Goal: Task Accomplishment & Management: Manage account settings

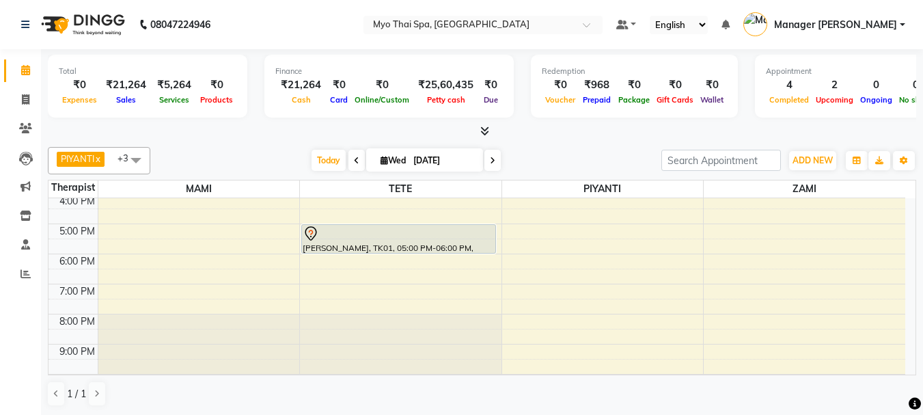
scroll to position [244, 0]
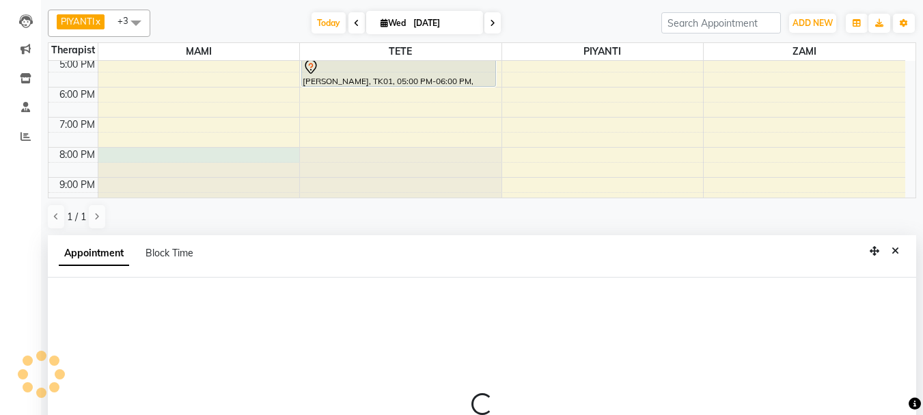
select select "33413"
select select "1200"
select select "tentative"
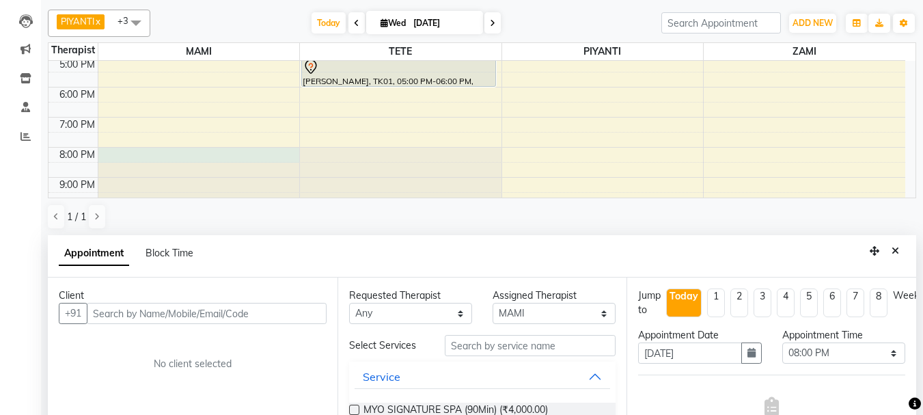
scroll to position [268, 0]
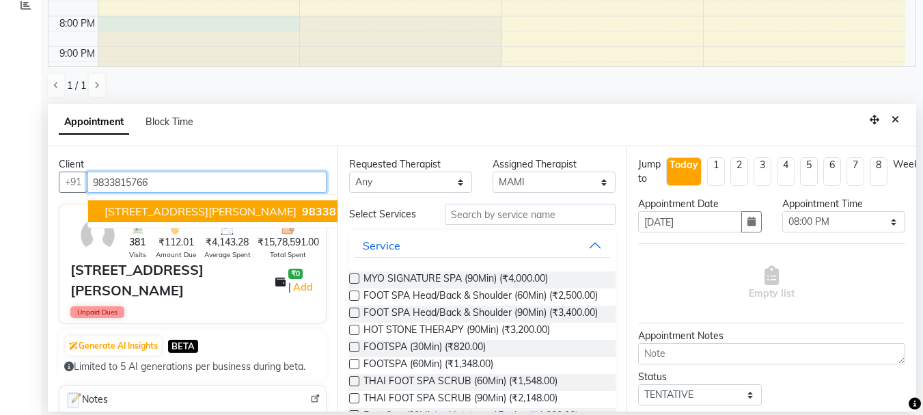
click at [249, 212] on span "[STREET_ADDRESS][PERSON_NAME]" at bounding box center [201, 211] width 192 height 14
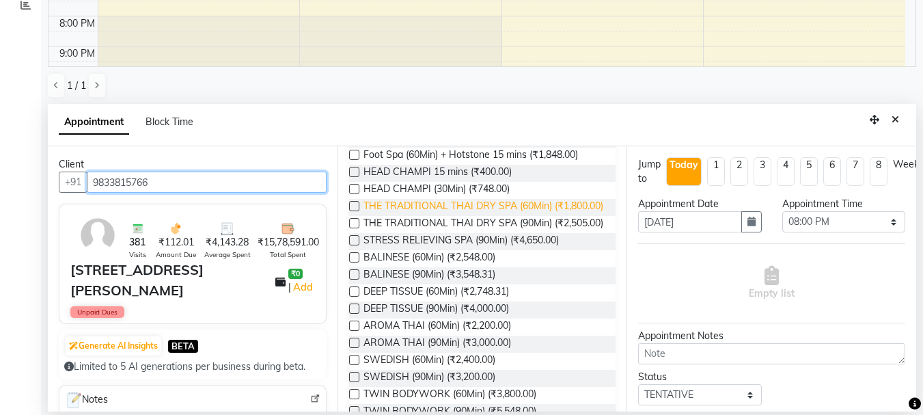
scroll to position [342, 0]
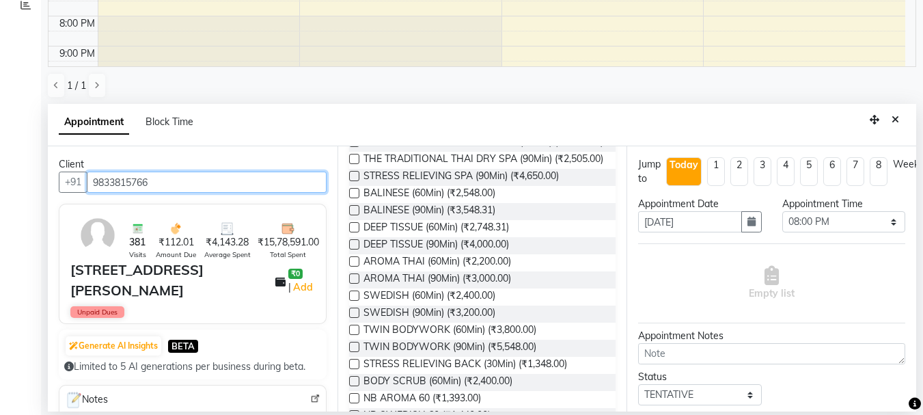
type input "9833815766"
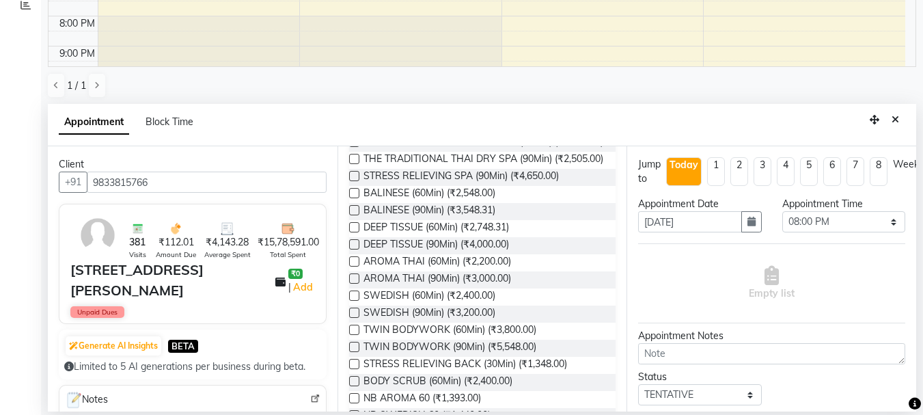
click at [360, 220] on div "BALINESE (90Min) (₹3,548.31)" at bounding box center [482, 211] width 267 height 17
click at [357, 215] on label at bounding box center [354, 210] width 10 height 10
click at [357, 216] on input "checkbox" at bounding box center [353, 211] width 9 height 9
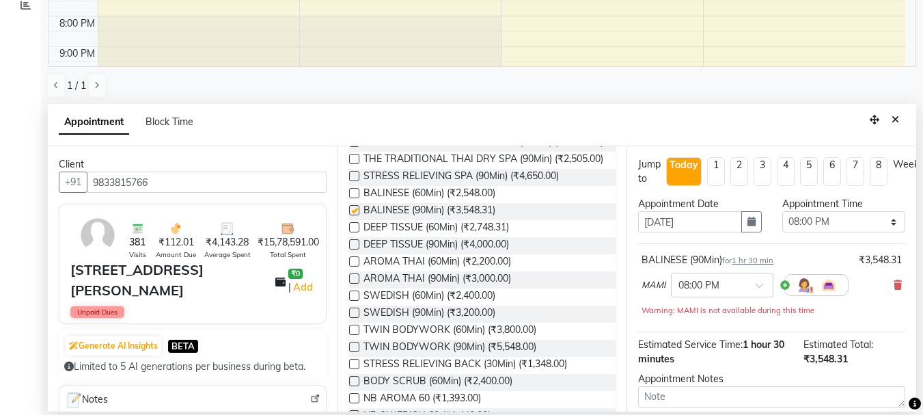
checkbox input "false"
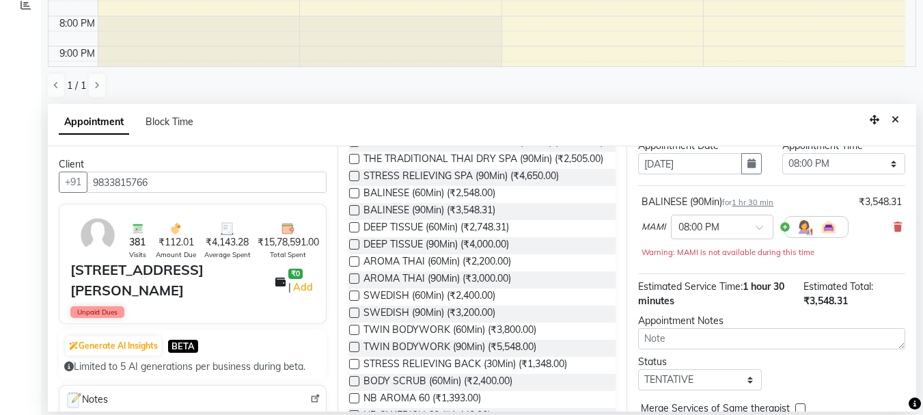
scroll to position [133, 0]
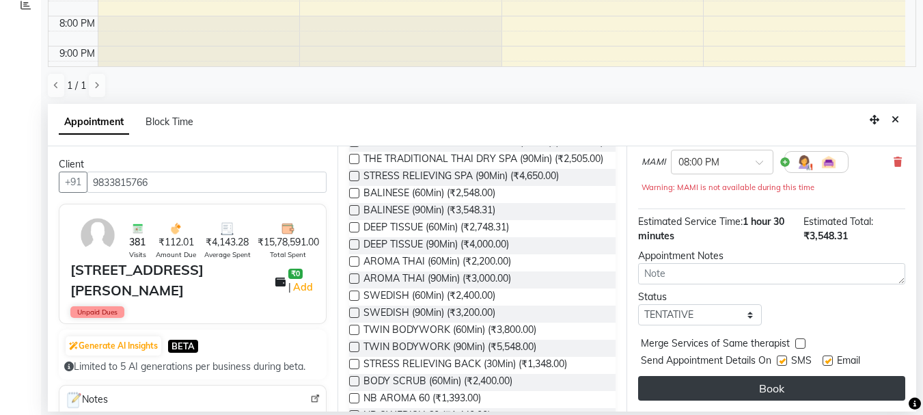
click at [773, 376] on button "Book" at bounding box center [771, 388] width 267 height 25
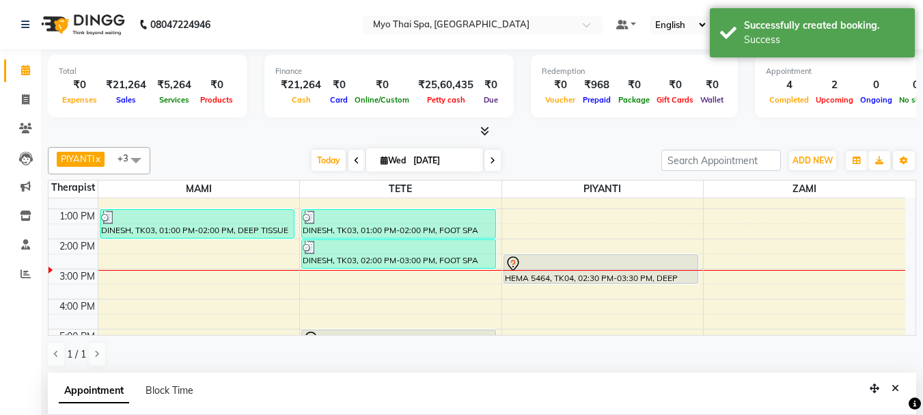
scroll to position [79, 0]
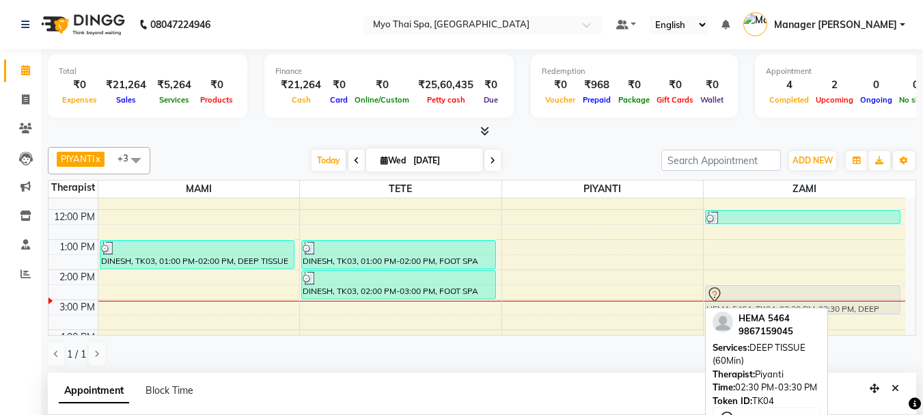
drag, startPoint x: 628, startPoint y: 298, endPoint x: 734, endPoint y: 292, distance: 106.1
click at [740, 292] on tr "DINESH, TK03, 01:00 PM-02:00 PM, DEEP TISSUE (60Min) 3451/ [GEOGRAPHIC_DATA][PE…" at bounding box center [476, 330] width 857 height 420
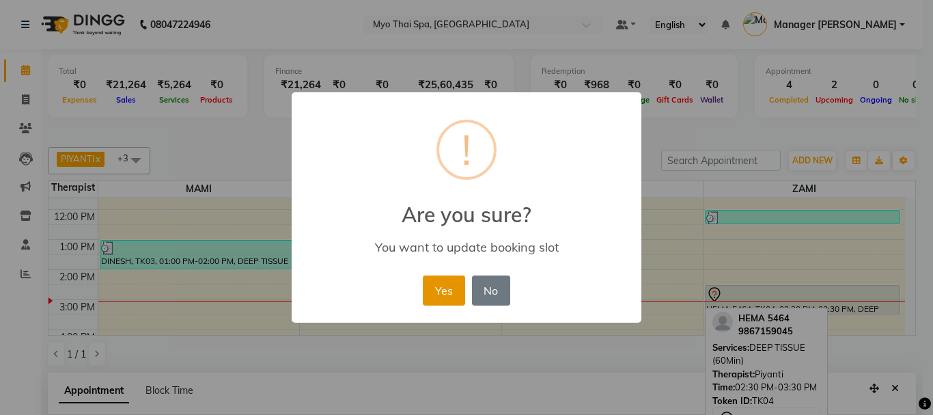
click at [447, 283] on button "Yes" at bounding box center [444, 290] width 42 height 30
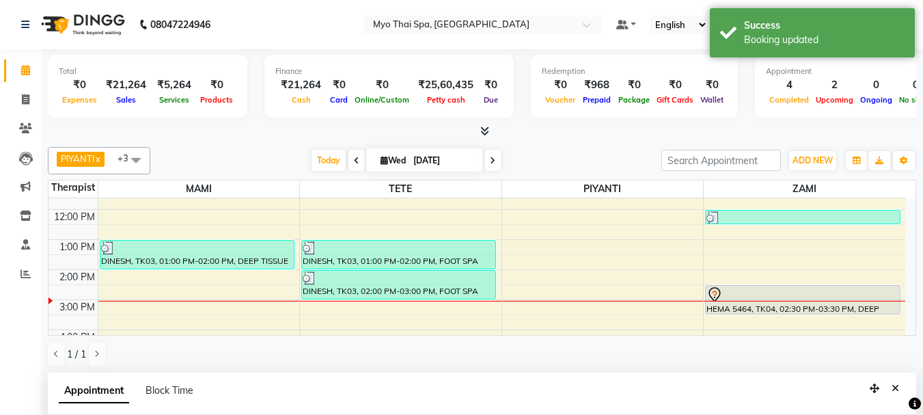
click at [140, 159] on span at bounding box center [135, 160] width 27 height 26
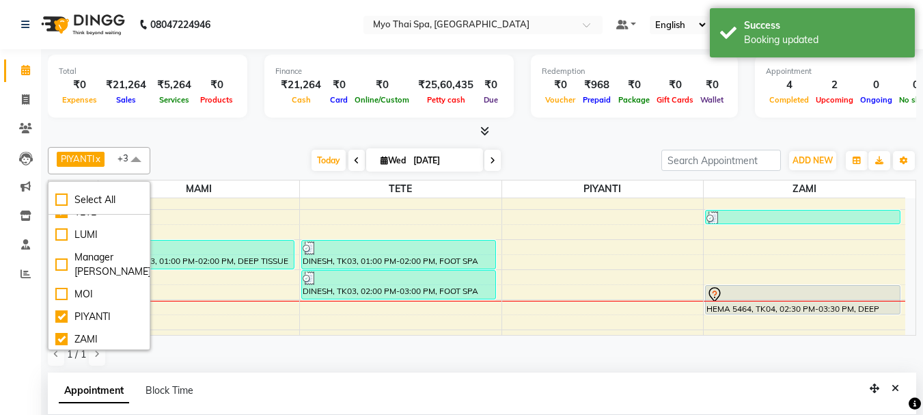
scroll to position [97, 0]
click at [68, 316] on div "PIYANTI" at bounding box center [98, 315] width 87 height 14
checkbox input "false"
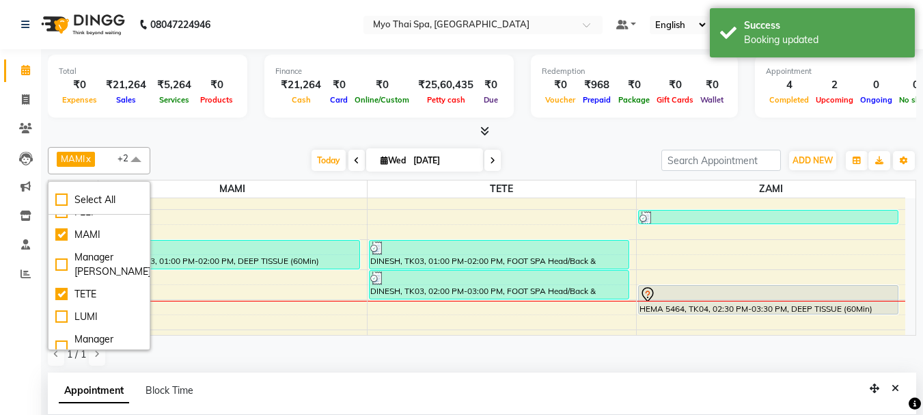
scroll to position [0, 0]
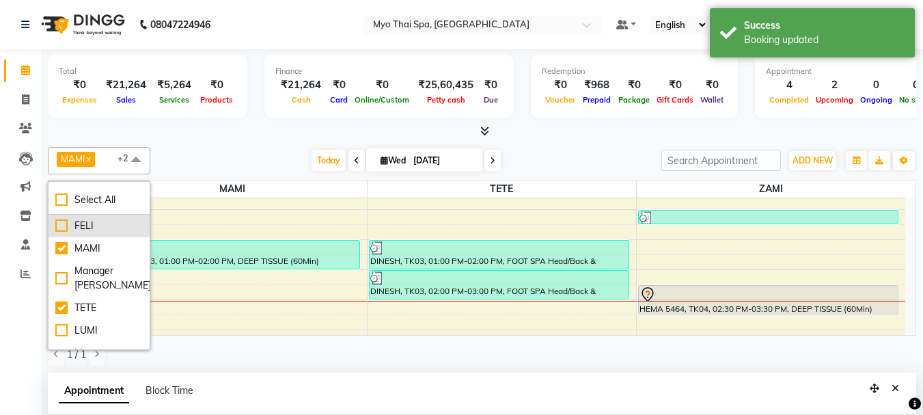
click at [58, 219] on div "FELI" at bounding box center [98, 226] width 87 height 14
checkbox input "true"
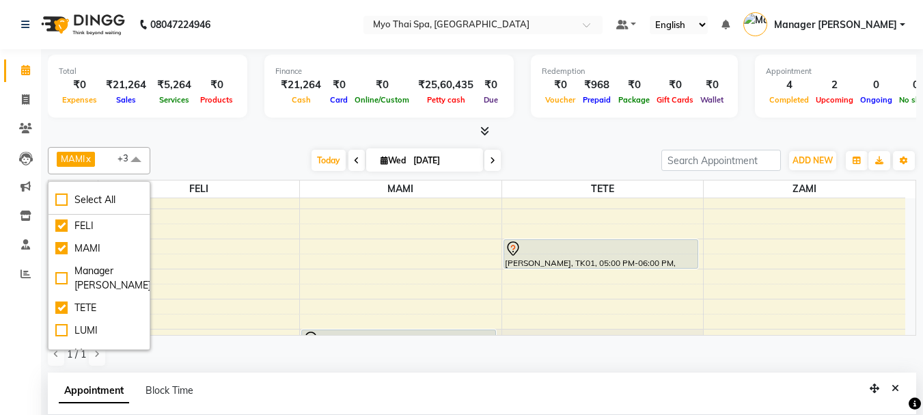
scroll to position [283, 0]
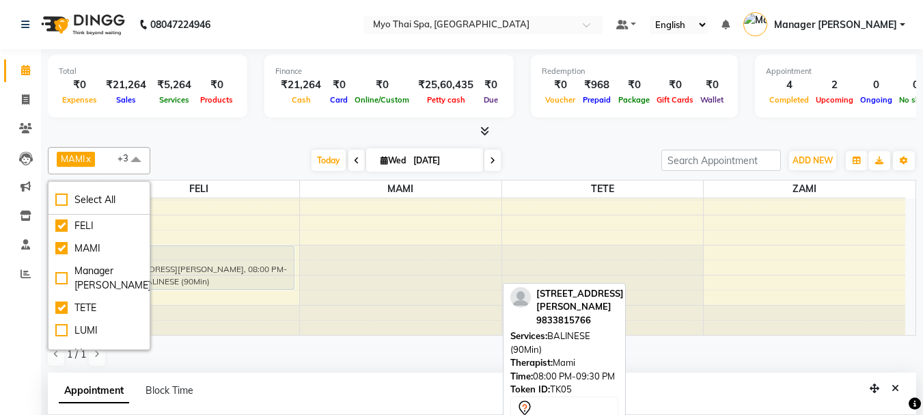
drag, startPoint x: 393, startPoint y: 260, endPoint x: 272, endPoint y: 253, distance: 121.8
click at [272, 253] on tr "[STREET_ADDRESS][PERSON_NAME], 08:00 PM-09:30 PM, BALINESE (90Min) DINESH, TK03…" at bounding box center [476, 125] width 857 height 420
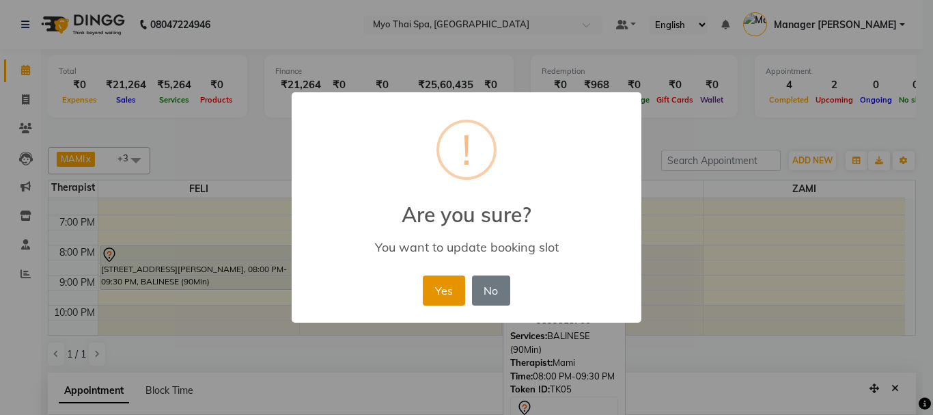
click at [429, 292] on button "Yes" at bounding box center [444, 290] width 42 height 30
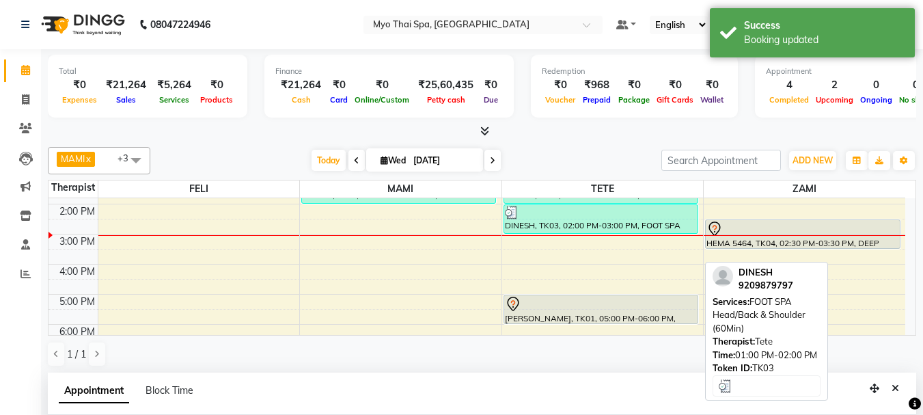
scroll to position [147, 0]
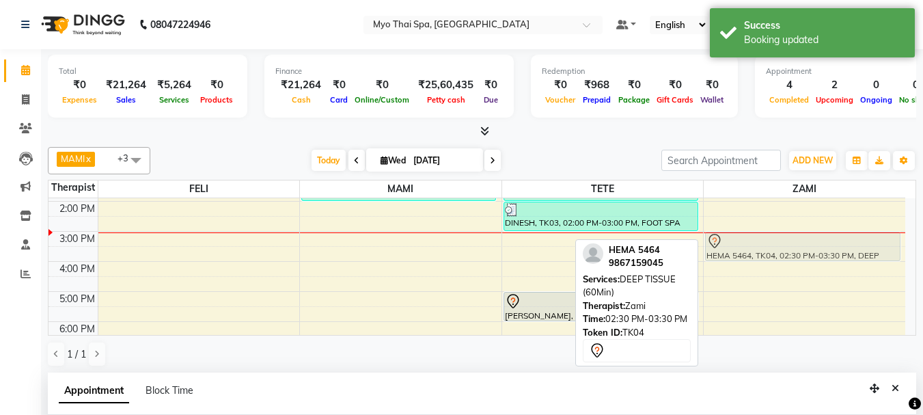
drag, startPoint x: 802, startPoint y: 233, endPoint x: 795, endPoint y: 243, distance: 12.3
click at [795, 243] on div "HEMA 5464, TK02, 12:00 PM-12:30 PM, FOOTSPA (30Min) HEMA 5464, TK04, 02:30 PM-0…" at bounding box center [805, 261] width 202 height 420
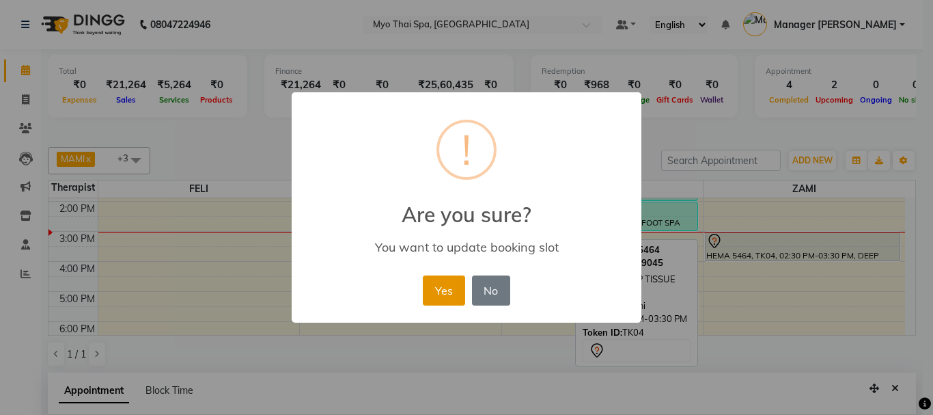
click at [451, 280] on button "Yes" at bounding box center [444, 290] width 42 height 30
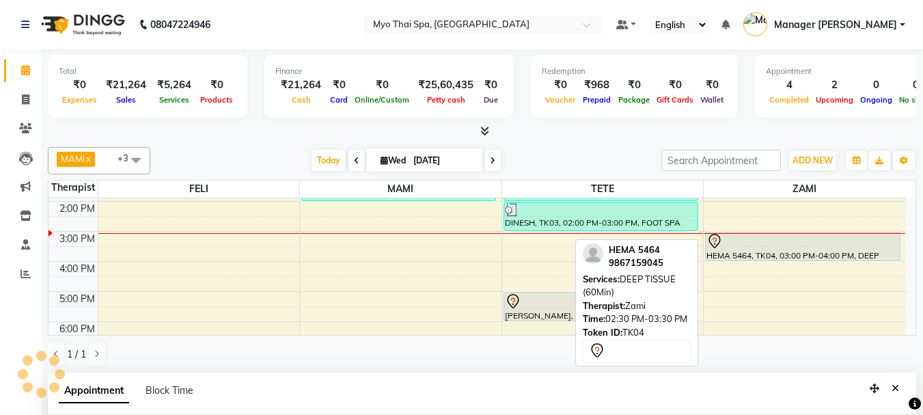
click at [135, 161] on span at bounding box center [135, 160] width 27 height 26
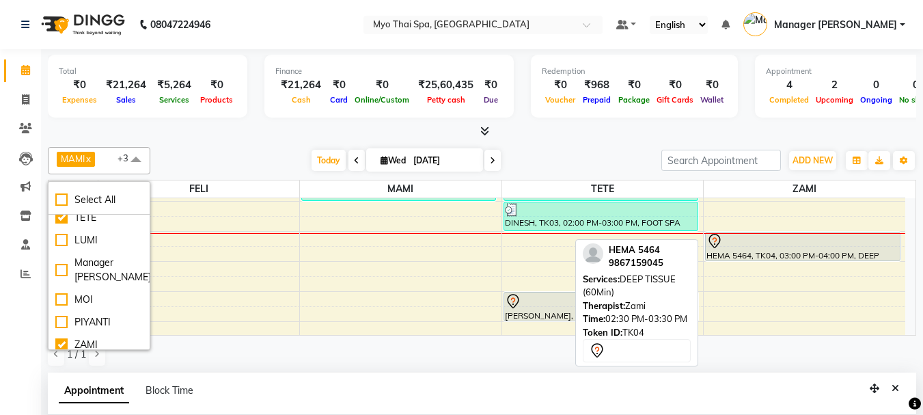
scroll to position [97, 0]
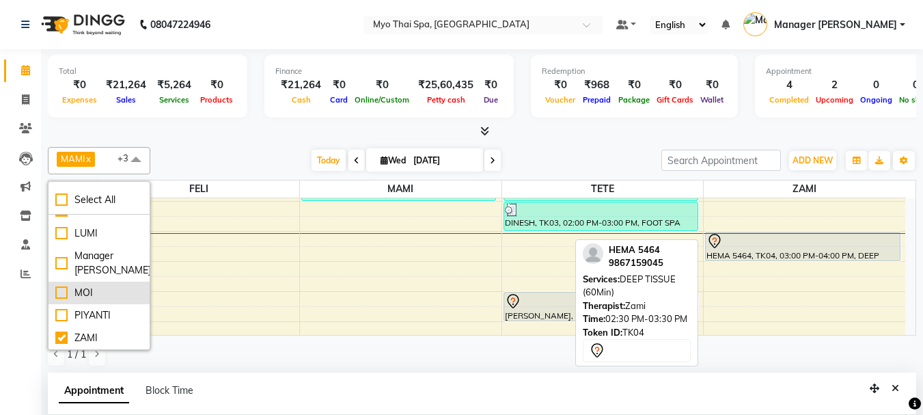
click at [56, 297] on div "MOI" at bounding box center [98, 293] width 87 height 14
checkbox input "true"
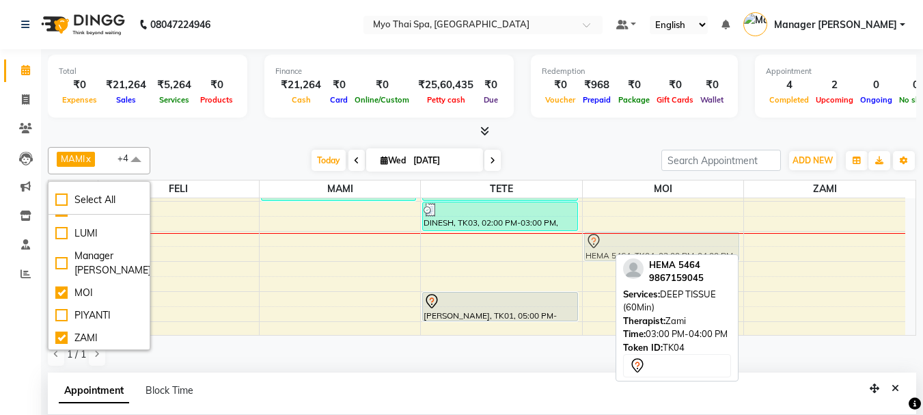
drag, startPoint x: 817, startPoint y: 246, endPoint x: 695, endPoint y: 240, distance: 121.7
click at [695, 240] on tr "3451/ [GEOGRAPHIC_DATA][PERSON_NAME], 08:00 PM-09:30 PM, BALINESE (90Min) DINES…" at bounding box center [476, 261] width 857 height 420
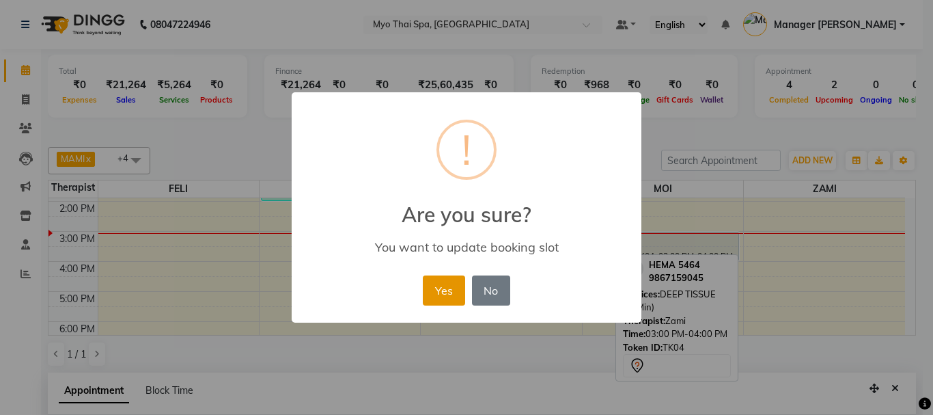
click at [448, 290] on button "Yes" at bounding box center [444, 290] width 42 height 30
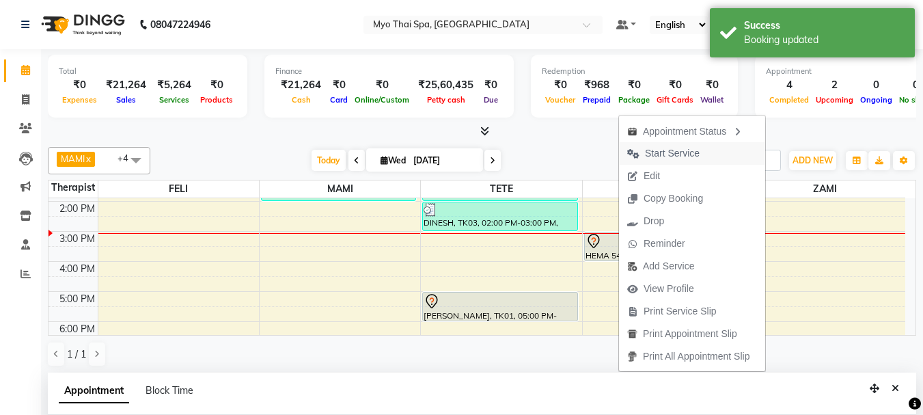
click at [667, 159] on span "Start Service" at bounding box center [672, 153] width 55 height 14
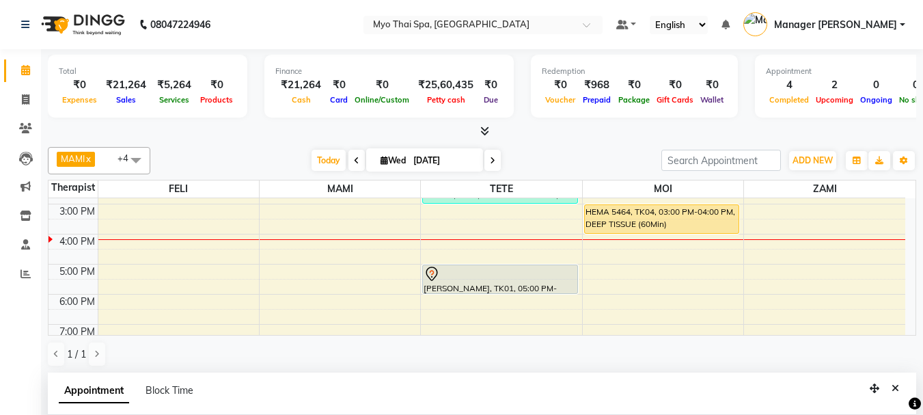
scroll to position [161, 0]
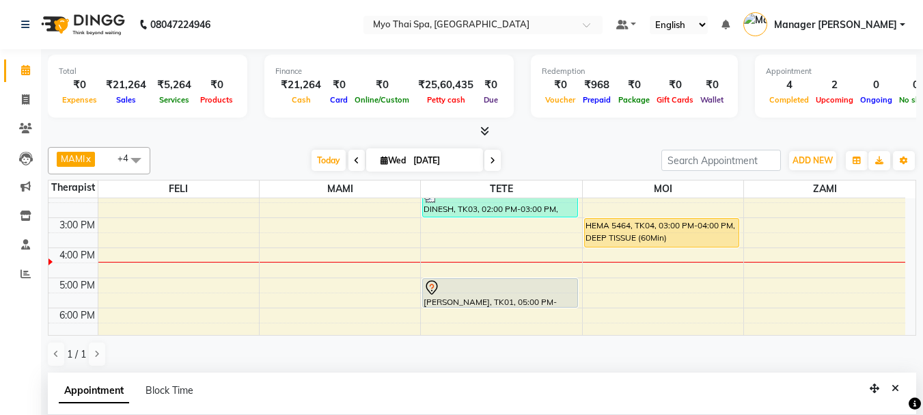
click at [0, 339] on div "Calendar Invoice Clients Leads Marketing Inventory Staff Reports Completed InPr…" at bounding box center [92, 351] width 184 height 624
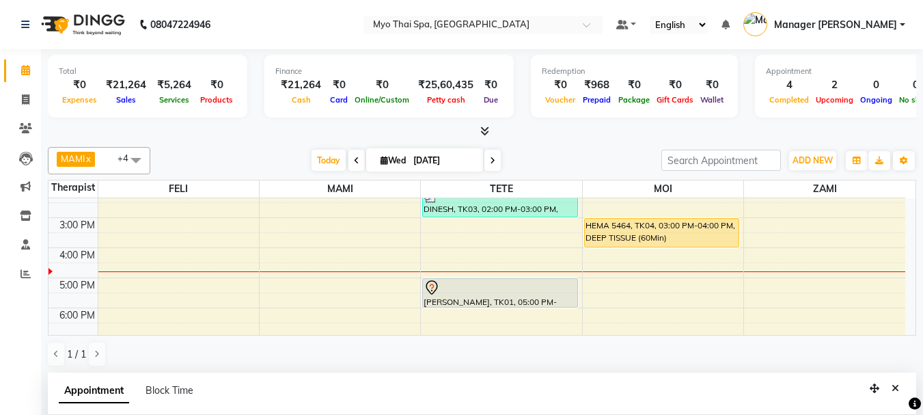
click at [202, 272] on div "9:00 AM 10:00 AM 11:00 AM 12:00 PM 1:00 PM 2:00 PM 3:00 PM 4:00 PM 5:00 PM 6:00…" at bounding box center [476, 248] width 857 height 420
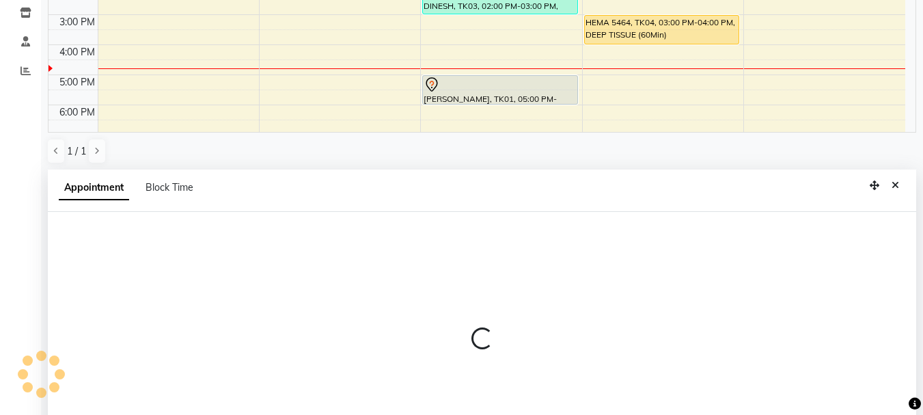
select select "42923"
select select "tentative"
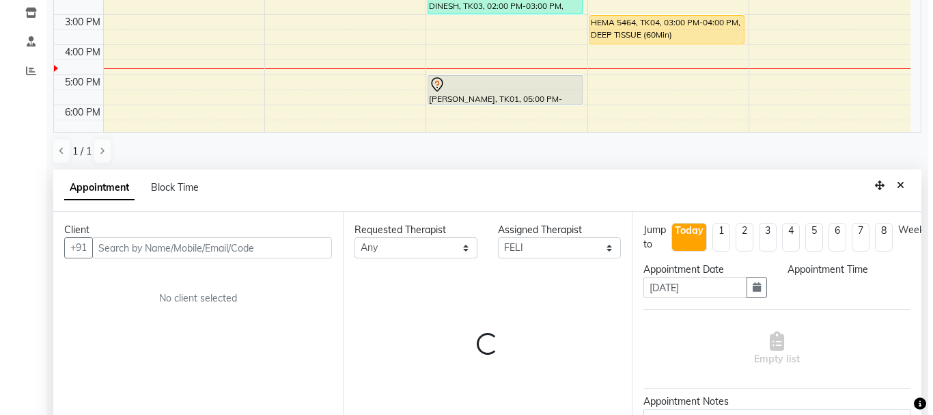
scroll to position [268, 0]
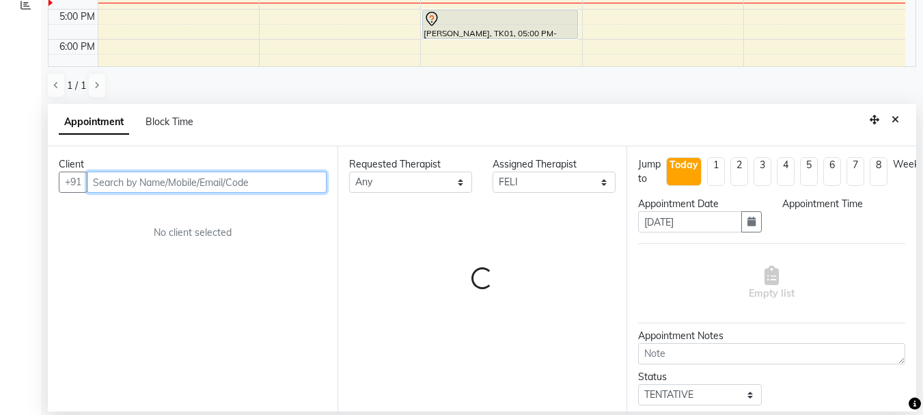
select select "990"
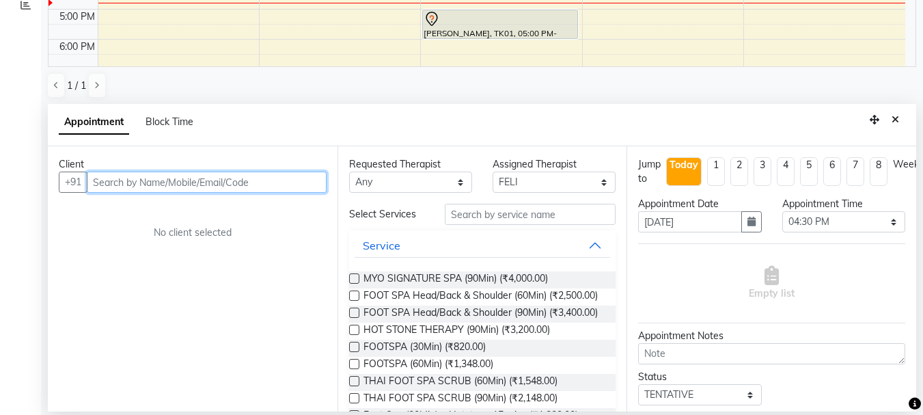
click at [175, 186] on input "text" at bounding box center [207, 181] width 240 height 21
type input "9769934696"
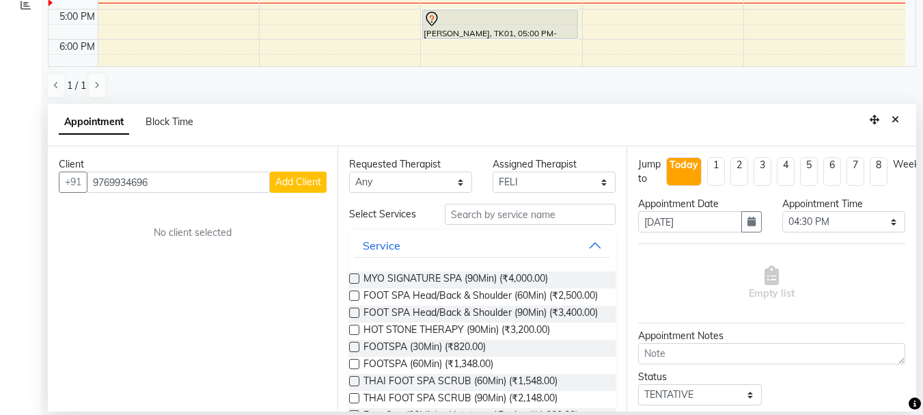
click at [287, 186] on span "Add Client" at bounding box center [298, 182] width 46 height 12
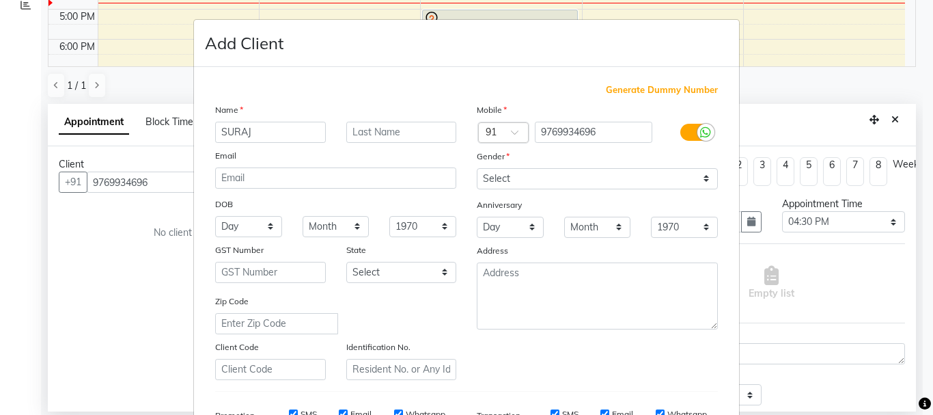
type input "SURAJ"
click at [434, 128] on input "text" at bounding box center [401, 132] width 111 height 21
type input "S"
click at [533, 188] on select "Select [DEMOGRAPHIC_DATA] [DEMOGRAPHIC_DATA] Other Prefer Not To Say" at bounding box center [597, 178] width 241 height 21
select select "[DEMOGRAPHIC_DATA]"
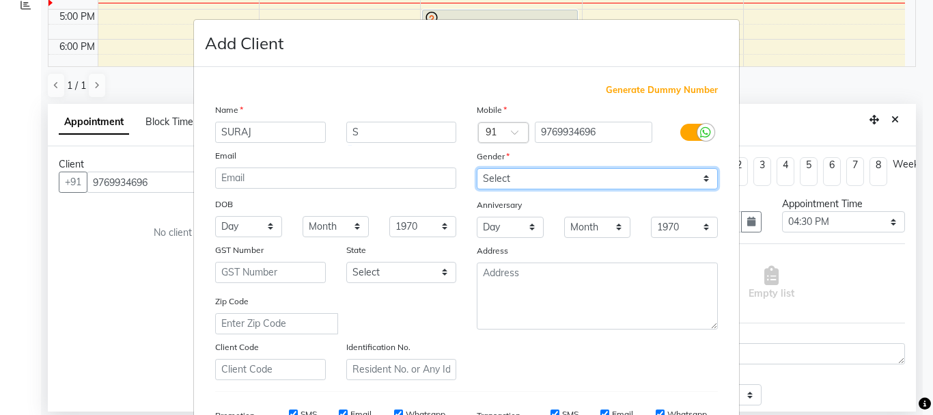
click at [477, 168] on select "Select [DEMOGRAPHIC_DATA] [DEMOGRAPHIC_DATA] Other Prefer Not To Say" at bounding box center [597, 178] width 241 height 21
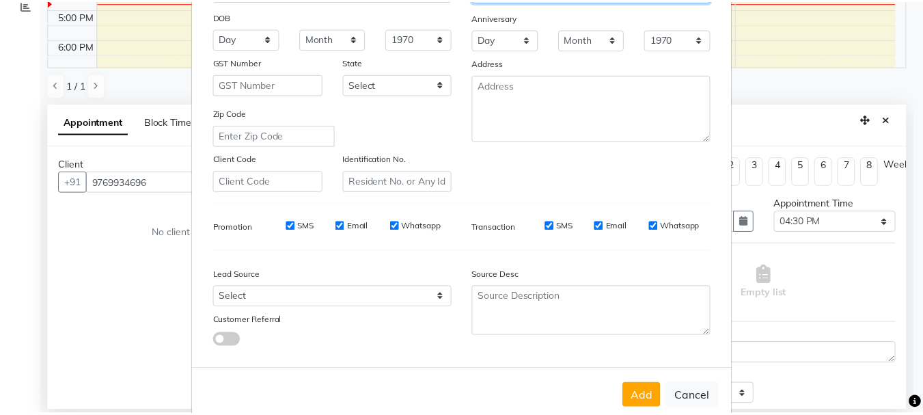
scroll to position [216, 0]
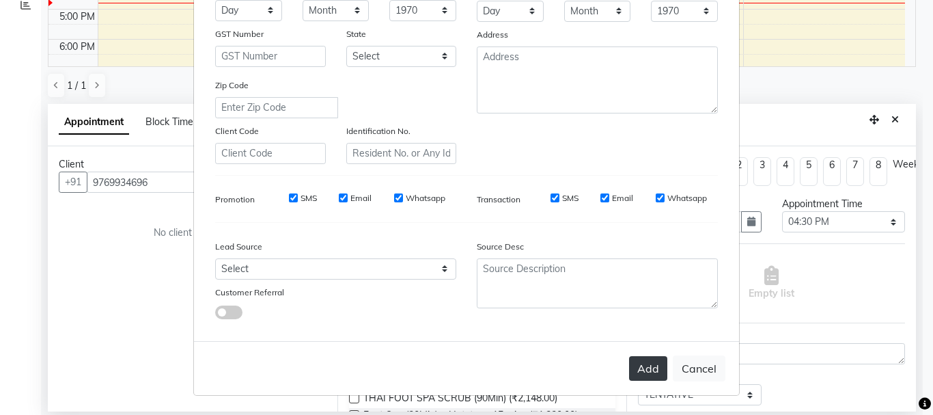
click at [633, 361] on button "Add" at bounding box center [648, 368] width 38 height 25
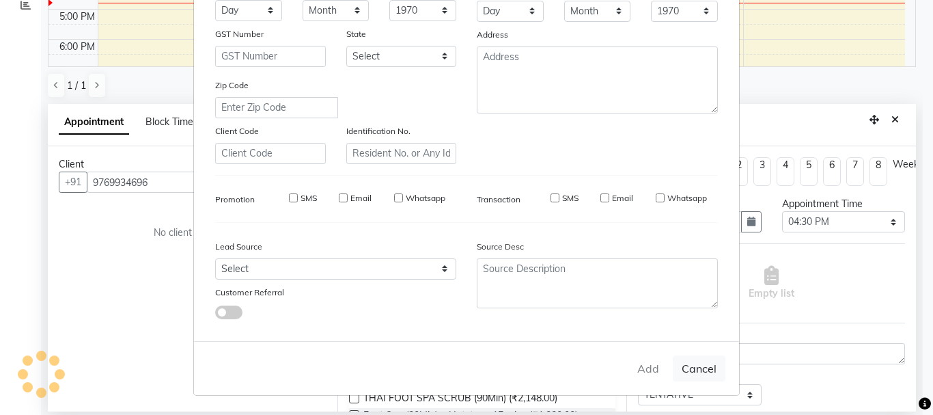
select select
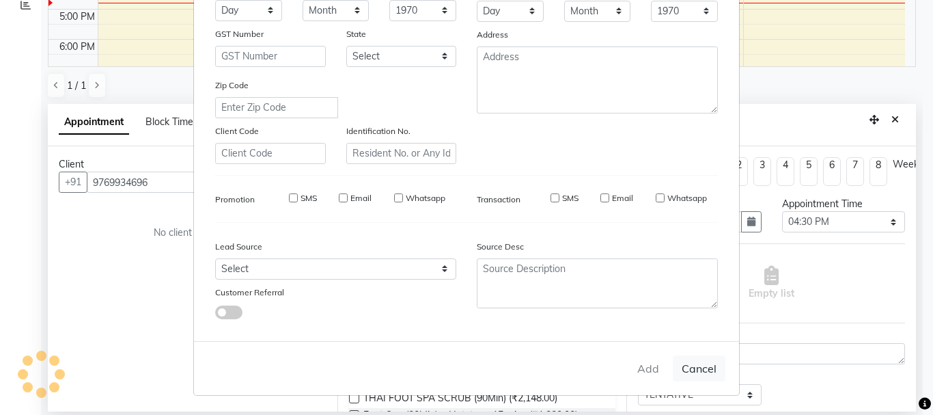
select select
checkbox input "false"
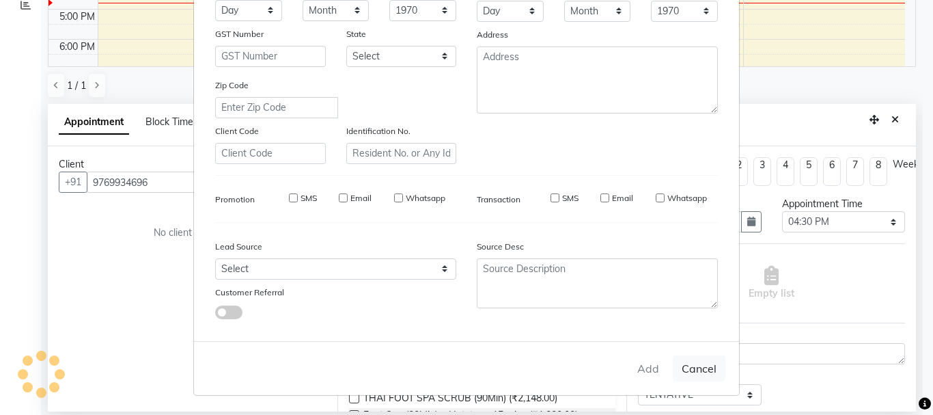
checkbox input "false"
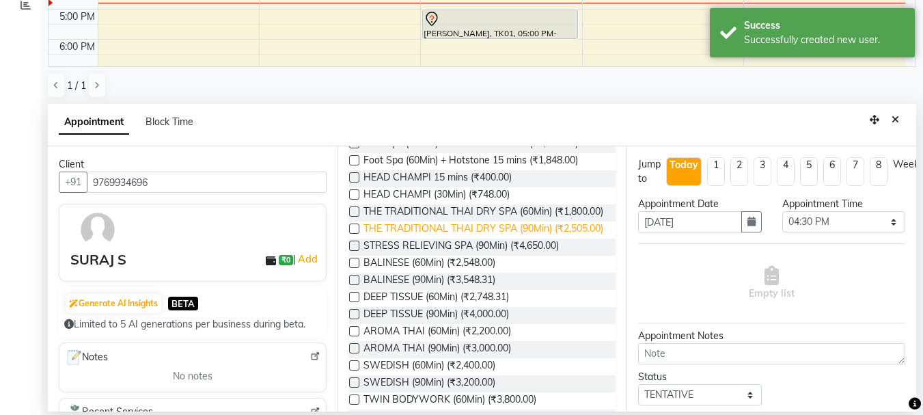
scroll to position [273, 0]
click at [353, 301] on label at bounding box center [354, 295] width 10 height 10
click at [353, 301] on input "checkbox" at bounding box center [353, 296] width 9 height 9
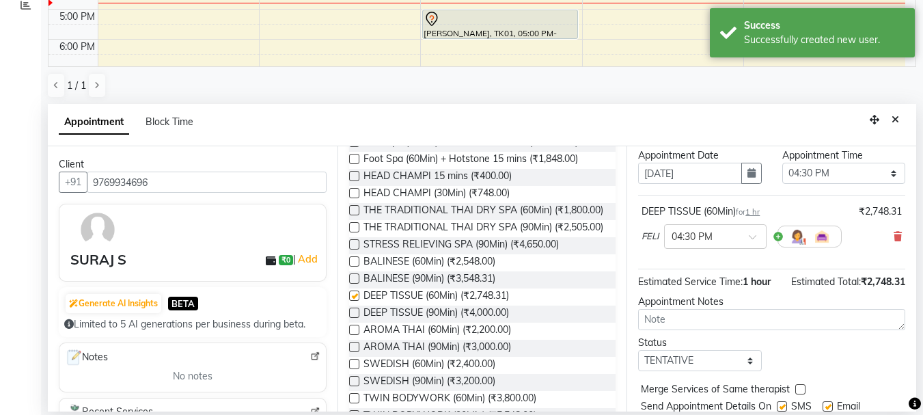
checkbox input "false"
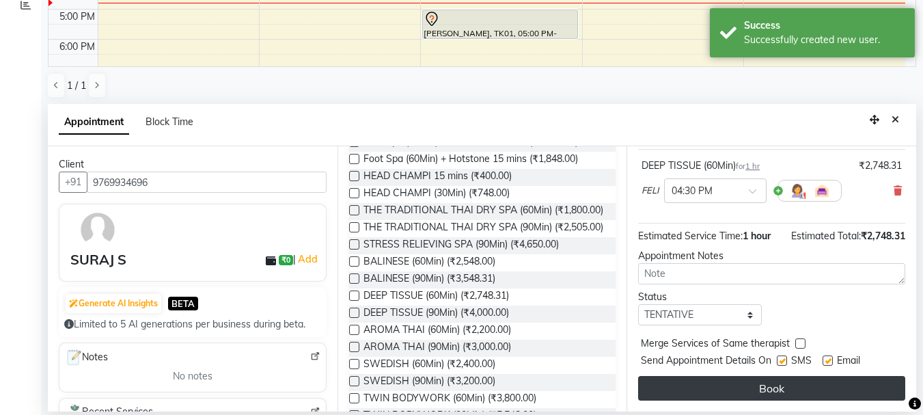
click at [801, 376] on button "Book" at bounding box center [771, 388] width 267 height 25
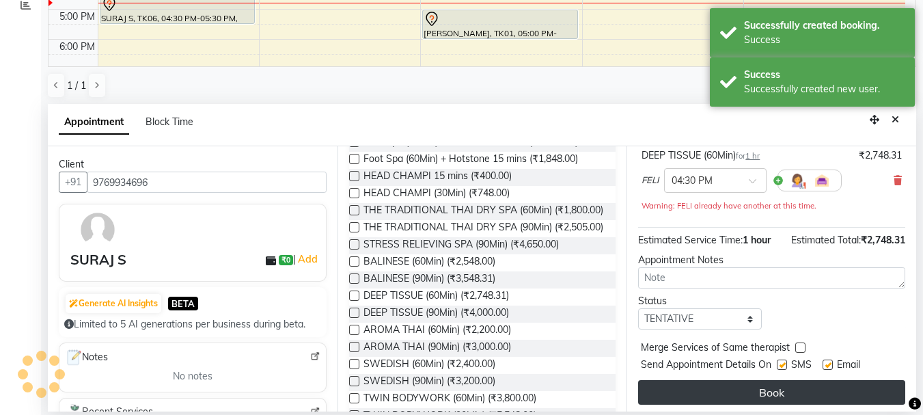
scroll to position [0, 0]
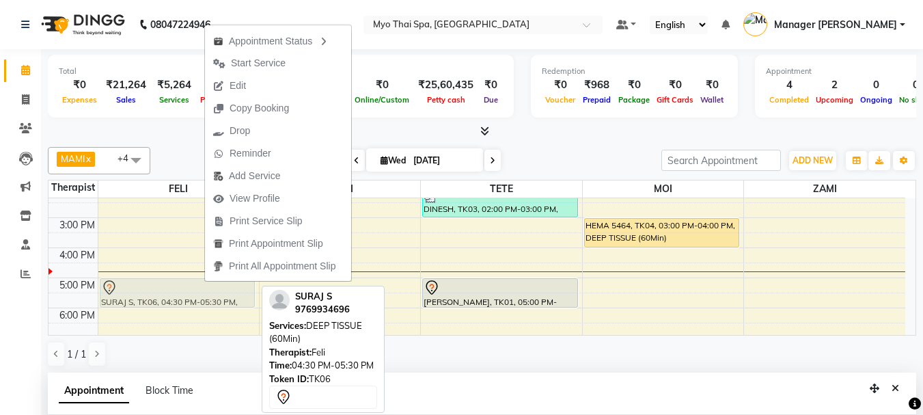
drag, startPoint x: 163, startPoint y: 264, endPoint x: 163, endPoint y: 273, distance: 8.9
click at [163, 273] on div "9:00 AM 10:00 AM 11:00 AM 12:00 PM 1:00 PM 2:00 PM 3:00 PM 4:00 PM 5:00 PM 6:00…" at bounding box center [476, 248] width 857 height 420
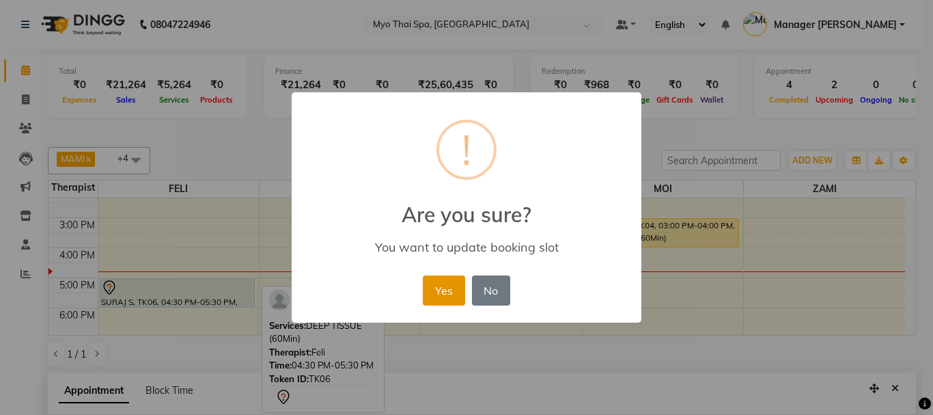
click at [441, 288] on button "Yes" at bounding box center [444, 290] width 42 height 30
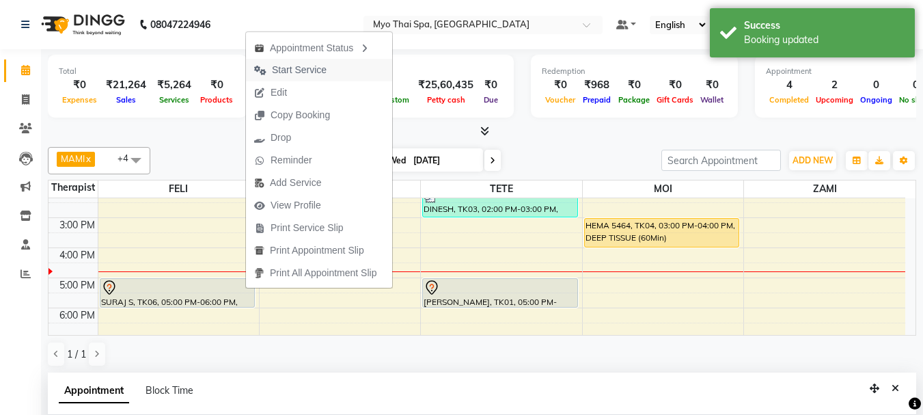
click at [325, 63] on span "Start Service" at bounding box center [299, 70] width 55 height 14
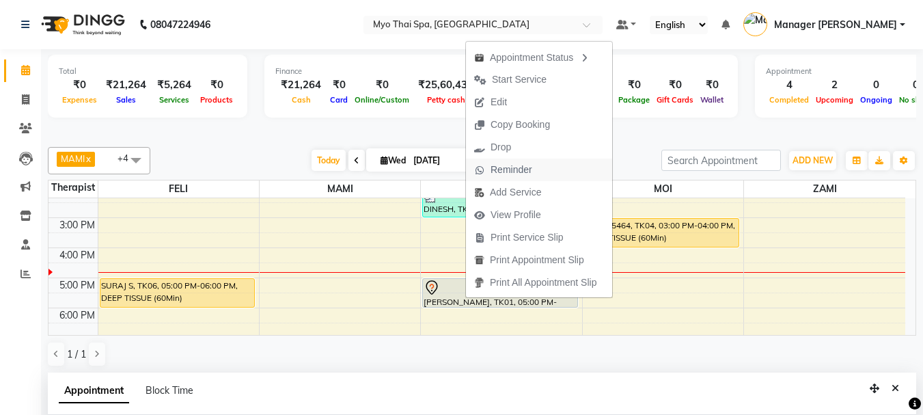
click at [502, 167] on span "Reminder" at bounding box center [511, 170] width 42 height 14
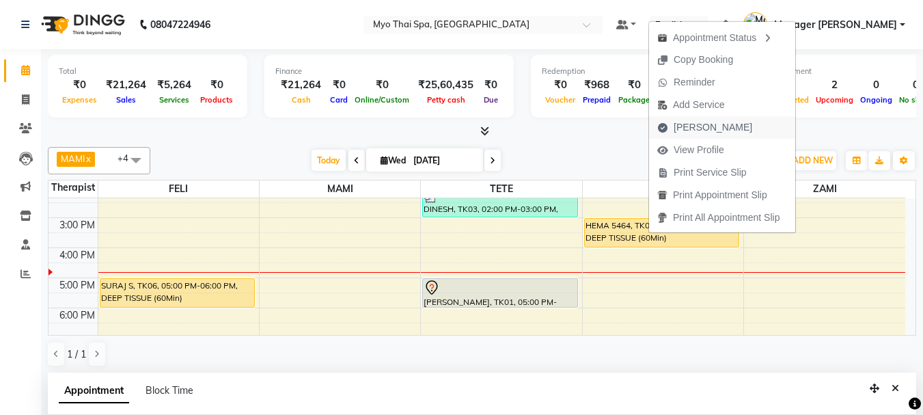
click at [703, 124] on span "[PERSON_NAME]" at bounding box center [712, 127] width 79 height 14
select select "service"
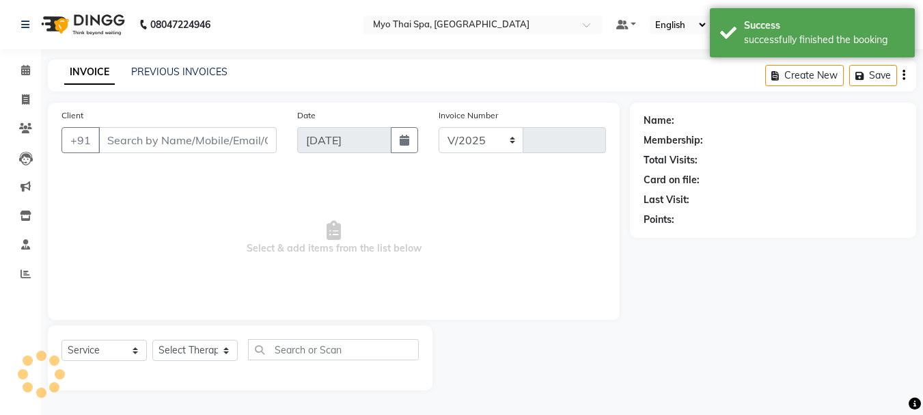
select select "5086"
type input "1372"
type input "9867159045"
select select "85116"
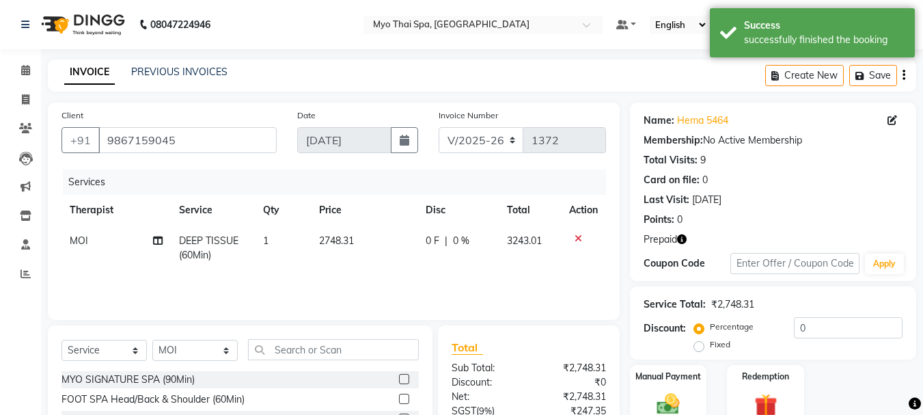
click at [212, 247] on td "DEEP TISSUE (60Min)" at bounding box center [213, 247] width 84 height 45
select select "85116"
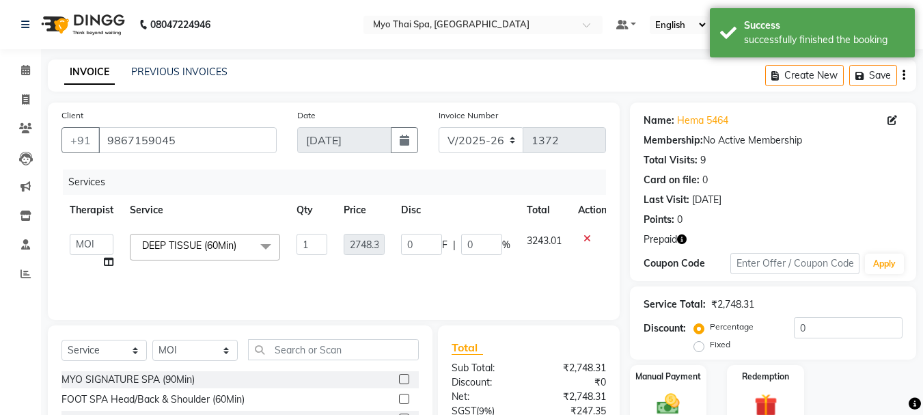
click at [258, 237] on span at bounding box center [265, 247] width 27 height 26
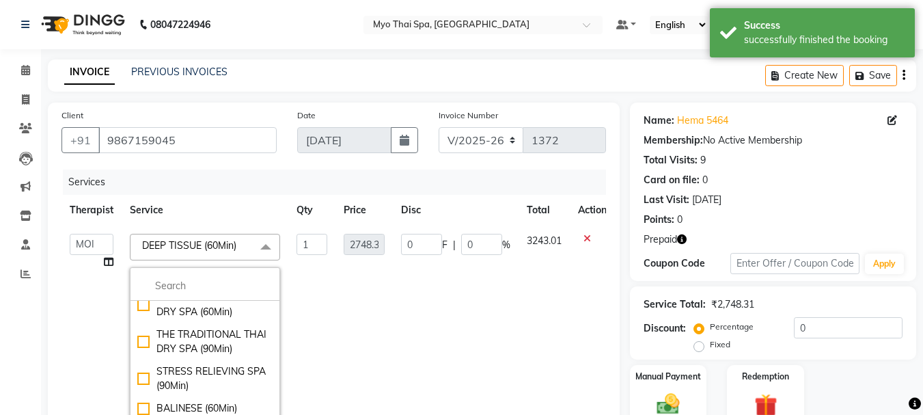
scroll to position [478, 0]
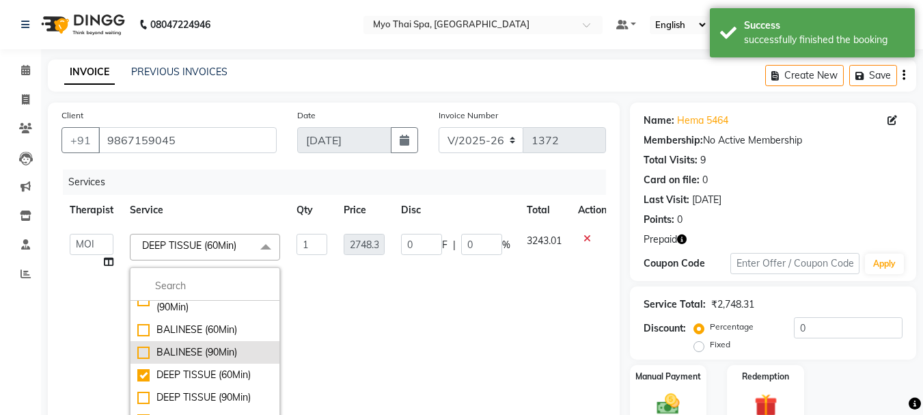
click at [143, 352] on div "BALINESE (90Min)" at bounding box center [204, 352] width 135 height 14
checkbox input "true"
checkbox input "false"
type input "3548.31"
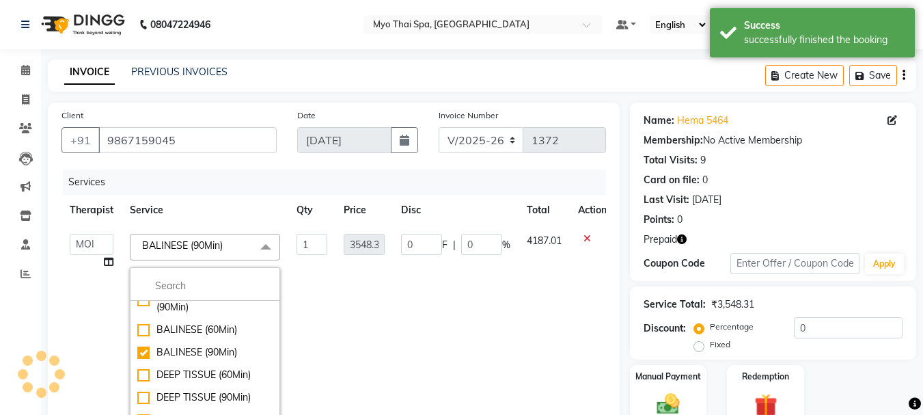
click at [579, 257] on td at bounding box center [592, 334] width 45 height 219
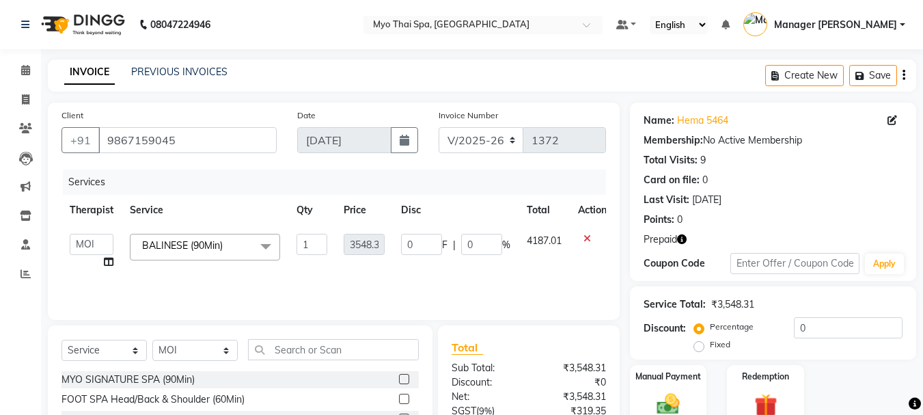
scroll to position [146, 0]
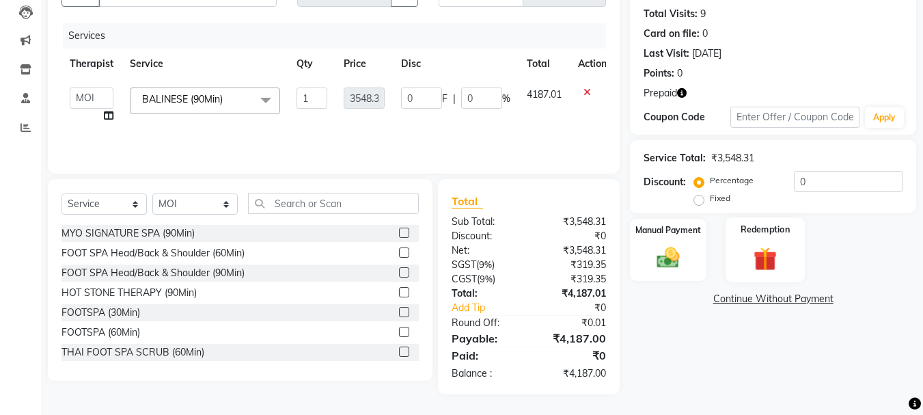
click at [769, 253] on img at bounding box center [765, 258] width 38 height 29
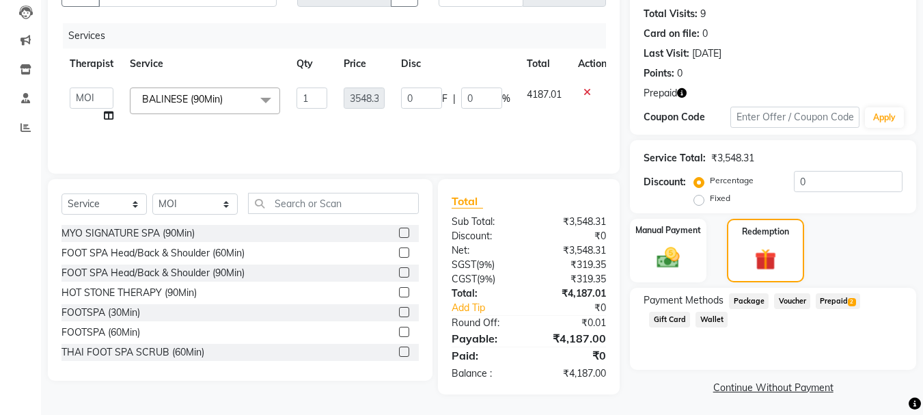
click at [838, 301] on span "Prepaid 2" at bounding box center [838, 301] width 44 height 16
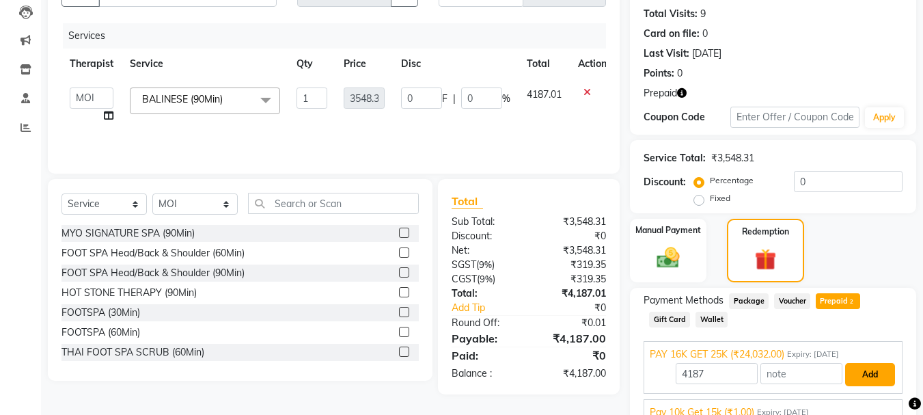
click at [867, 379] on button "Add" at bounding box center [870, 374] width 50 height 23
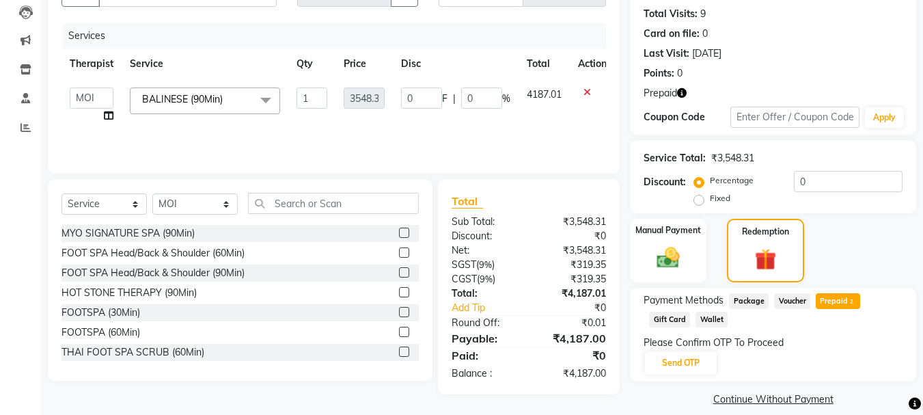
scroll to position [161, 0]
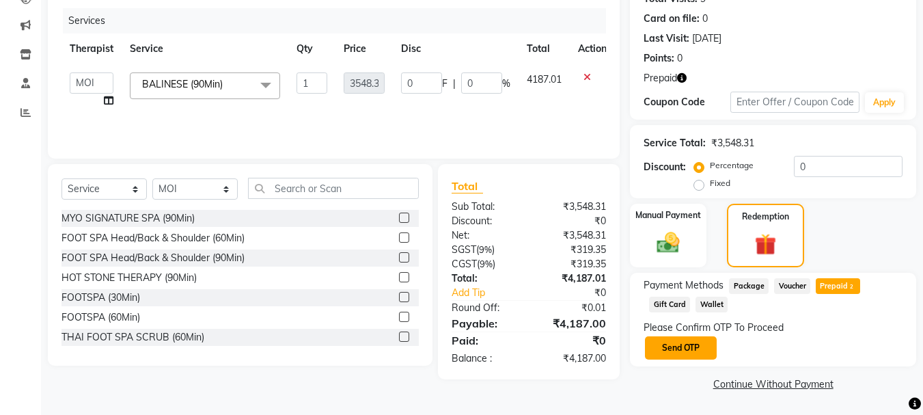
click at [694, 343] on button "Send OTP" at bounding box center [681, 347] width 72 height 23
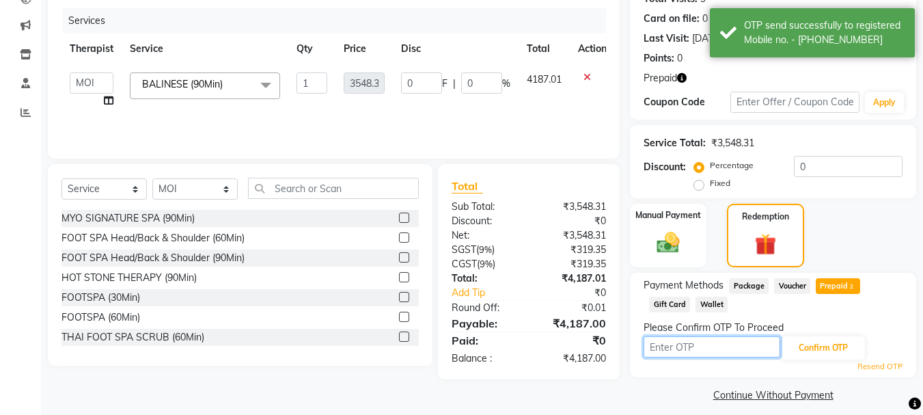
click at [694, 343] on input "text" at bounding box center [711, 346] width 137 height 21
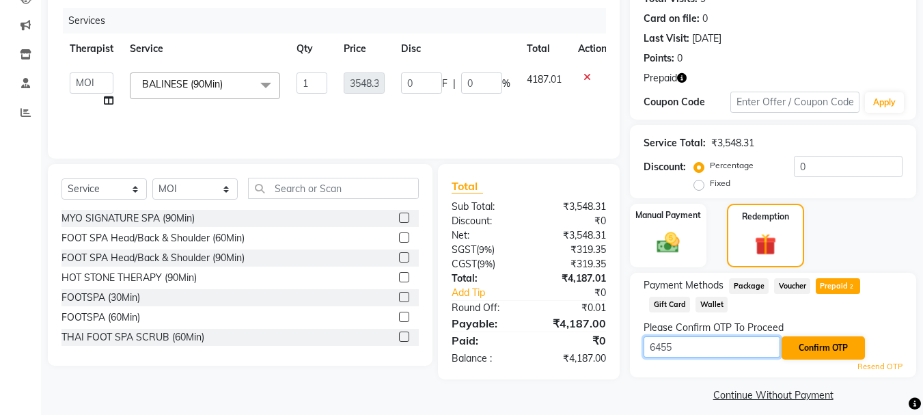
type input "6455"
click at [806, 348] on button "Confirm OTP" at bounding box center [822, 347] width 83 height 23
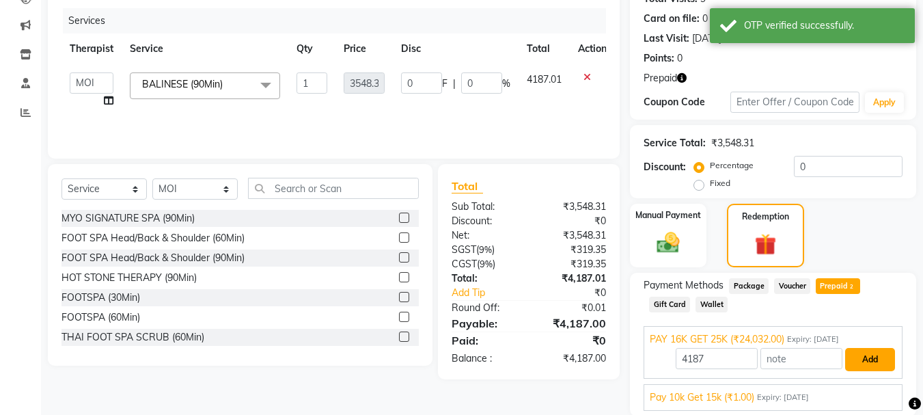
click at [877, 357] on button "Add" at bounding box center [870, 359] width 50 height 23
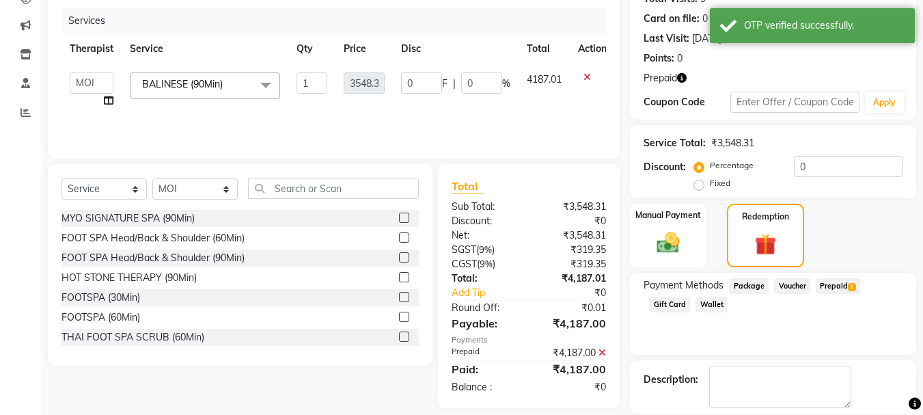
scroll to position [227, 0]
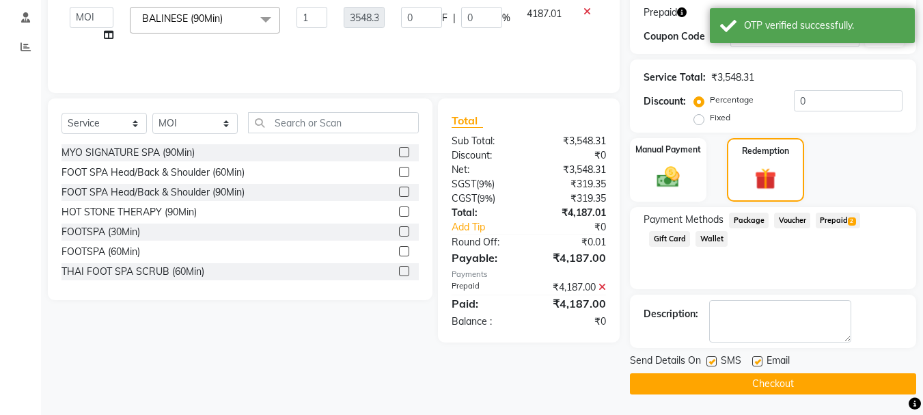
click at [790, 385] on button "Checkout" at bounding box center [773, 383] width 286 height 21
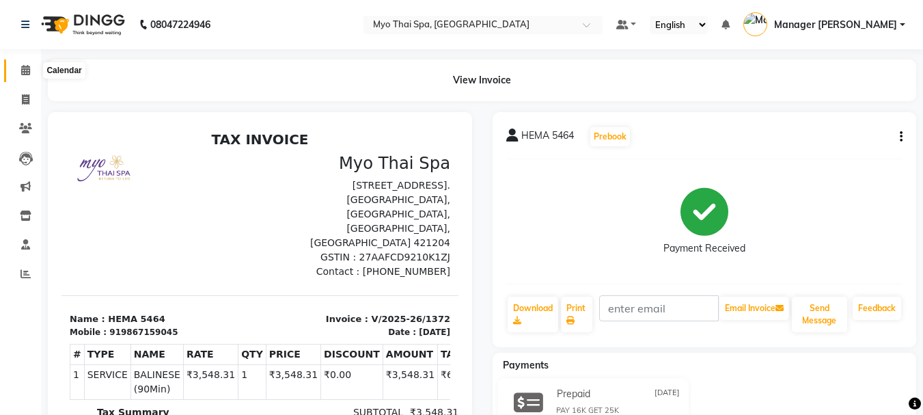
click at [26, 68] on icon at bounding box center [25, 70] width 9 height 10
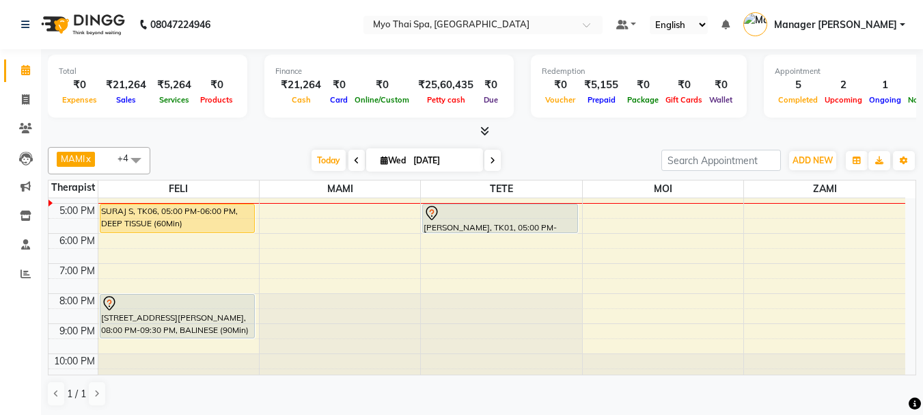
scroll to position [244, 0]
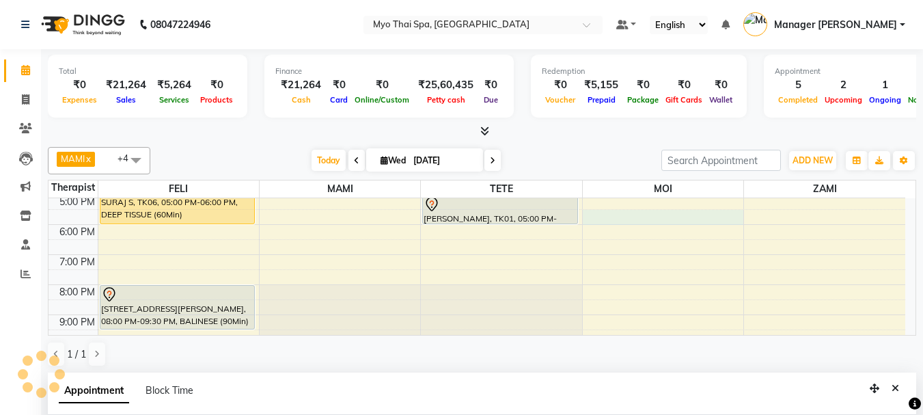
select select "85116"
select select "1050"
select select "tentative"
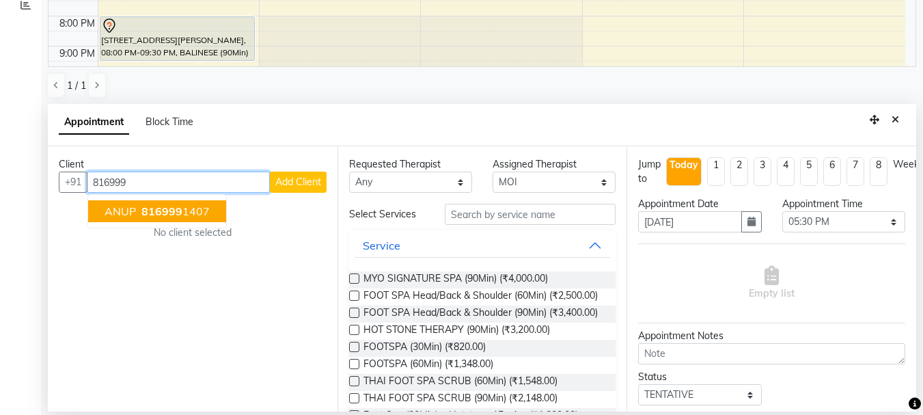
click at [193, 216] on ngb-highlight "816999 1407" at bounding box center [174, 211] width 71 height 14
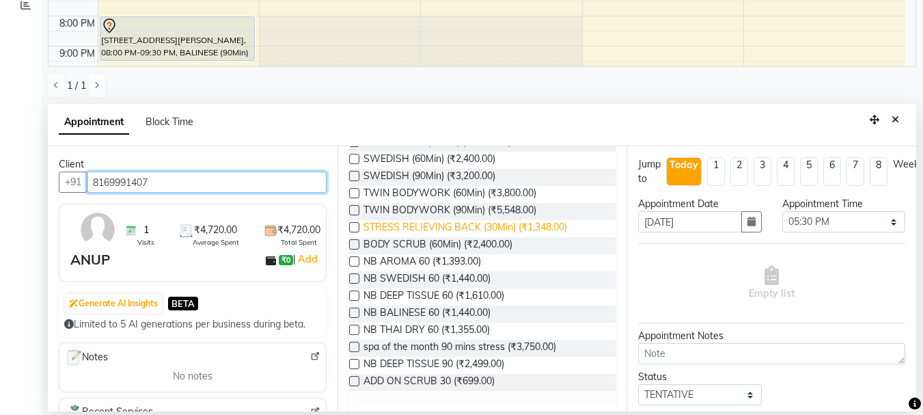
scroll to position [410, 0]
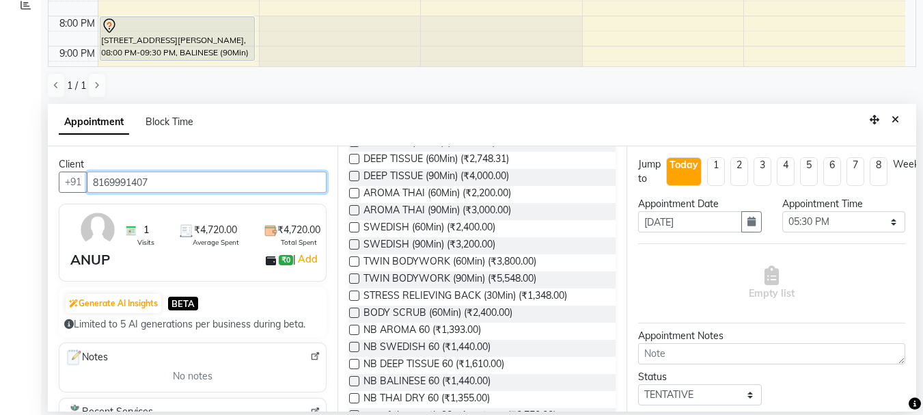
type input "8169991407"
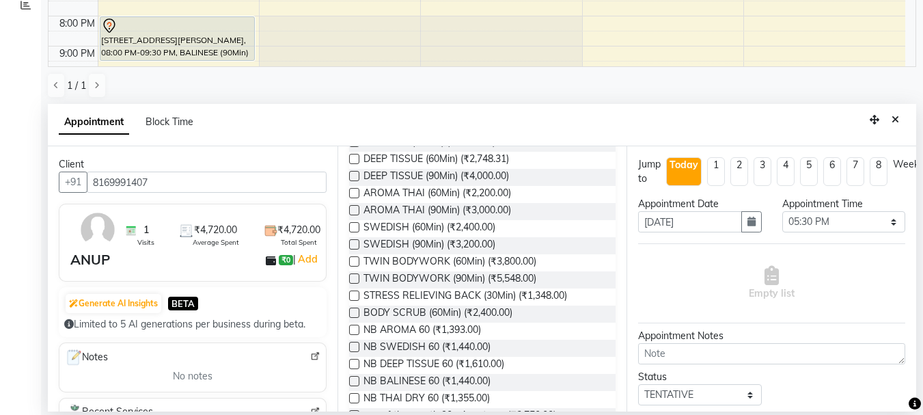
click at [353, 181] on label at bounding box center [354, 176] width 10 height 10
click at [353, 182] on input "checkbox" at bounding box center [353, 177] width 9 height 9
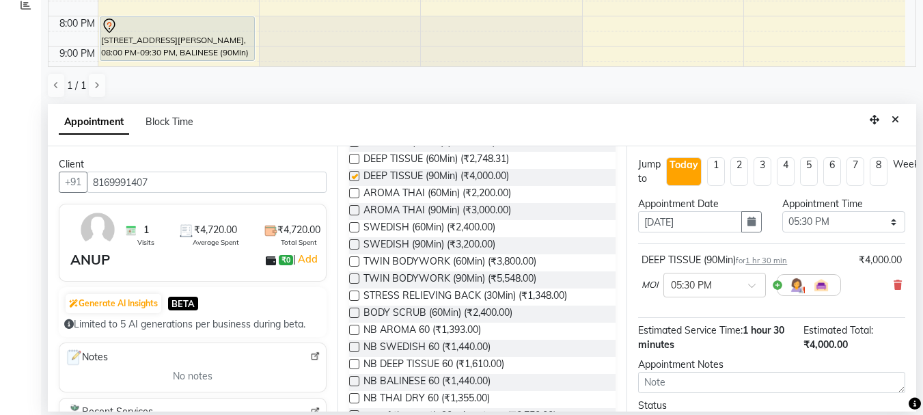
checkbox input "false"
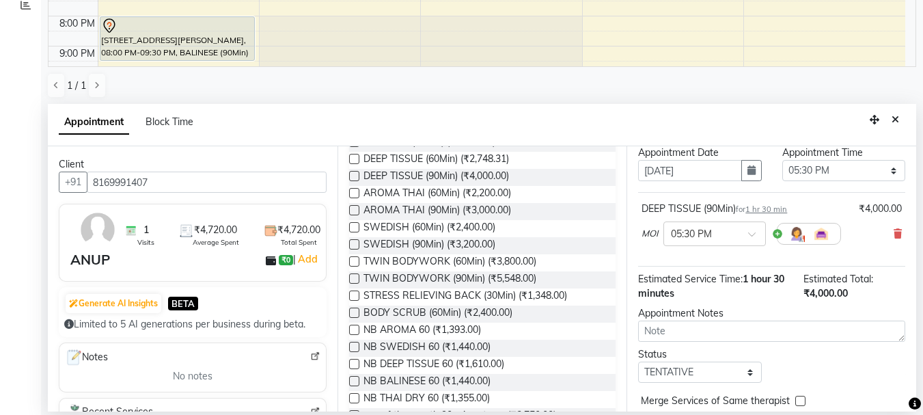
scroll to position [119, 0]
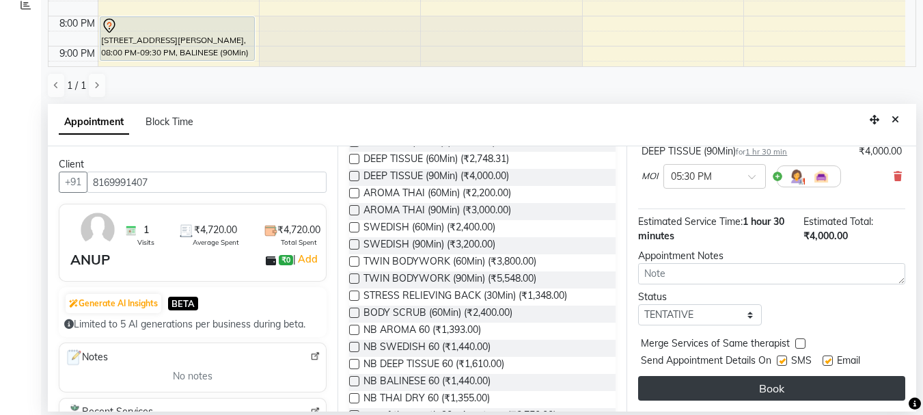
click at [747, 376] on button "Book" at bounding box center [771, 388] width 267 height 25
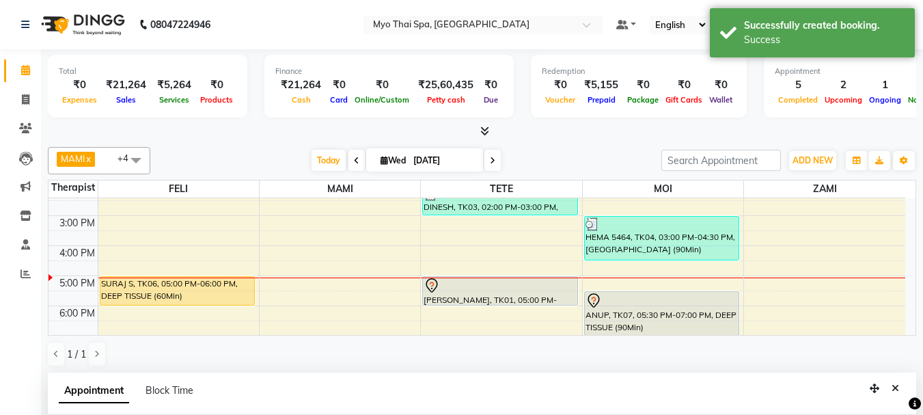
scroll to position [244, 0]
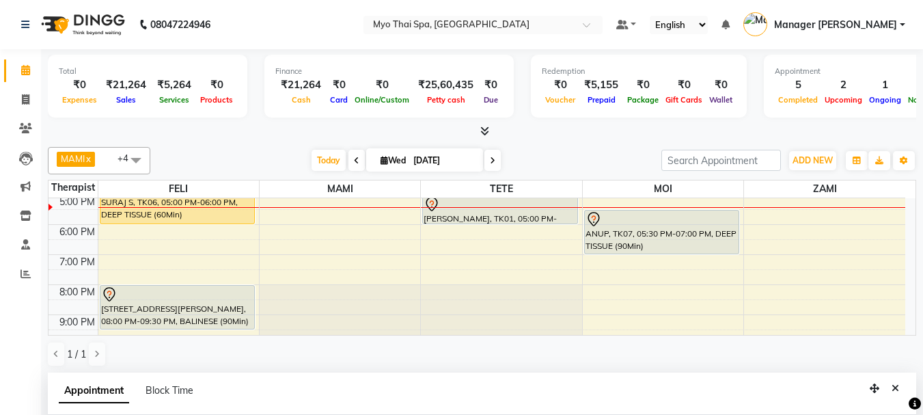
click at [775, 255] on div "9:00 AM 10:00 AM 11:00 AM 12:00 PM 1:00 PM 2:00 PM 3:00 PM 4:00 PM 5:00 PM 6:00…" at bounding box center [476, 164] width 857 height 420
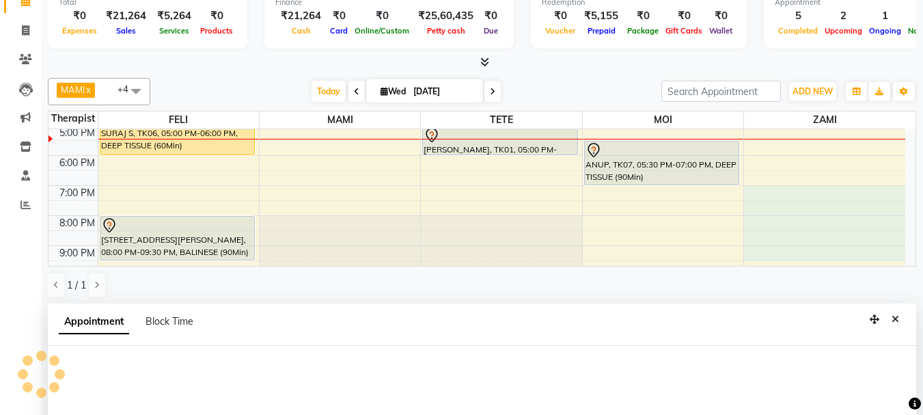
scroll to position [268, 0]
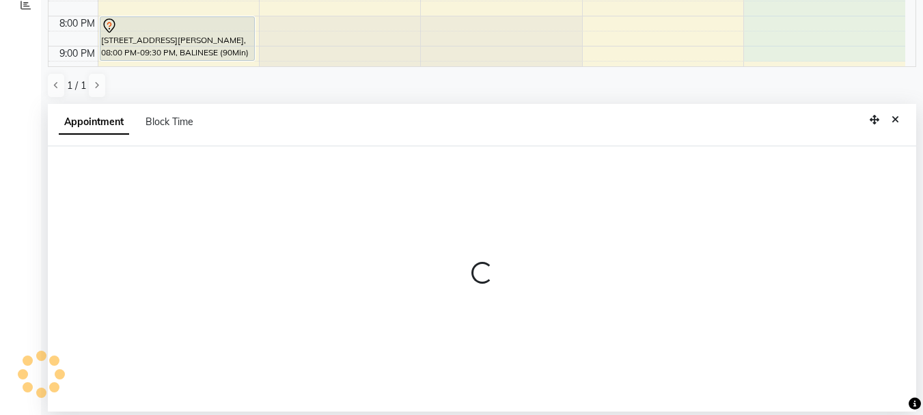
select select "67002"
select select "1140"
select select "tentative"
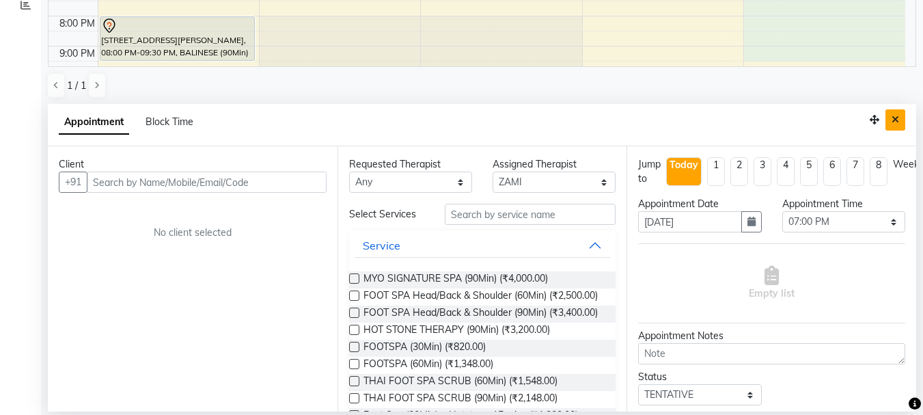
click at [897, 122] on icon "Close" at bounding box center [895, 120] width 8 height 10
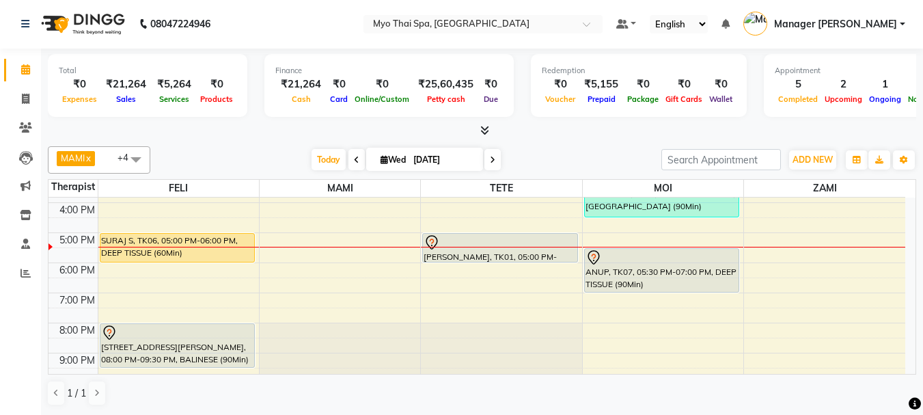
scroll to position [176, 0]
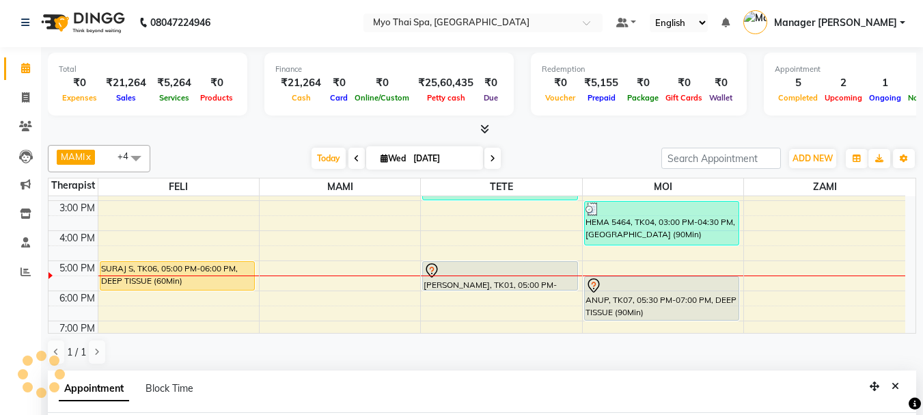
select select "67002"
select select "1050"
select select "tentative"
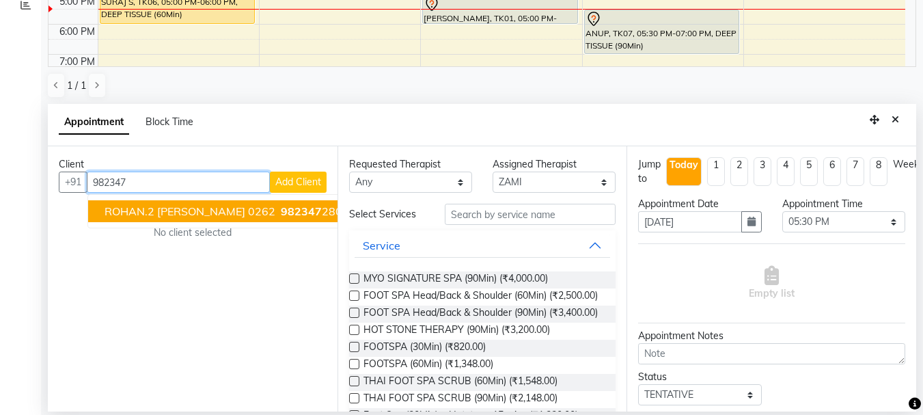
click at [281, 217] on span "982347" at bounding box center [301, 211] width 41 height 14
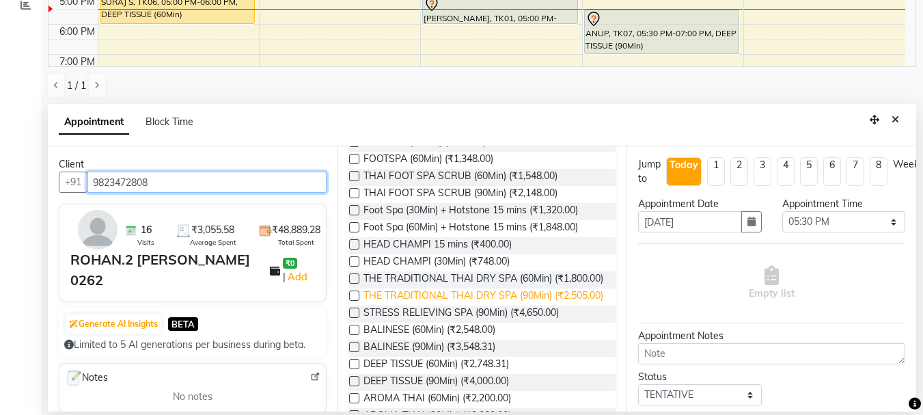
scroll to position [137, 0]
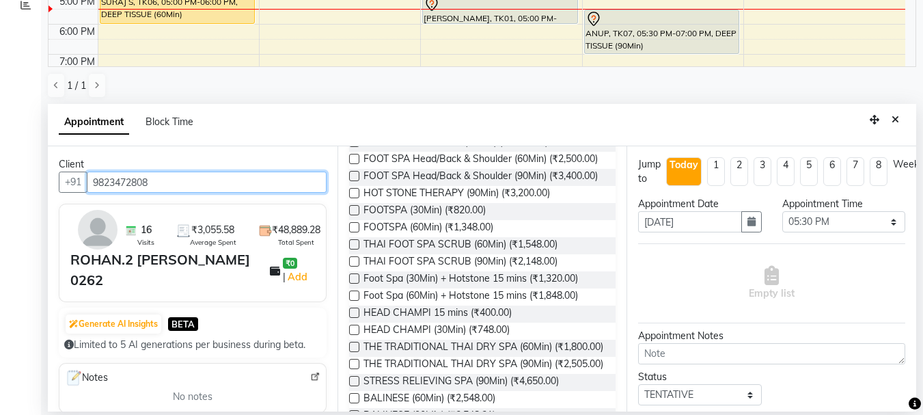
type input "9823472808"
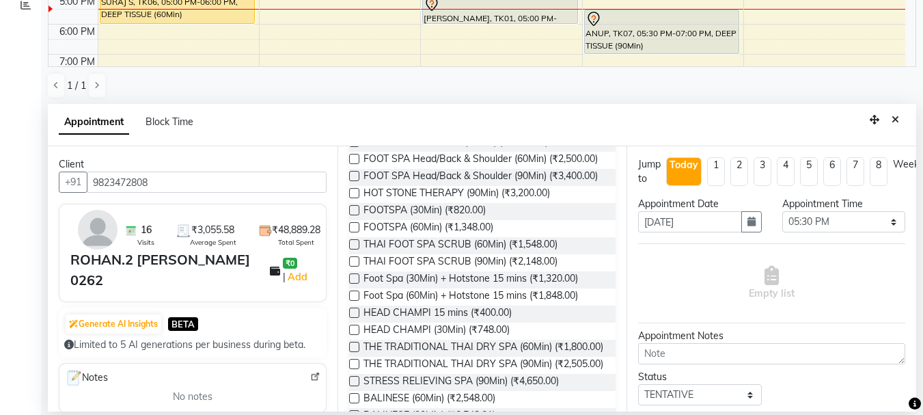
click at [353, 198] on label at bounding box center [354, 193] width 10 height 10
click at [353, 199] on input "checkbox" at bounding box center [353, 194] width 9 height 9
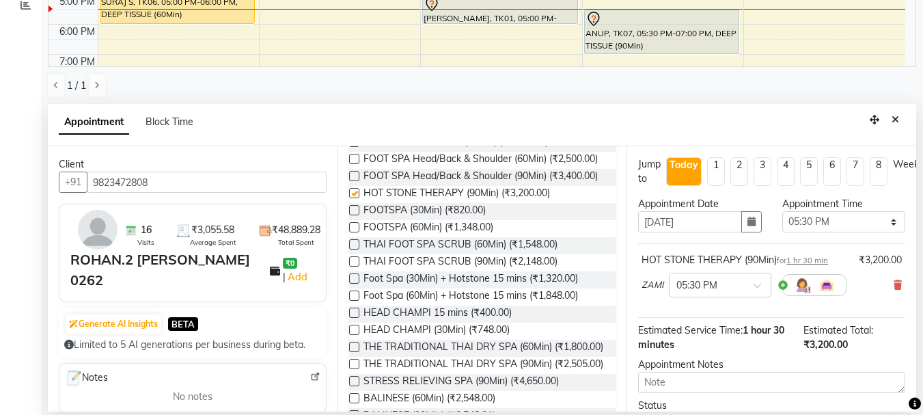
checkbox input "false"
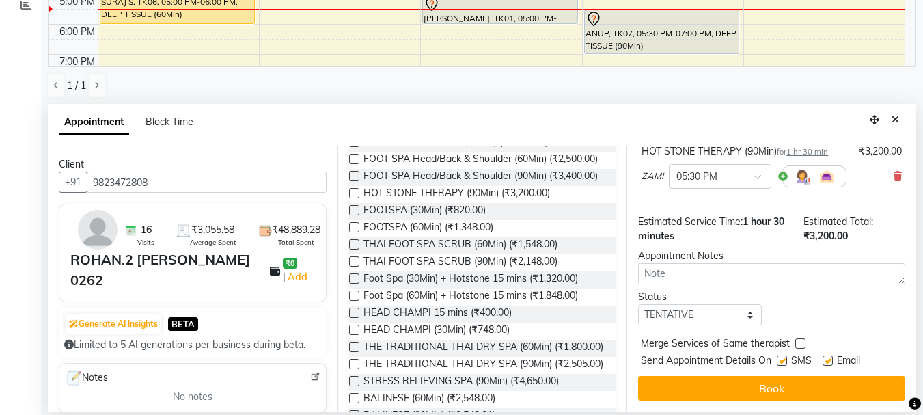
scroll to position [119, 0]
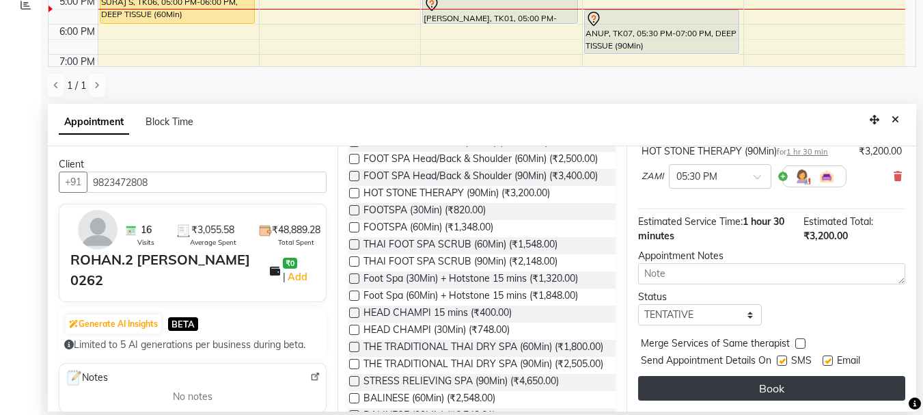
click at [739, 385] on button "Book" at bounding box center [771, 388] width 267 height 25
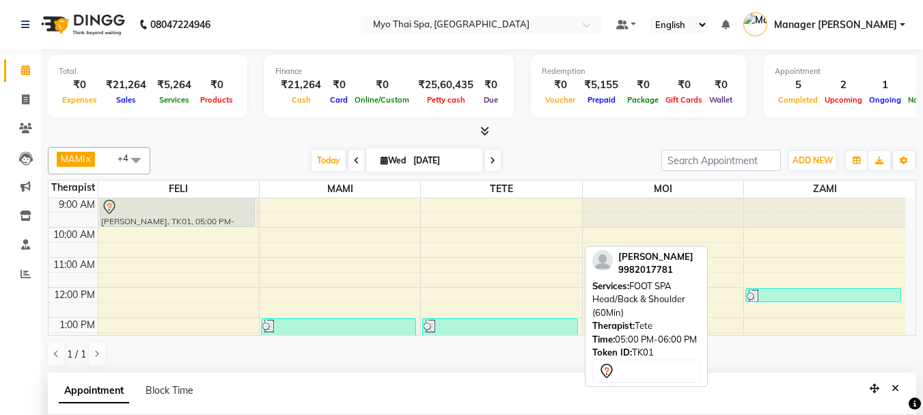
scroll to position [0, 0]
drag, startPoint x: 495, startPoint y: 235, endPoint x: 238, endPoint y: 203, distance: 258.8
click at [238, 203] on tr "SURAJ S, TK06, 05:00 PM-06:00 PM, DEEP TISSUE (60Min) 3451/ [GEOGRAPHIC_DATA][P…" at bounding box center [476, 408] width 857 height 420
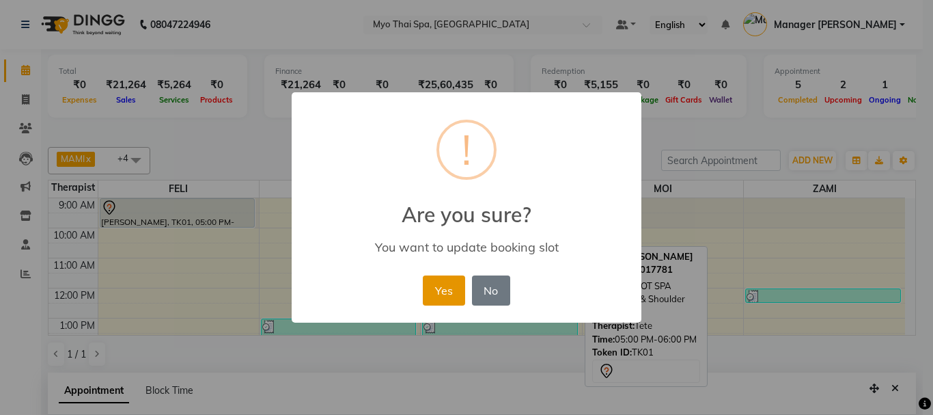
click at [440, 283] on button "Yes" at bounding box center [444, 290] width 42 height 30
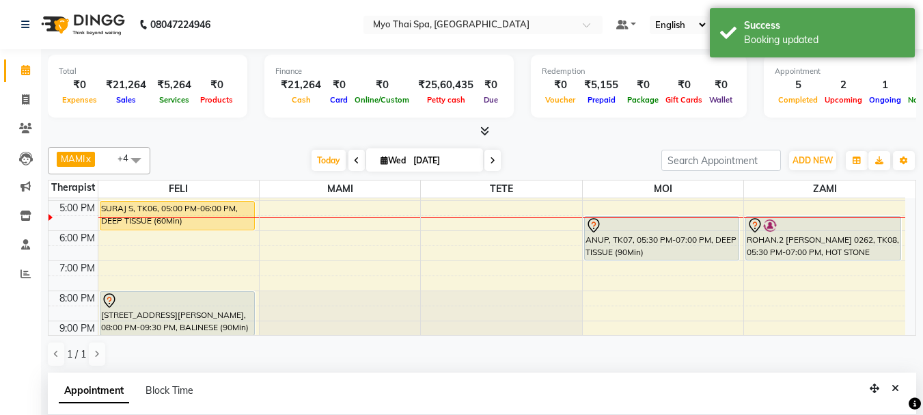
scroll to position [215, 0]
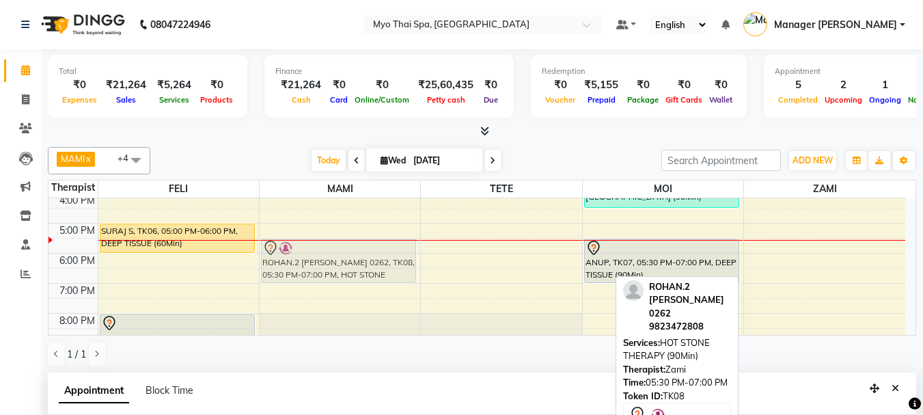
drag, startPoint x: 827, startPoint y: 247, endPoint x: 400, endPoint y: 253, distance: 427.0
click at [400, 253] on tr "[PERSON_NAME], TK01, 09:00 AM-10:00 AM, FOOT SPA Head/Back & Shoulder (60Min) S…" at bounding box center [476, 193] width 857 height 420
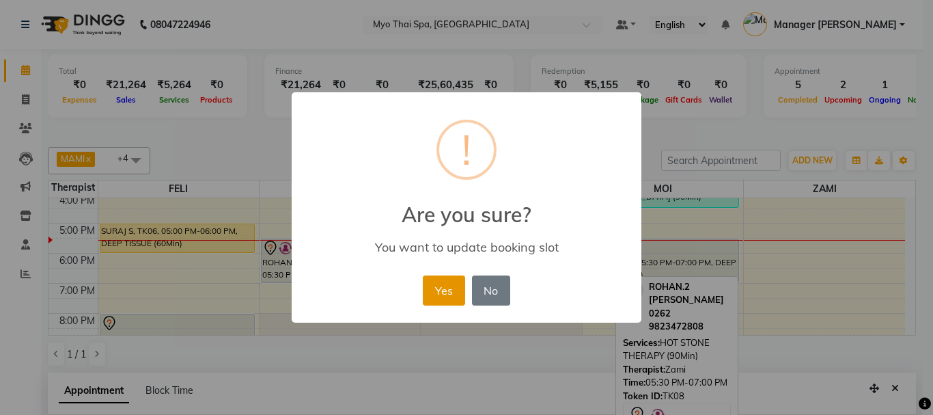
click at [450, 279] on button "Yes" at bounding box center [444, 290] width 42 height 30
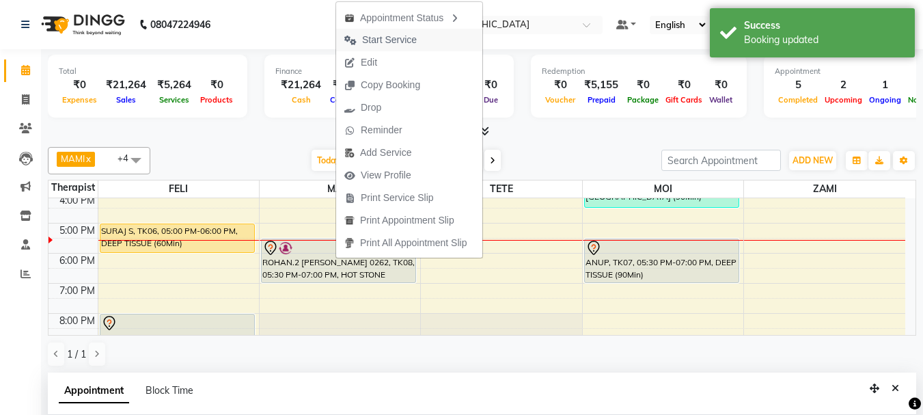
click at [410, 39] on span "Start Service" at bounding box center [389, 40] width 55 height 14
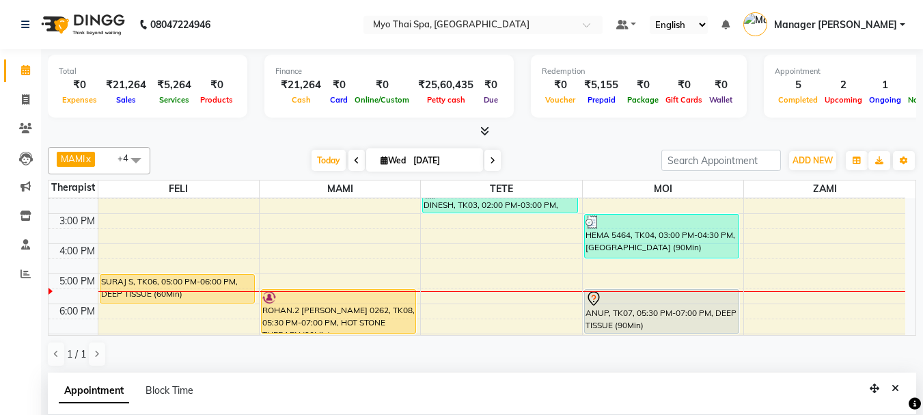
scroll to position [167, 0]
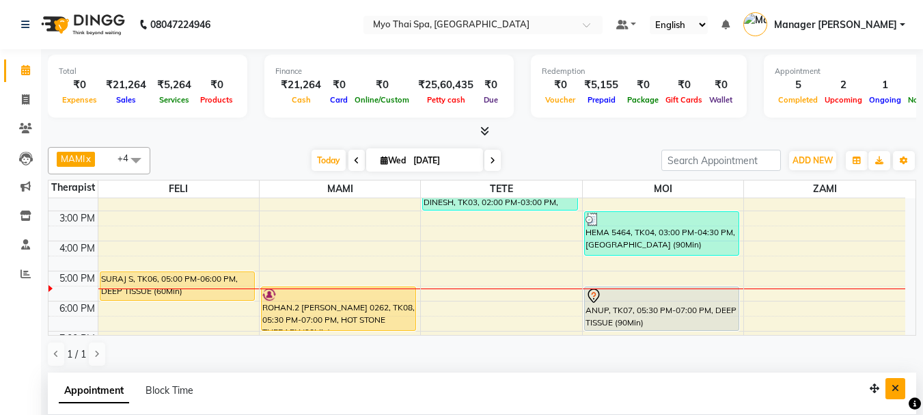
click at [895, 383] on icon "Close" at bounding box center [895, 388] width 8 height 10
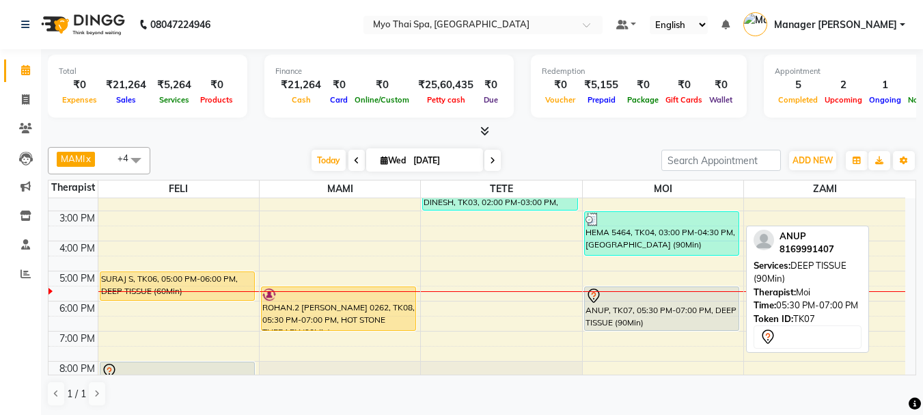
click at [694, 323] on div "ANUP, TK07, 05:30 PM-07:00 PM, DEEP TISSUE (90Min)" at bounding box center [662, 308] width 154 height 43
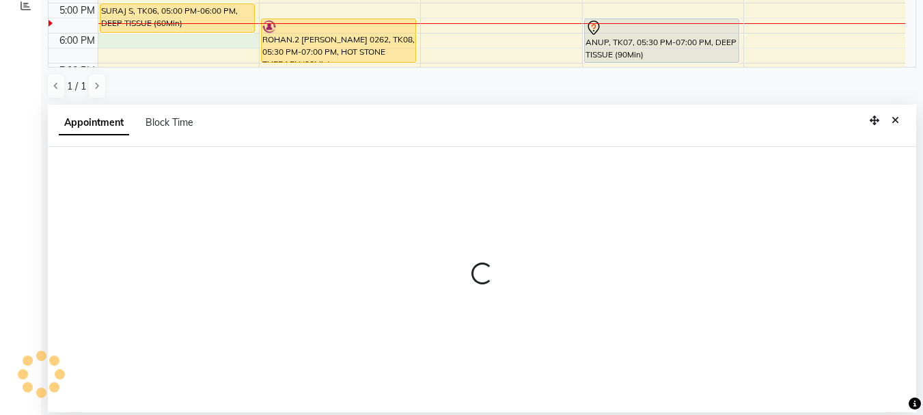
select select "42923"
select select "tentative"
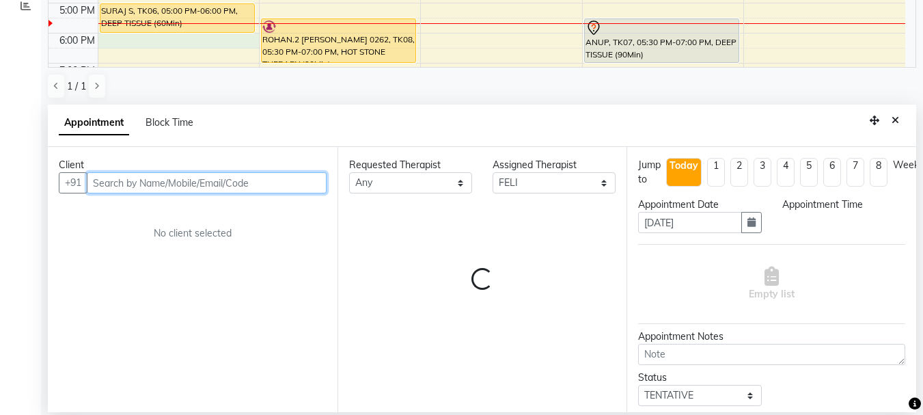
select select "1080"
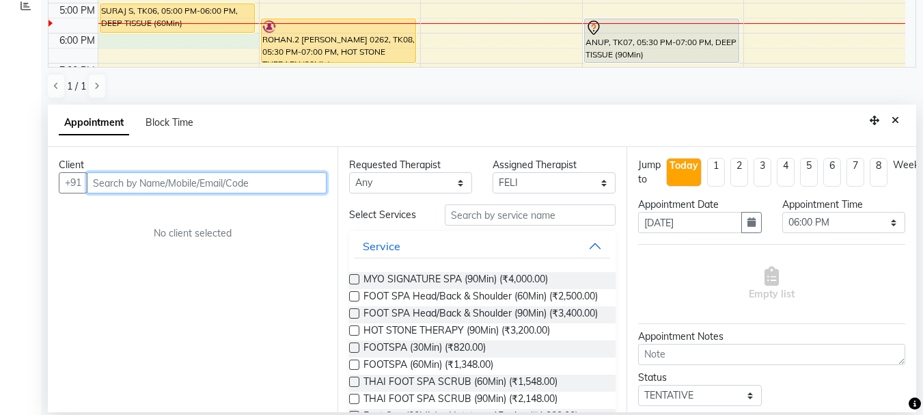
scroll to position [268, 0]
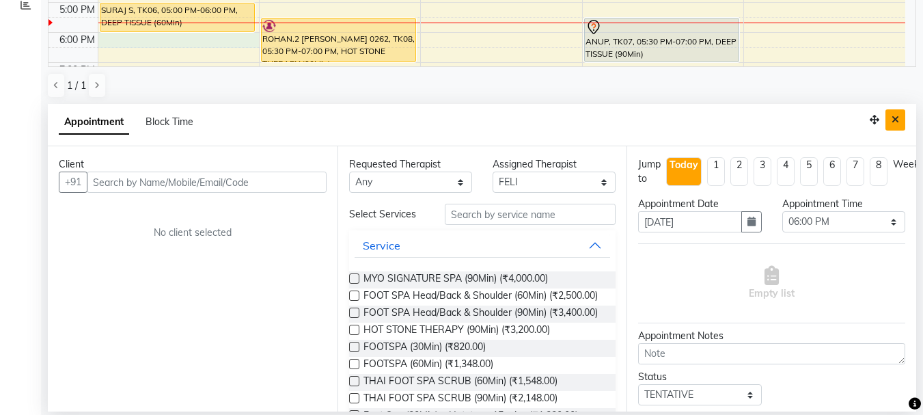
click at [893, 120] on icon "Close" at bounding box center [895, 120] width 8 height 10
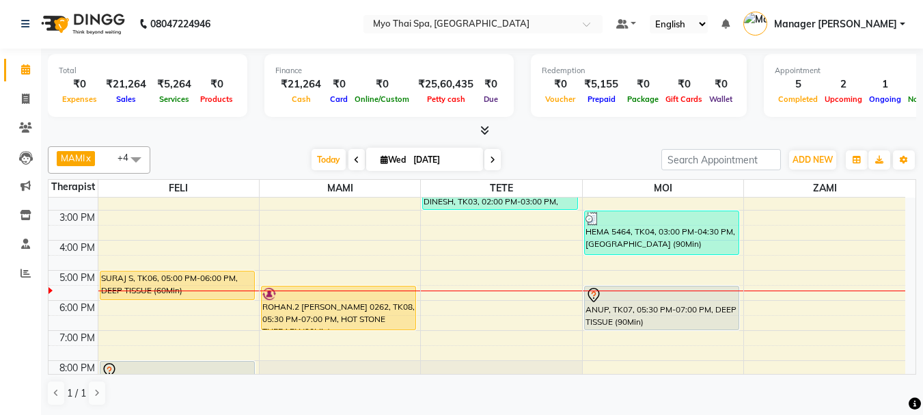
scroll to position [1, 0]
select select "42923"
select select "1080"
select select "tentative"
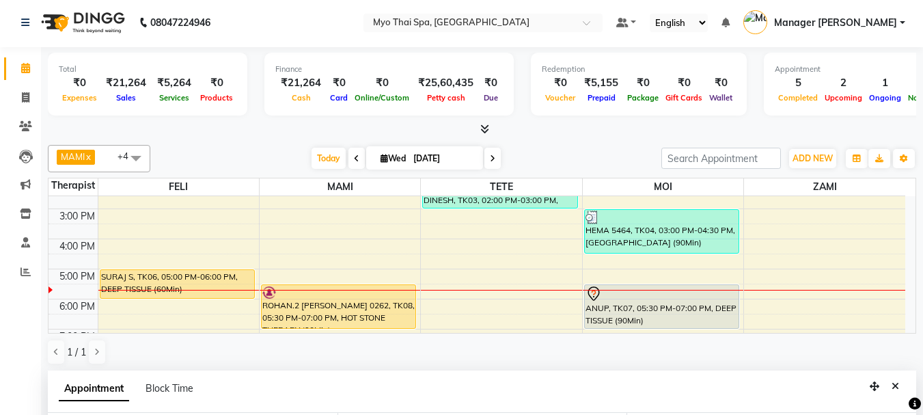
scroll to position [243, 0]
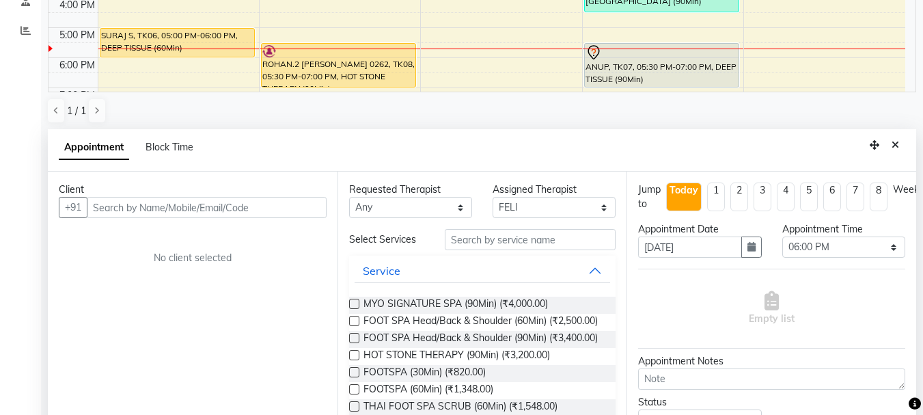
click at [161, 213] on input "text" at bounding box center [207, 207] width 240 height 21
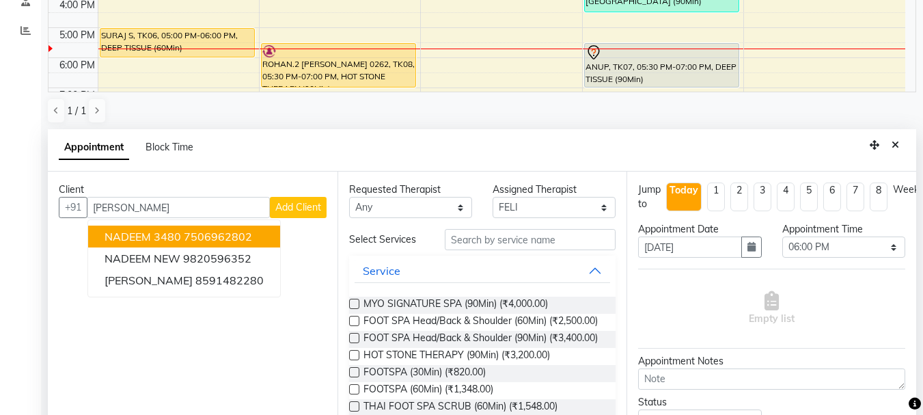
click at [179, 231] on span "NADEEM 3480" at bounding box center [143, 237] width 77 height 14
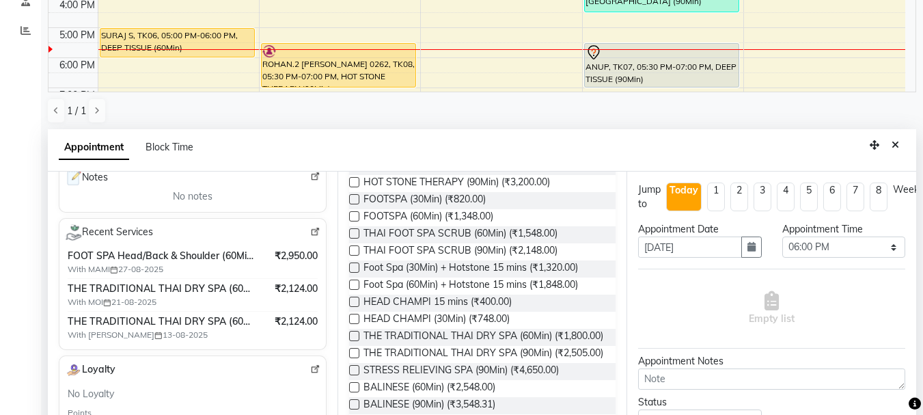
scroll to position [205, 0]
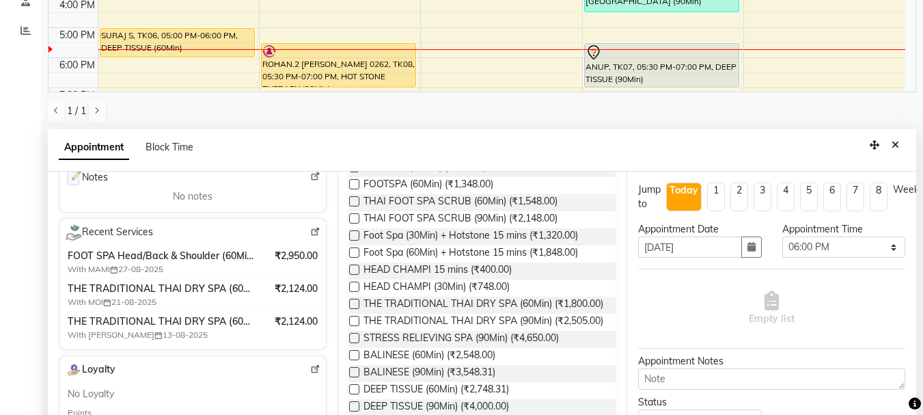
type input "7506962802"
click at [355, 309] on label at bounding box center [354, 303] width 10 height 10
click at [355, 309] on input "checkbox" at bounding box center [353, 305] width 9 height 9
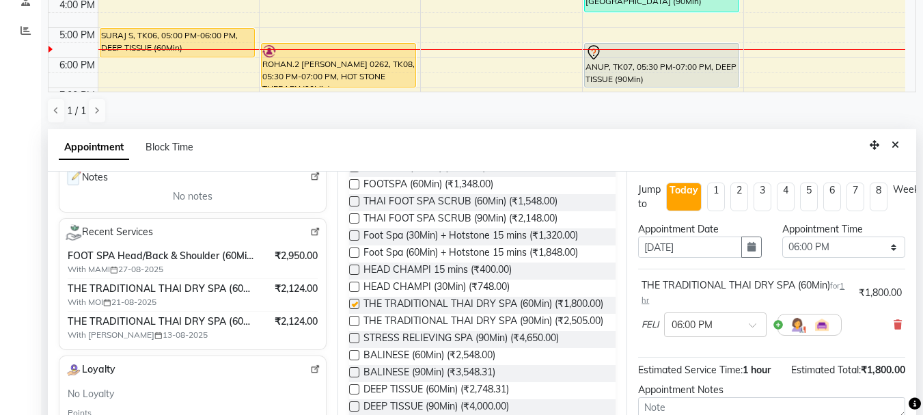
checkbox input "false"
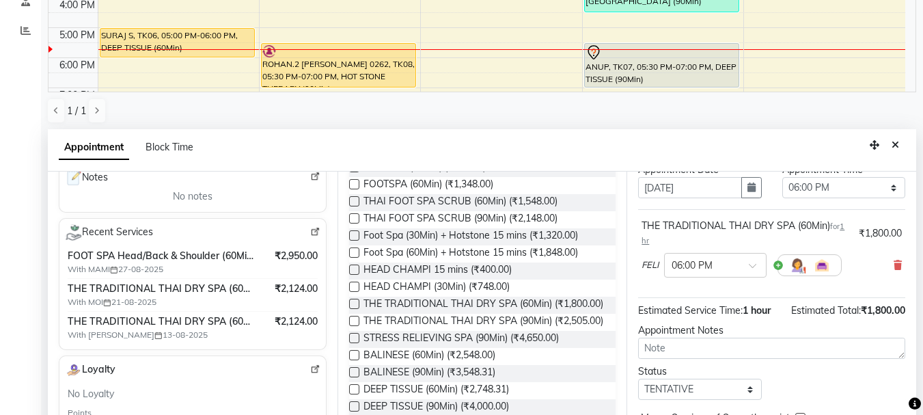
scroll to position [119, 0]
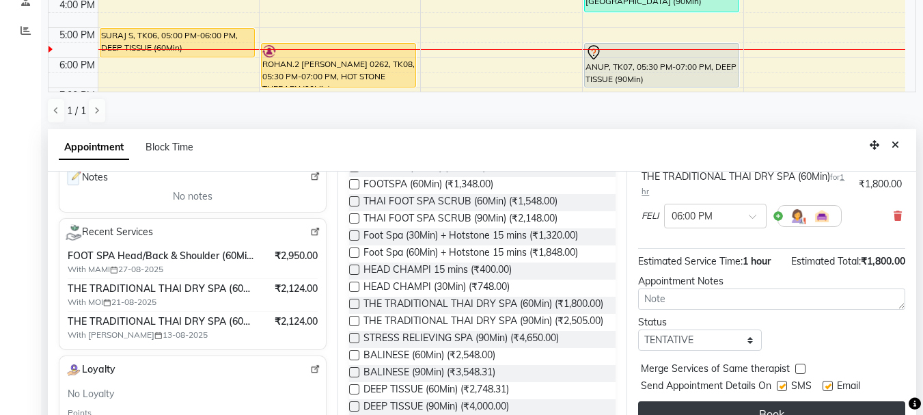
click at [774, 401] on button "Book" at bounding box center [771, 413] width 267 height 25
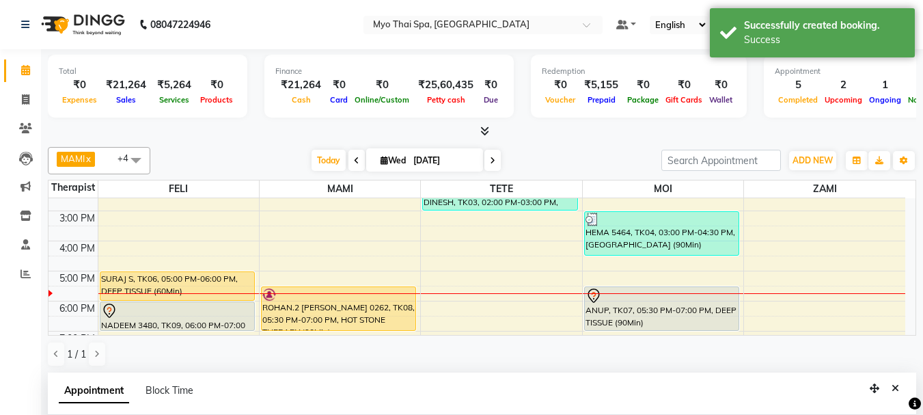
scroll to position [236, 0]
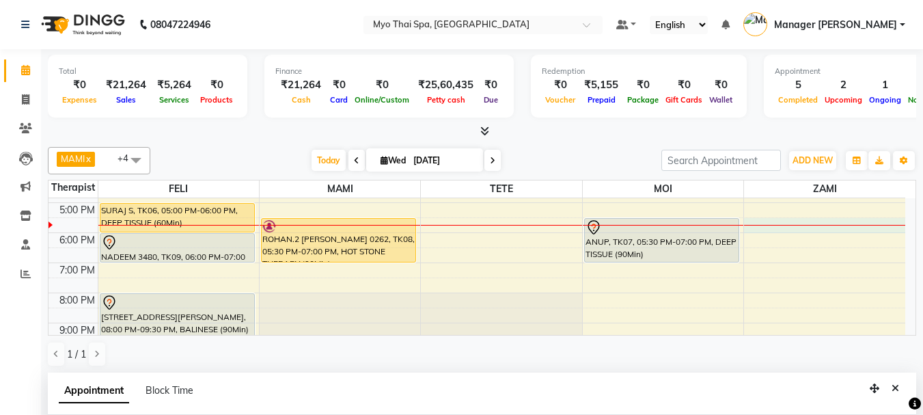
click at [791, 232] on div "9:00 AM 10:00 AM 11:00 AM 12:00 PM 1:00 PM 2:00 PM 3:00 PM 4:00 PM 5:00 PM 6:00…" at bounding box center [476, 172] width 857 height 420
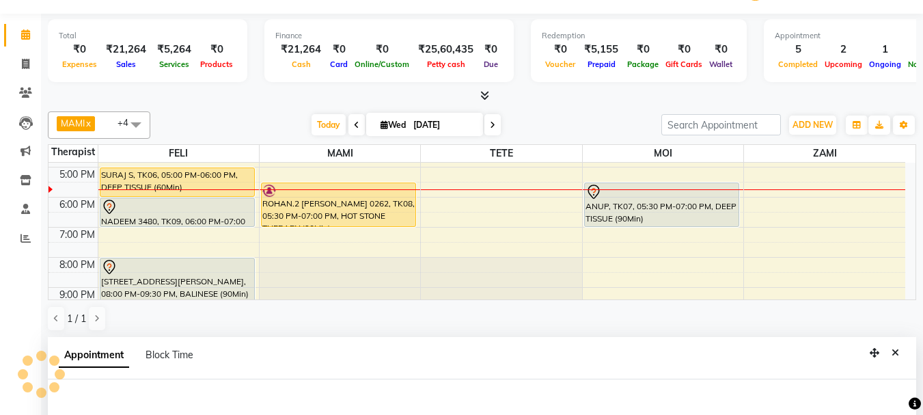
select select "67002"
select select "tentative"
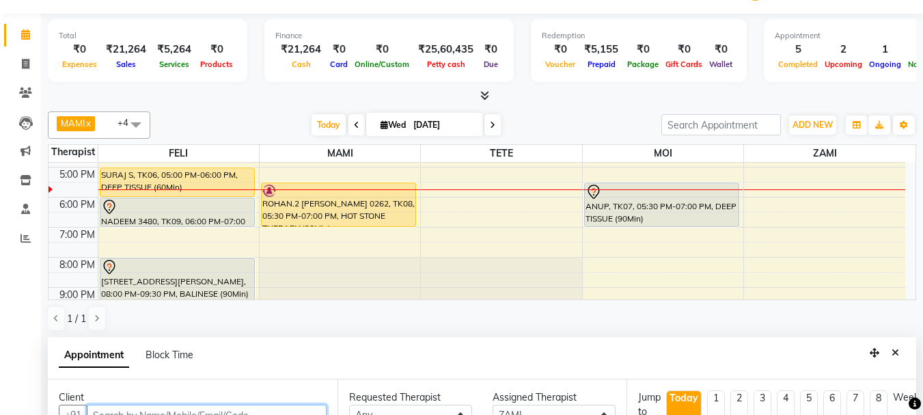
select select "1050"
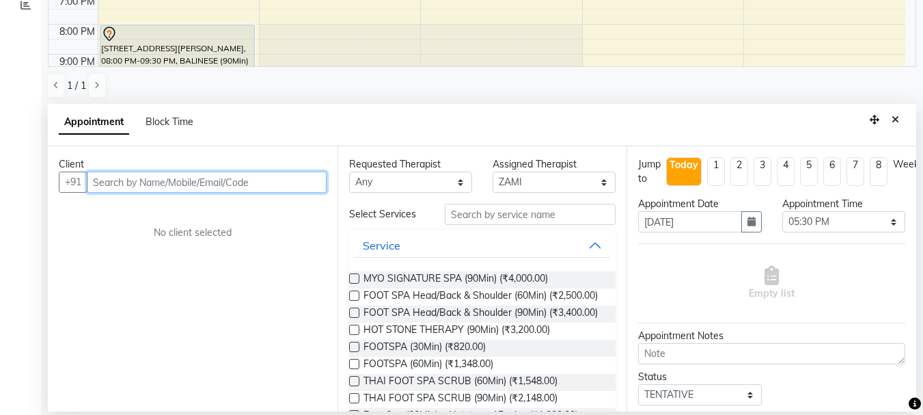
click at [225, 181] on input "text" at bounding box center [207, 181] width 240 height 21
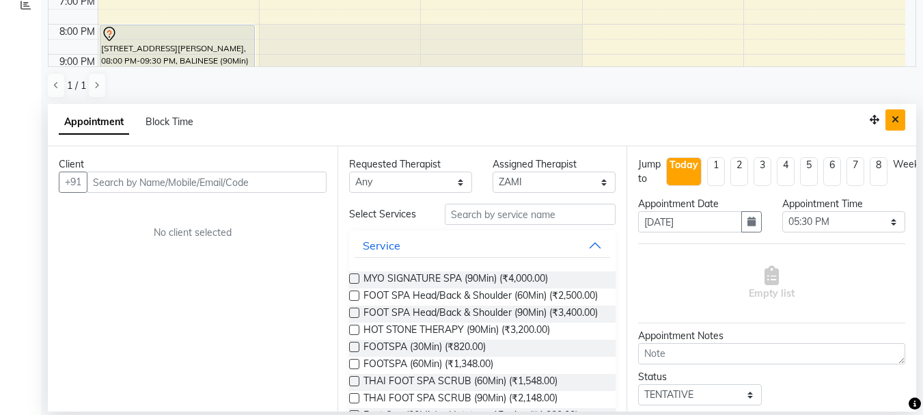
click at [900, 117] on button "Close" at bounding box center [895, 119] width 20 height 21
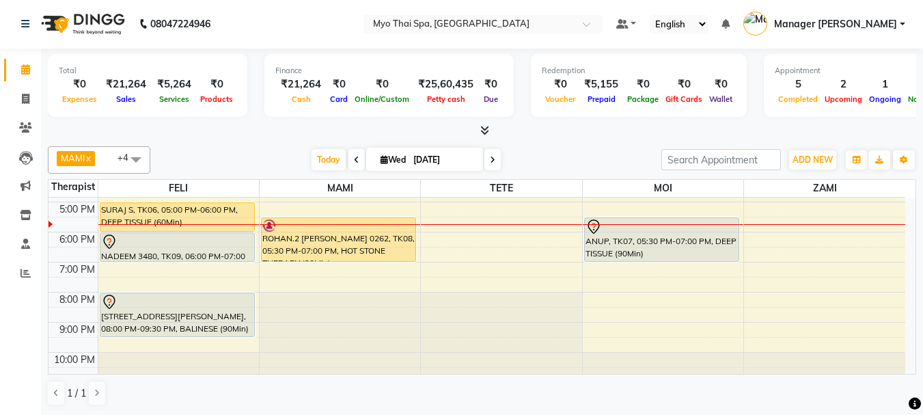
scroll to position [1, 0]
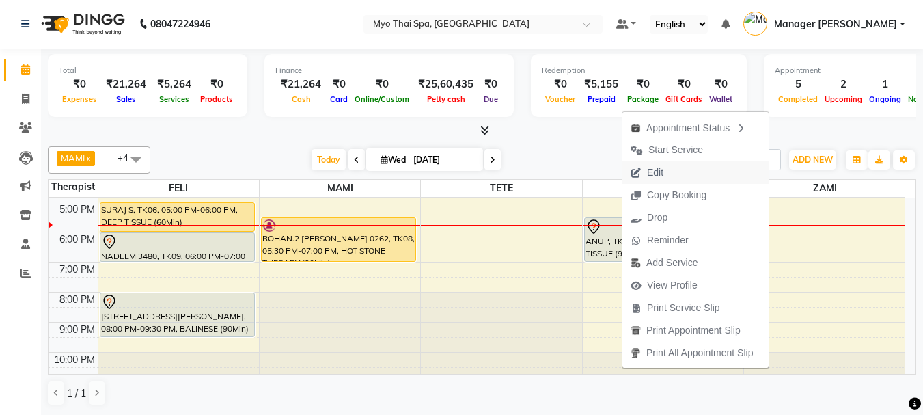
click at [658, 168] on span "Edit" at bounding box center [655, 172] width 16 height 14
select select "tentative"
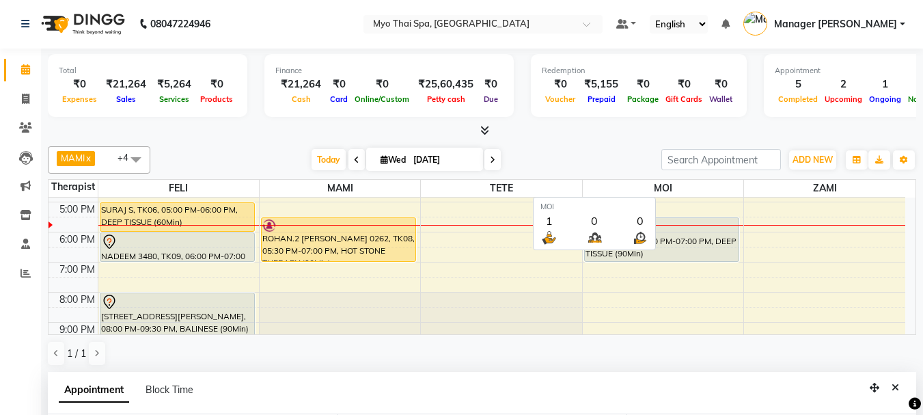
select select "1050"
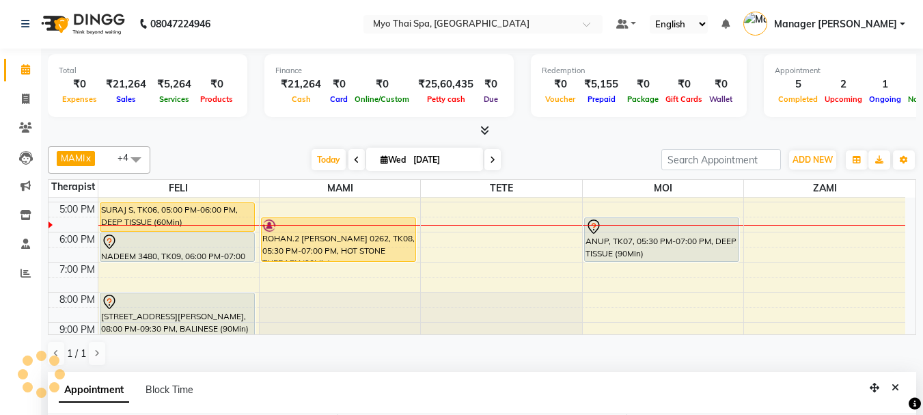
select select "85116"
select select "2233"
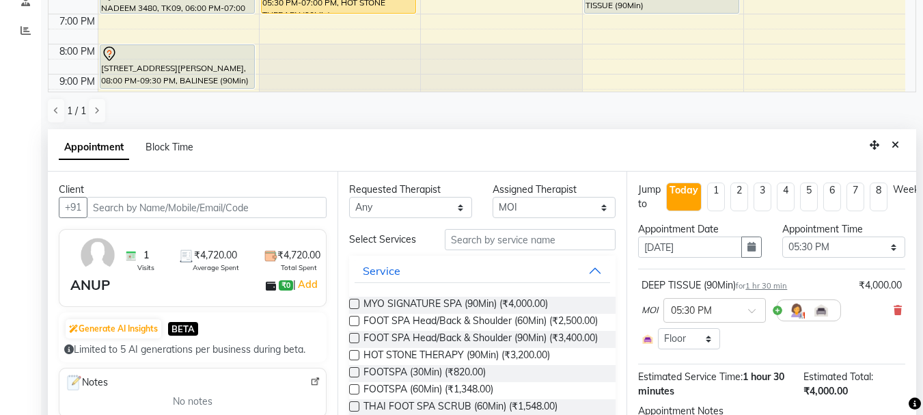
click at [893, 307] on icon at bounding box center [897, 310] width 8 height 10
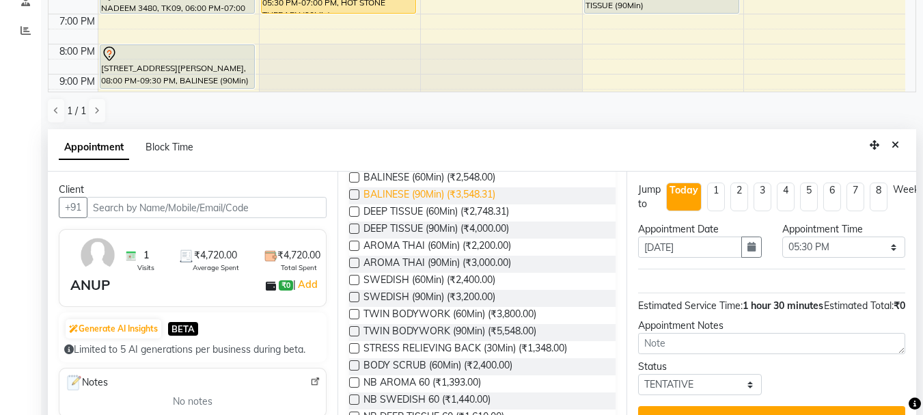
scroll to position [410, 0]
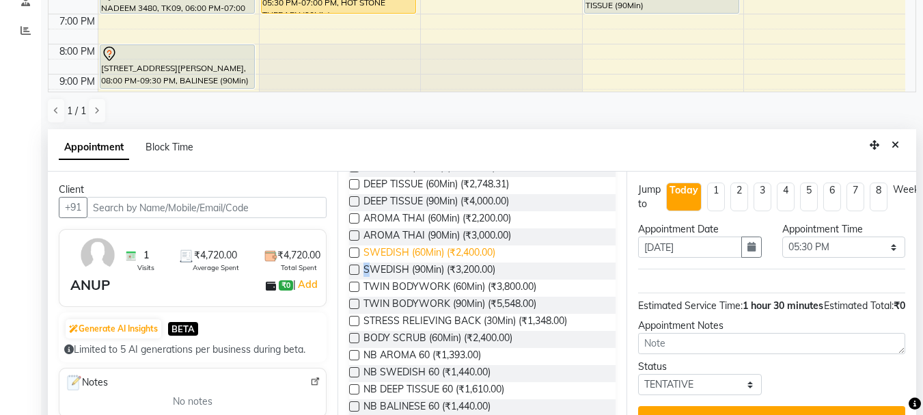
drag, startPoint x: 355, startPoint y: 315, endPoint x: 374, endPoint y: 307, distance: 20.5
click at [371, 279] on div "SWEDISH (90Min) (₹3,200.00)" at bounding box center [482, 270] width 267 height 17
click at [353, 275] on label at bounding box center [354, 269] width 10 height 10
click at [353, 275] on input "checkbox" at bounding box center [353, 270] width 9 height 9
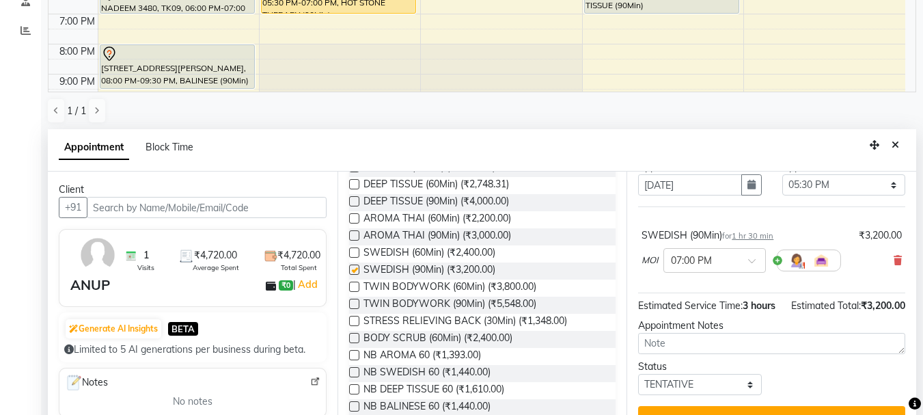
checkbox input "false"
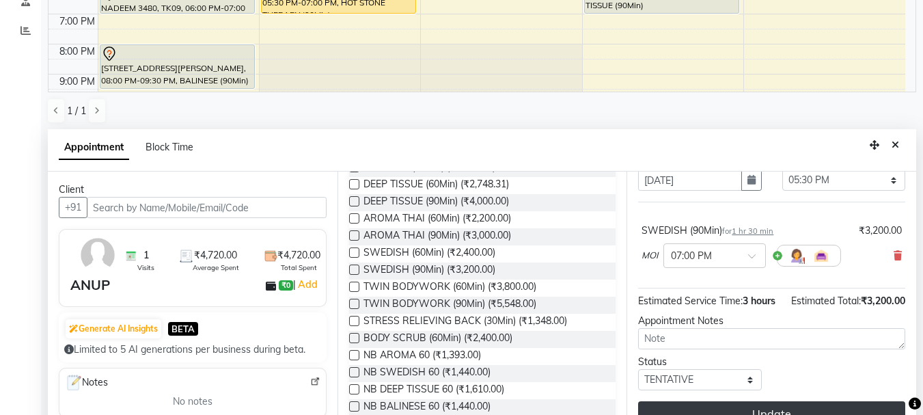
click at [777, 405] on button "Update" at bounding box center [771, 413] width 267 height 25
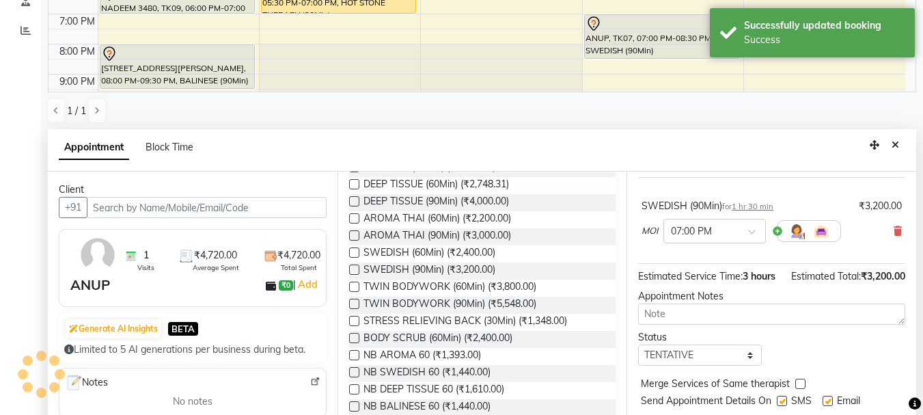
scroll to position [0, 0]
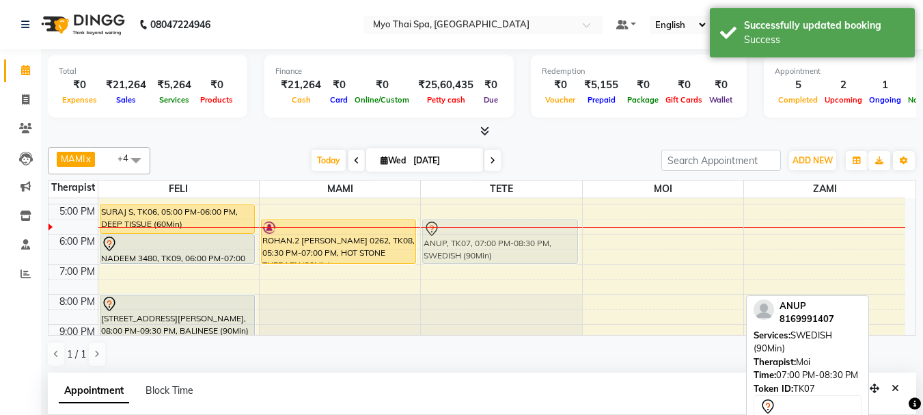
drag, startPoint x: 635, startPoint y: 270, endPoint x: 518, endPoint y: 227, distance: 124.5
click at [518, 227] on tr "[PERSON_NAME], TK01, 09:00 AM-10:00 AM, FOOT SPA Head/Back & Shoulder (60Min) S…" at bounding box center [476, 174] width 857 height 420
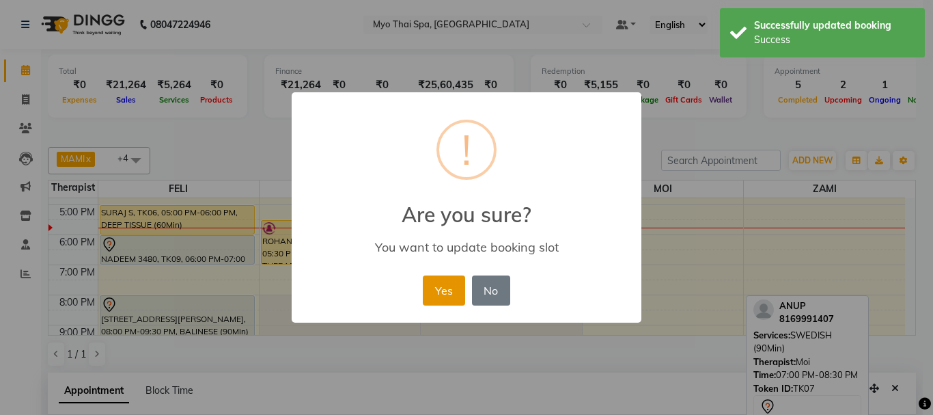
click at [439, 294] on button "Yes" at bounding box center [444, 290] width 42 height 30
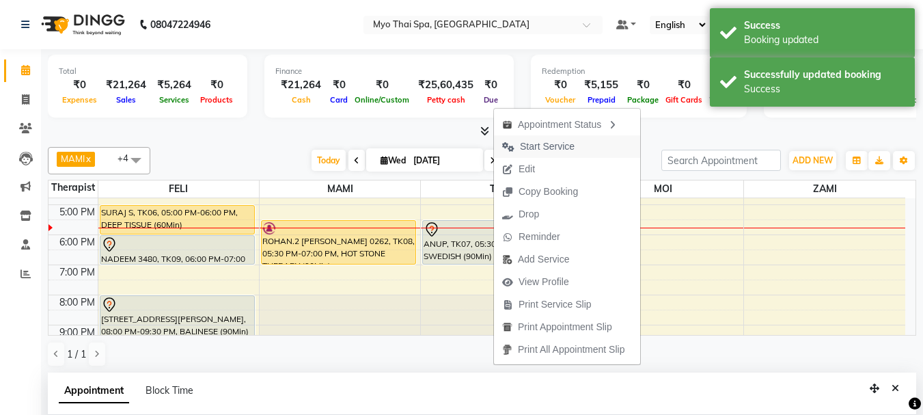
click at [544, 145] on span "Start Service" at bounding box center [547, 146] width 55 height 14
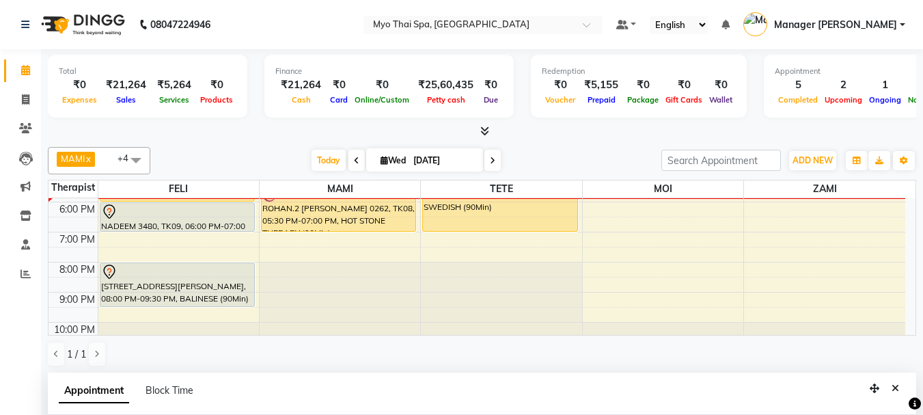
scroll to position [283, 0]
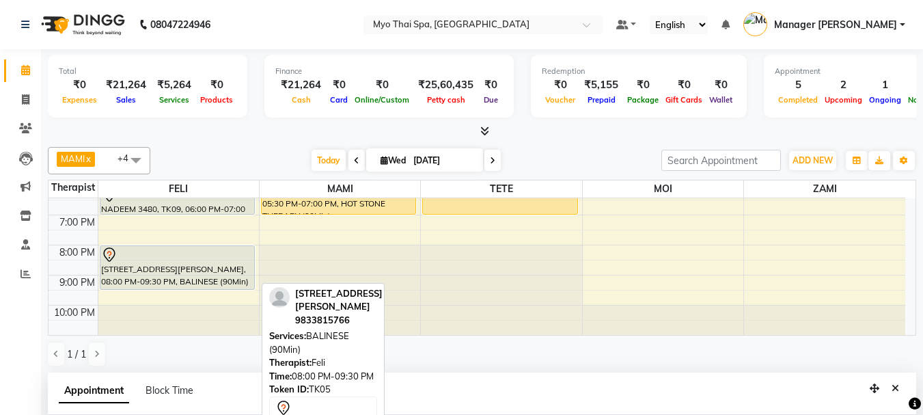
click at [178, 269] on div "[STREET_ADDRESS][PERSON_NAME], 08:00 PM-09:30 PM, BALINESE (90Min)" at bounding box center [177, 267] width 154 height 43
select select "7"
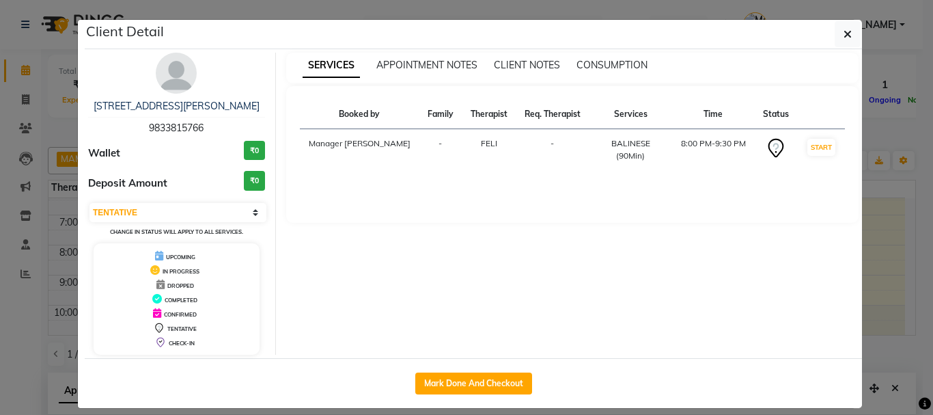
drag, startPoint x: 143, startPoint y: 127, endPoint x: 205, endPoint y: 129, distance: 62.2
click at [205, 129] on div "3451/ 3496 [PERSON_NAME] 9833815766" at bounding box center [176, 117] width 177 height 36
copy span "9833815766"
click at [838, 25] on button "button" at bounding box center [848, 34] width 26 height 26
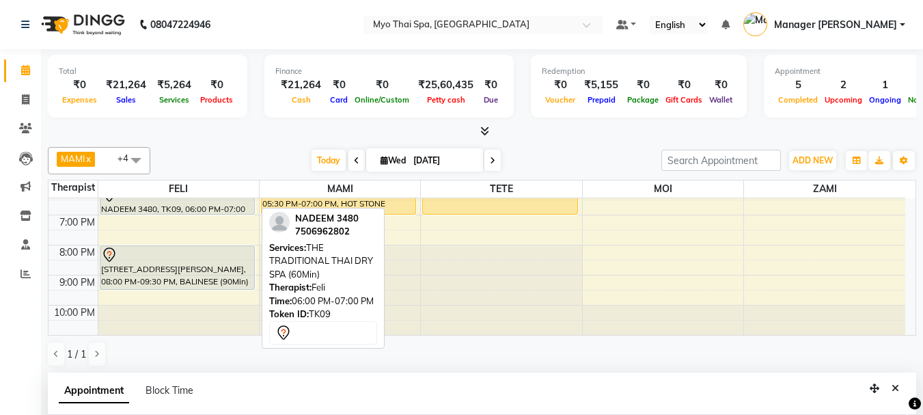
click at [193, 210] on div "NADEEM 3480, TK09, 06:00 PM-07:00 PM, THE TRADITIONAL THAI DRY SPA (60Min)" at bounding box center [177, 200] width 154 height 28
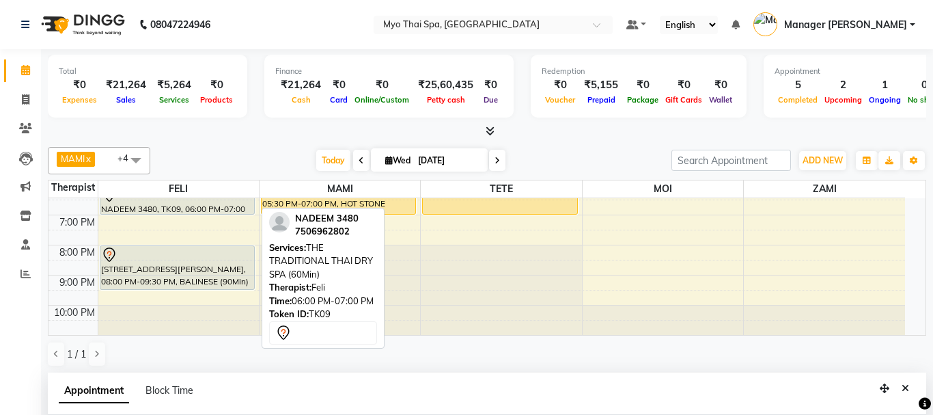
select select "7"
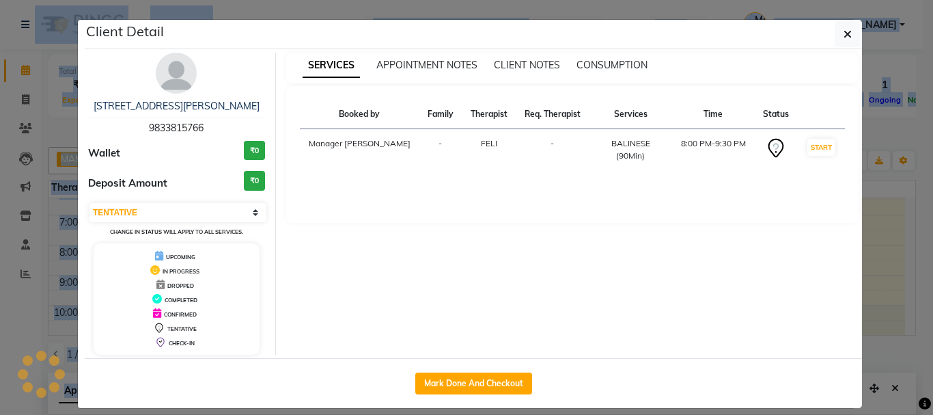
click at [193, 210] on div "3451/ [GEOGRAPHIC_DATA][PERSON_NAME] 9833815766 Wallet ₹0 Deposit Amount ₹0 Sel…" at bounding box center [177, 204] width 198 height 302
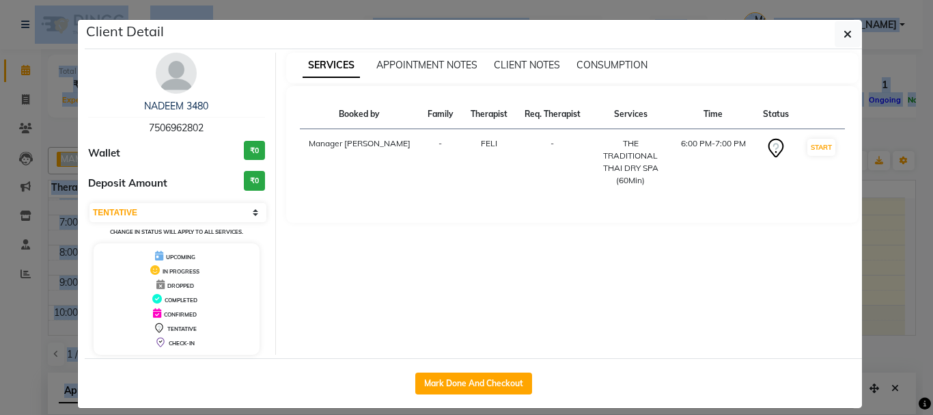
drag, startPoint x: 199, startPoint y: 126, endPoint x: 138, endPoint y: 130, distance: 61.6
click at [138, 130] on div "NADEEM 3480 7506962802" at bounding box center [176, 117] width 177 height 36
copy span "7506962802"
click at [844, 37] on icon "button" at bounding box center [848, 34] width 8 height 11
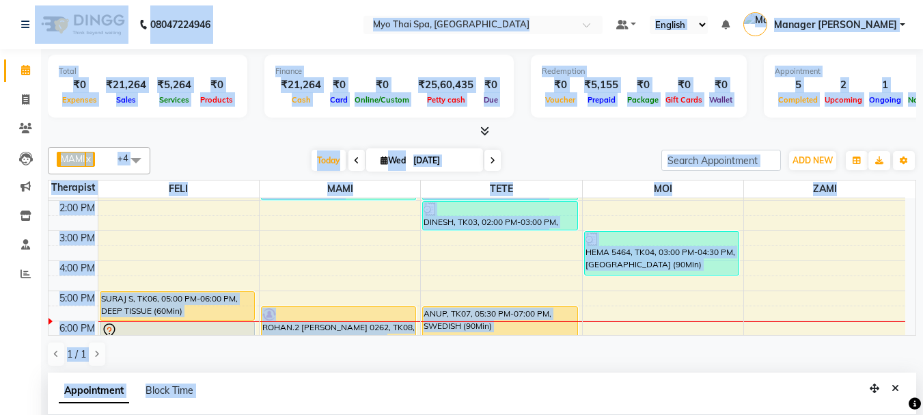
scroll to position [147, 0]
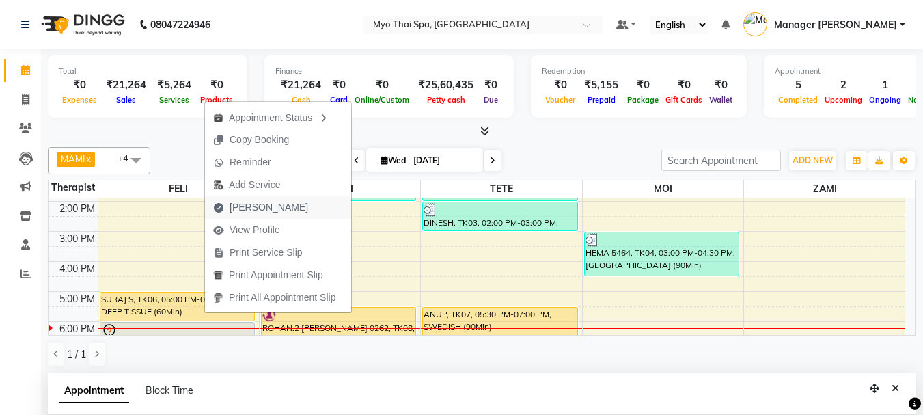
click at [279, 203] on span "[PERSON_NAME]" at bounding box center [260, 207] width 111 height 23
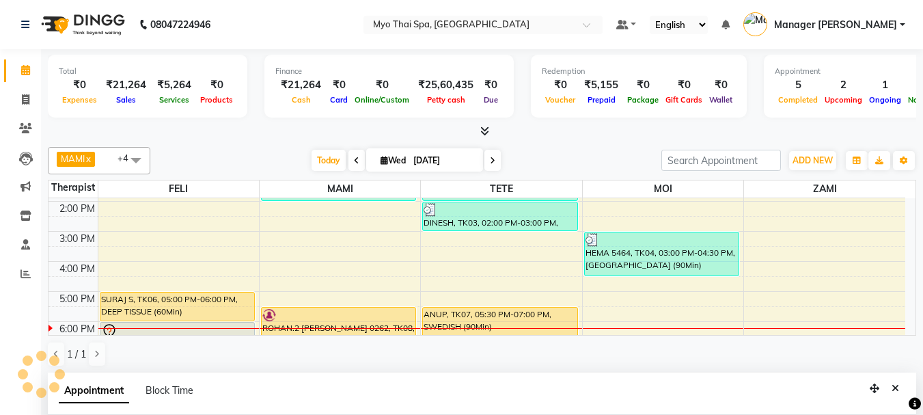
select select "service"
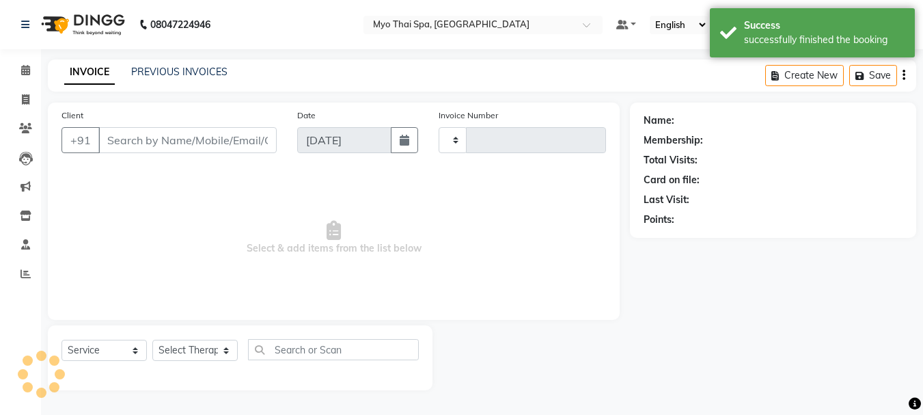
type input "1373"
select select "5086"
type input "9769934696"
select select "42923"
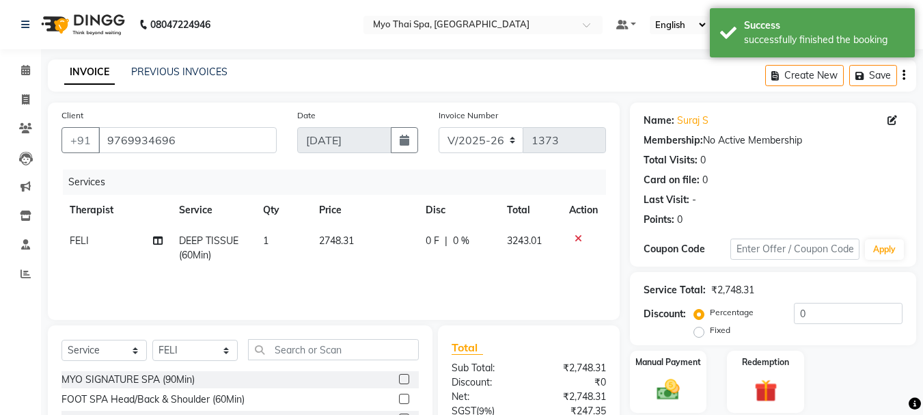
scroll to position [146, 0]
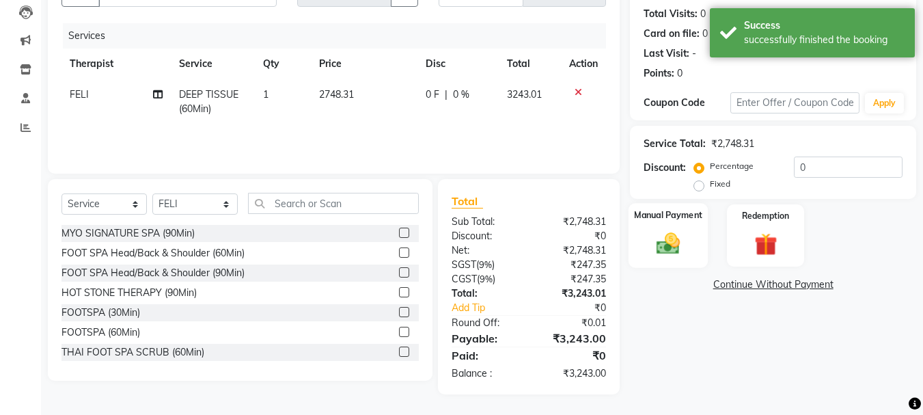
click at [662, 238] on img at bounding box center [668, 243] width 38 height 27
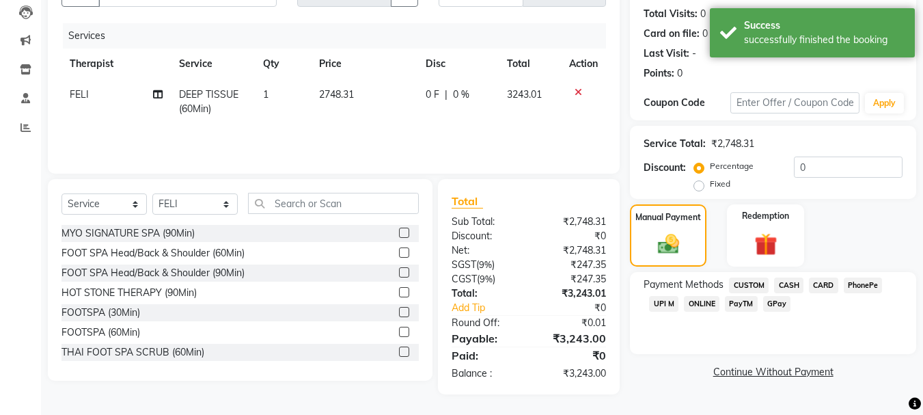
click at [823, 281] on span "CARD" at bounding box center [823, 285] width 29 height 16
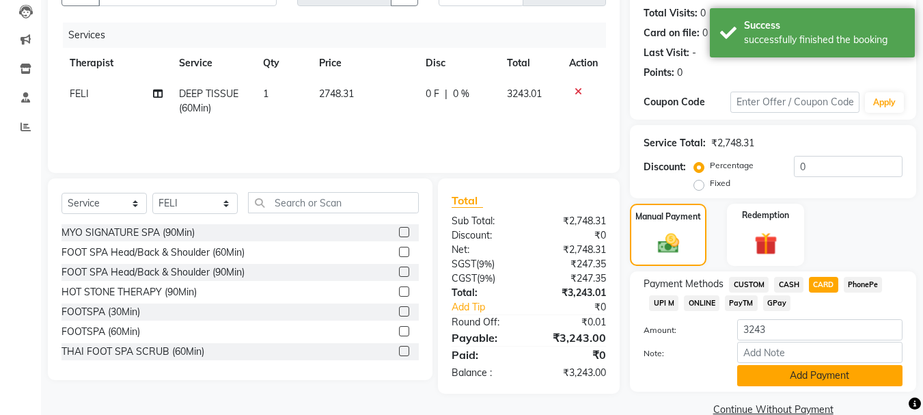
click at [811, 365] on button "Add Payment" at bounding box center [819, 375] width 165 height 21
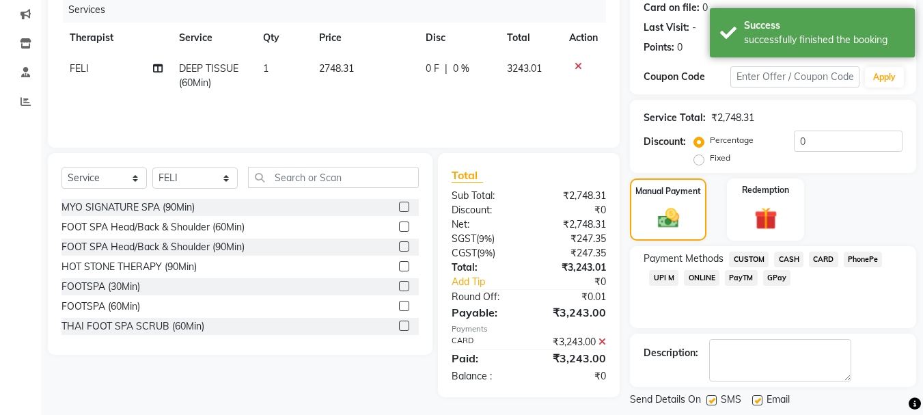
scroll to position [238, 0]
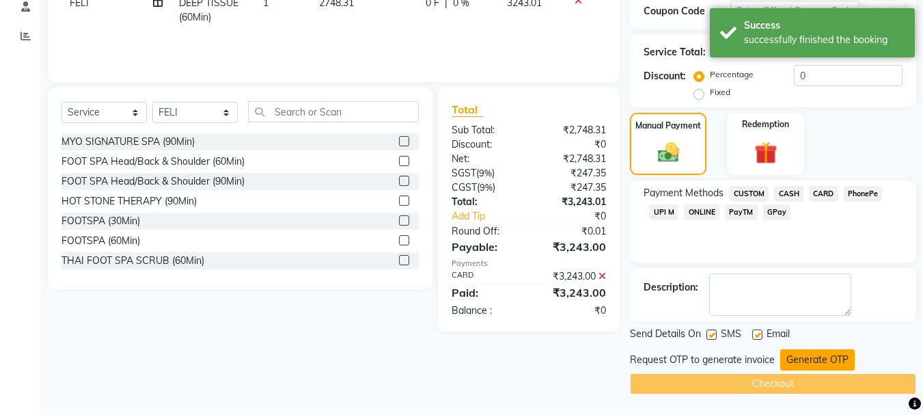
click at [798, 359] on button "Generate OTP" at bounding box center [817, 359] width 74 height 21
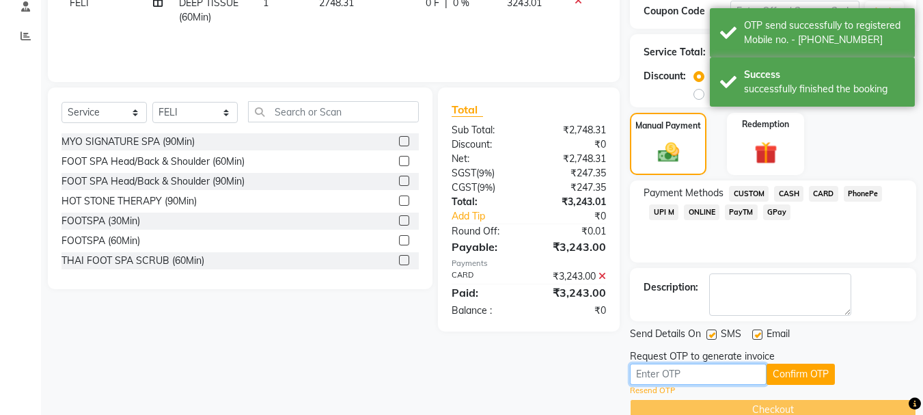
click at [701, 370] on input "text" at bounding box center [698, 373] width 137 height 21
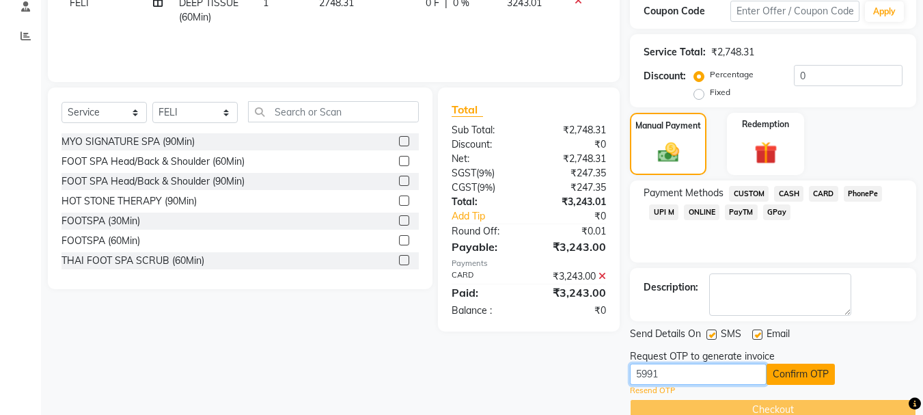
type input "5991"
click at [809, 382] on button "Confirm OTP" at bounding box center [800, 373] width 68 height 21
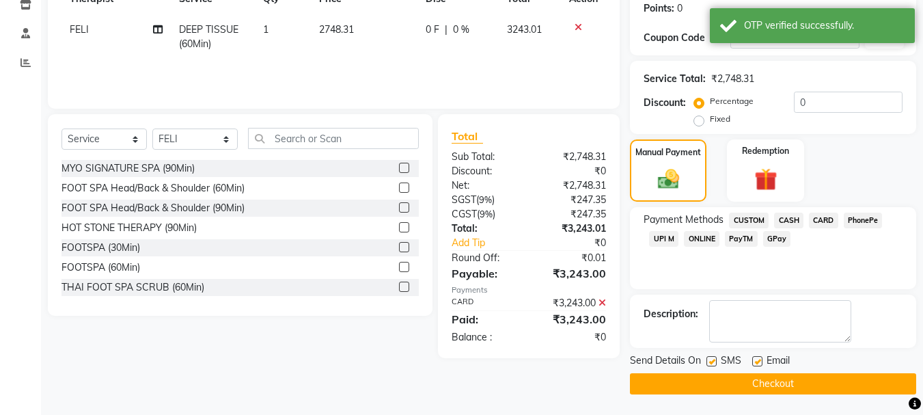
scroll to position [211, 0]
click at [777, 380] on button "Checkout" at bounding box center [773, 383] width 286 height 21
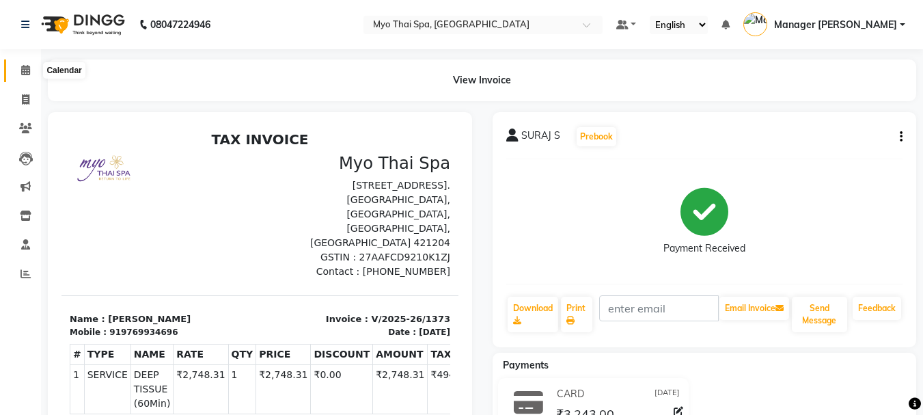
click at [19, 69] on span at bounding box center [26, 71] width 24 height 16
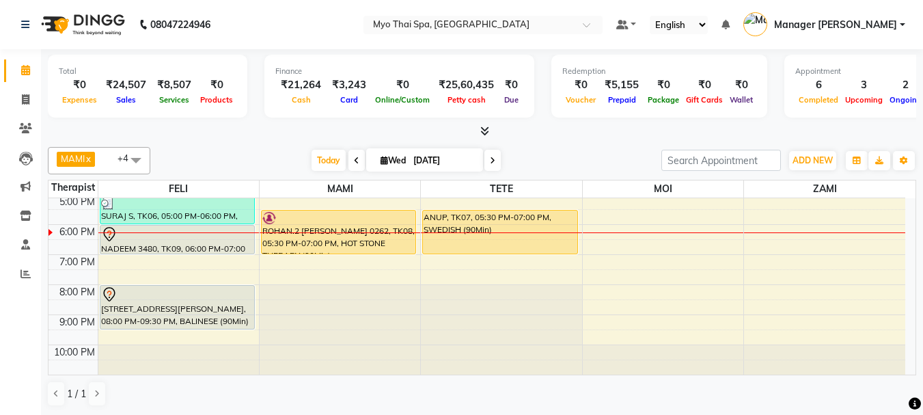
scroll to position [176, 0]
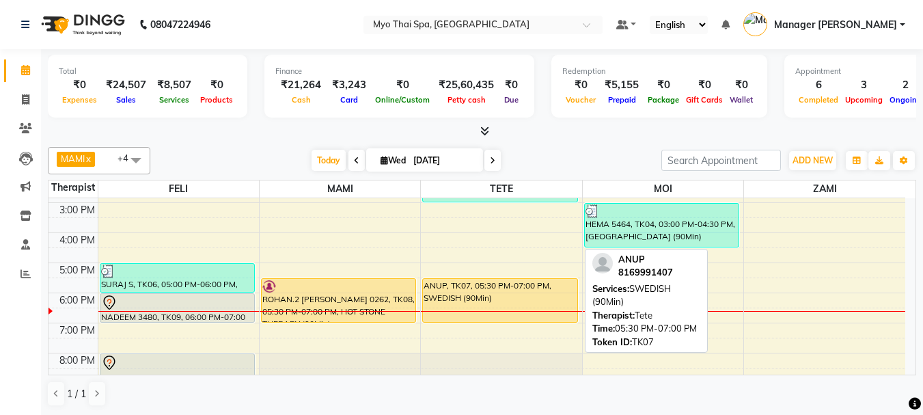
click at [443, 292] on div "DINESH, TK03, 01:00 PM-02:00 PM, FOOT SPA Head/Back & Shoulder (60Min) DINESH, …" at bounding box center [501, 233] width 161 height 420
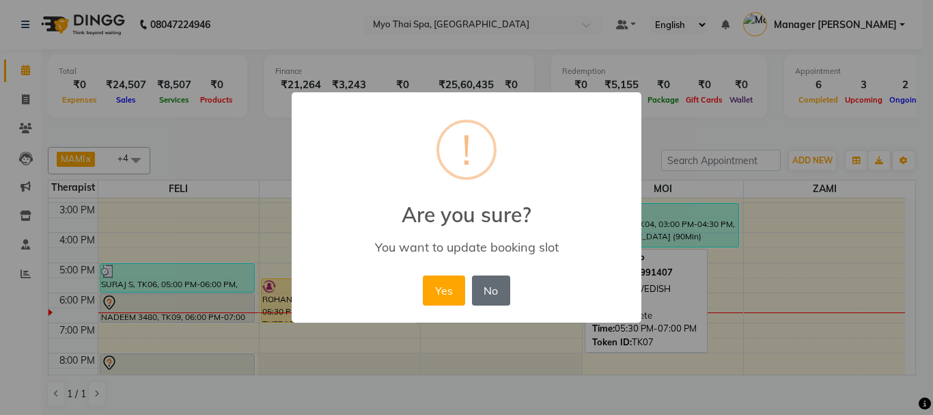
click at [492, 290] on button "No" at bounding box center [491, 290] width 38 height 30
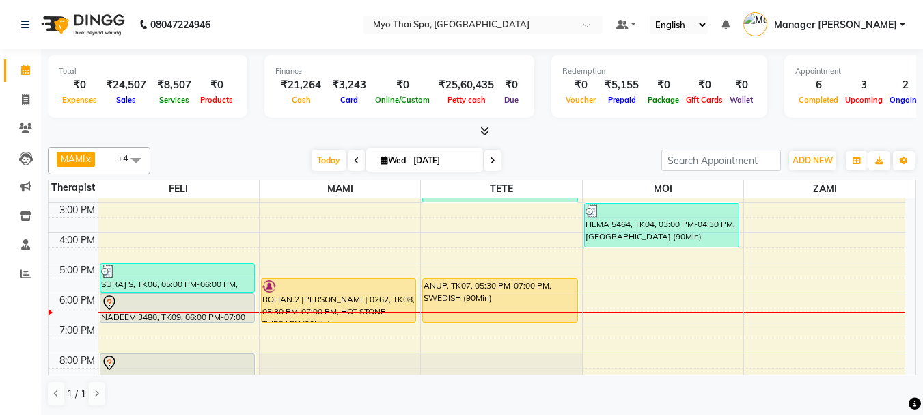
click at [380, 160] on icon at bounding box center [384, 160] width 8 height 9
select select "9"
select select "2025"
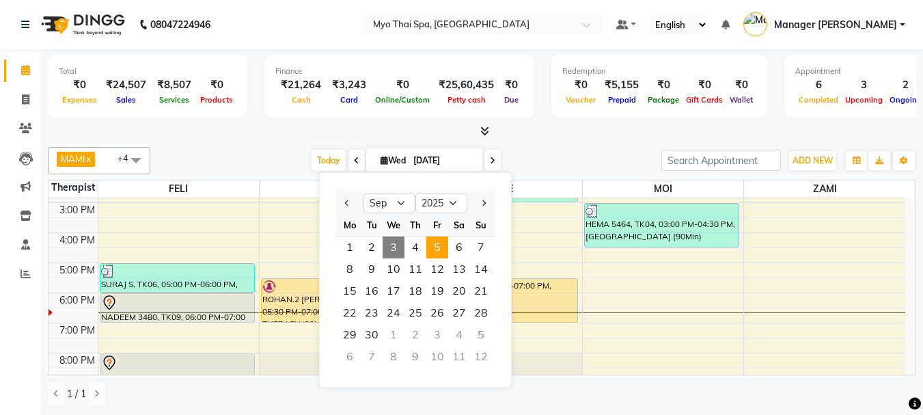
click at [443, 247] on span "5" at bounding box center [437, 247] width 22 height 22
type input "[DATE]"
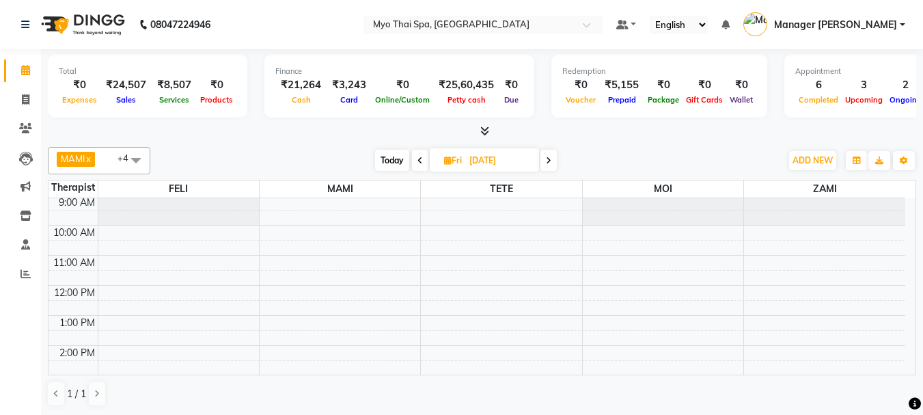
scroll to position [0, 0]
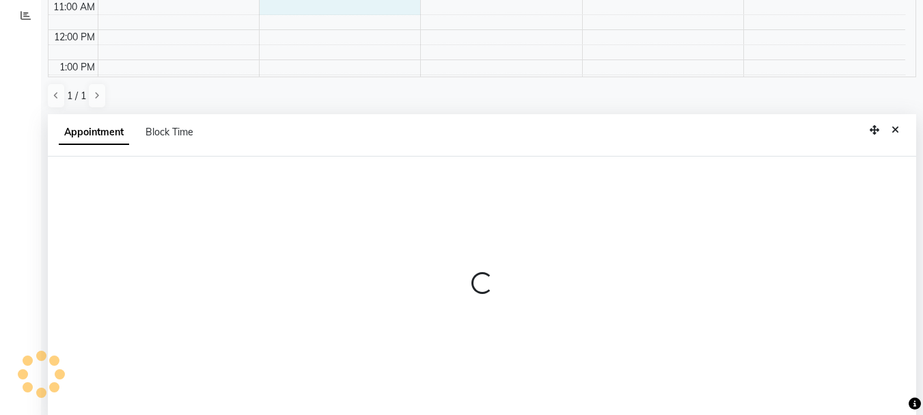
select select "33413"
select select "tentative"
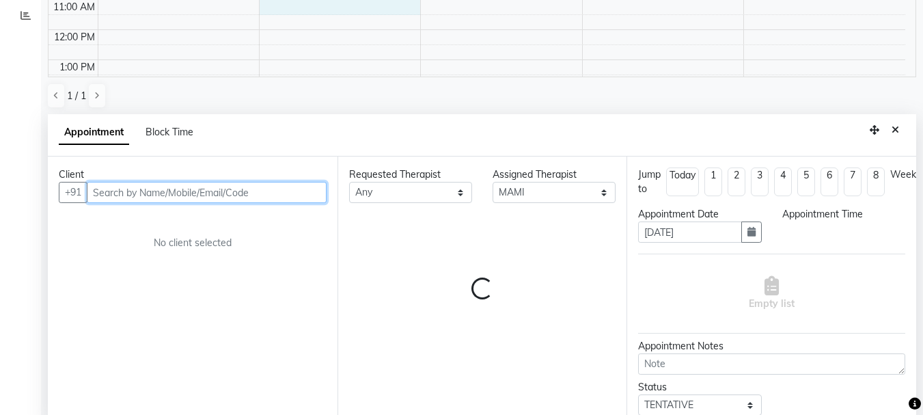
scroll to position [268, 0]
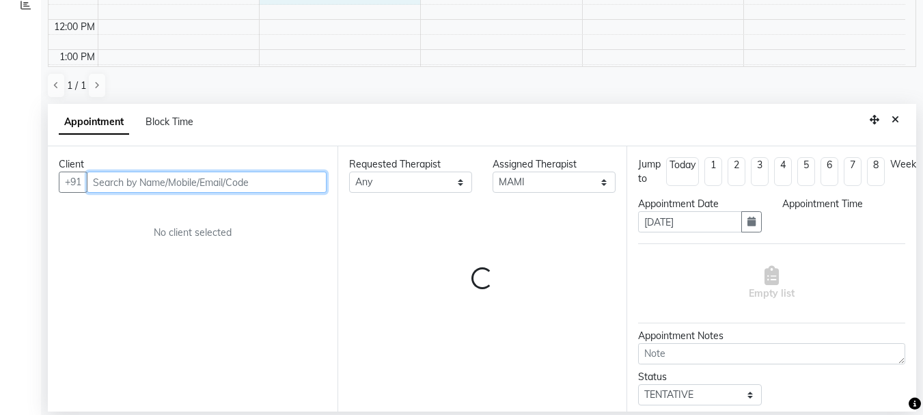
select select "660"
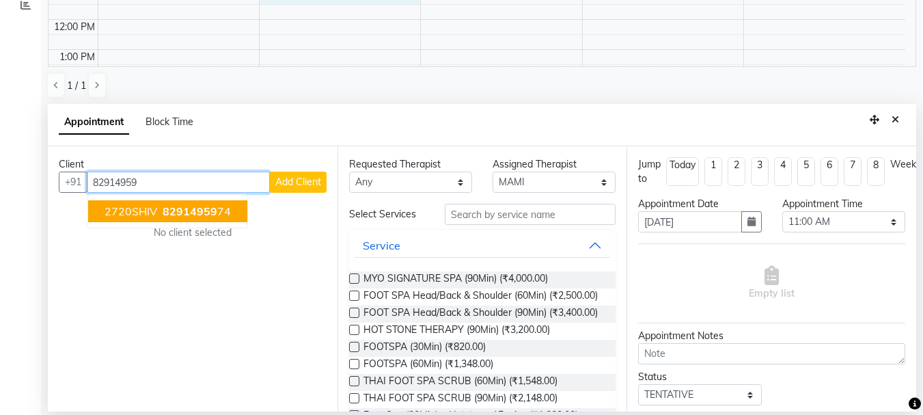
click at [209, 216] on span "82914959" at bounding box center [190, 211] width 55 height 14
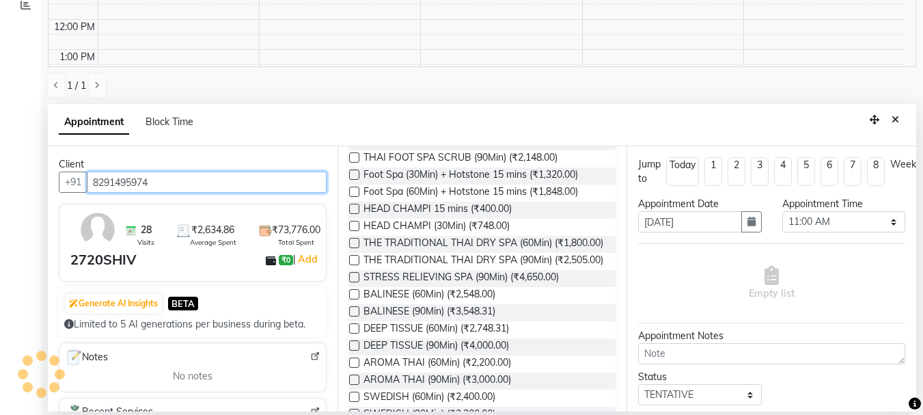
scroll to position [273, 0]
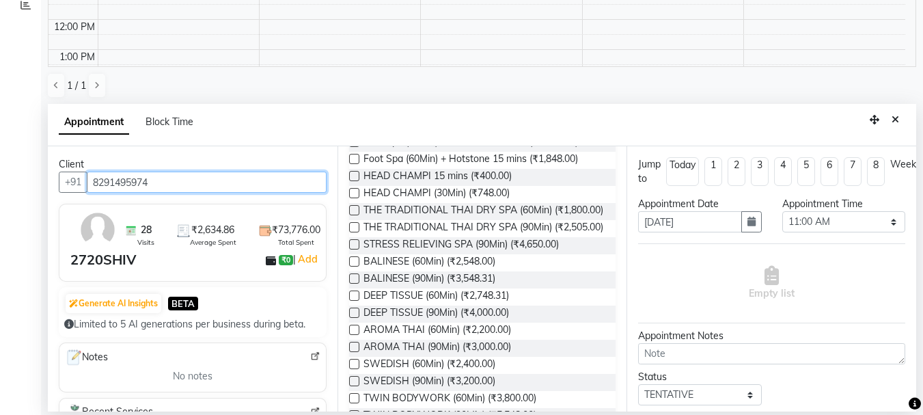
type input "8291495974"
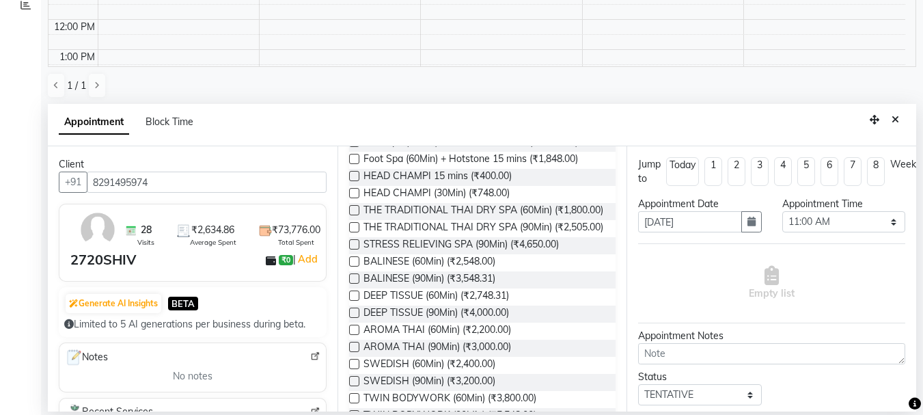
click at [356, 318] on label at bounding box center [354, 312] width 10 height 10
click at [356, 318] on input "checkbox" at bounding box center [353, 313] width 9 height 9
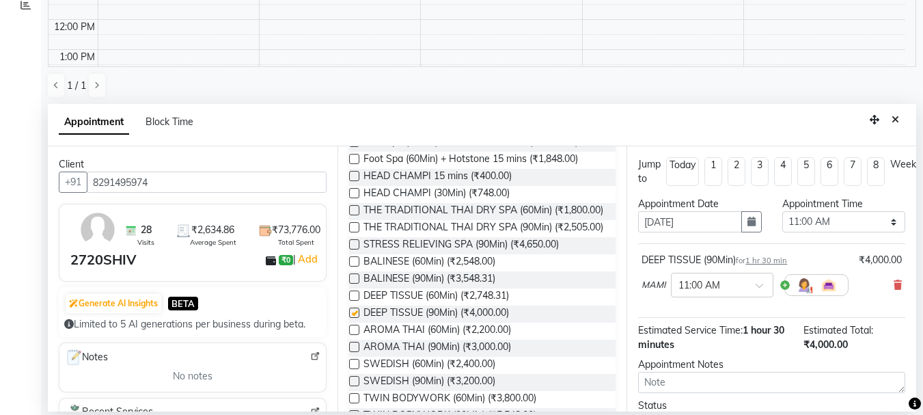
checkbox input "false"
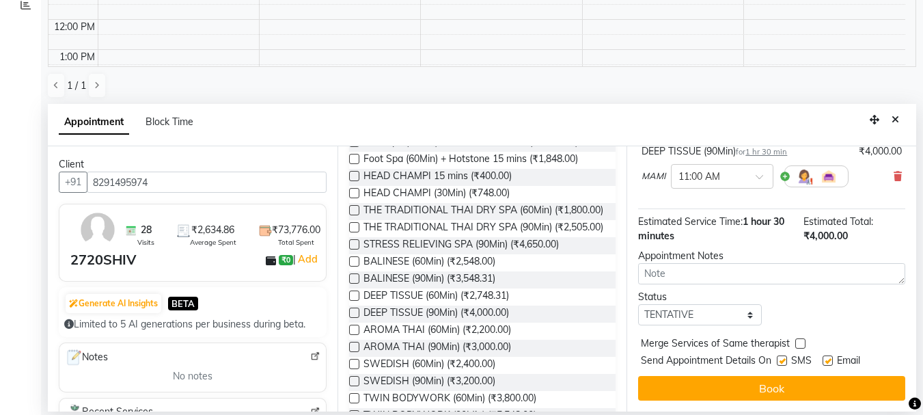
scroll to position [119, 0]
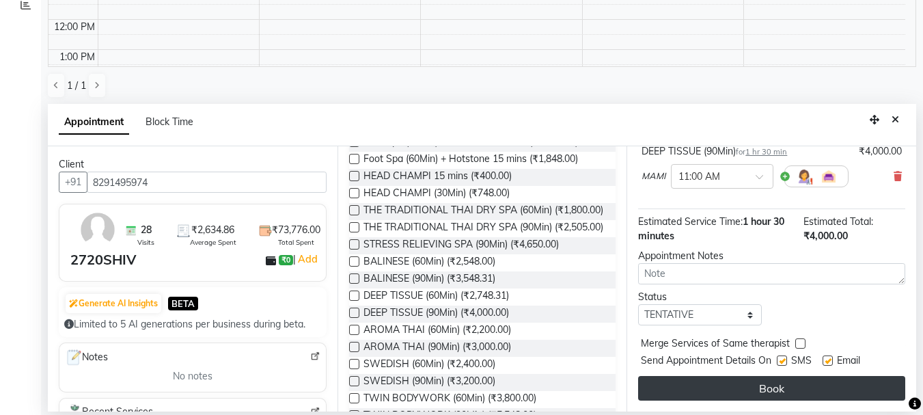
click at [732, 376] on button "Book" at bounding box center [771, 388] width 267 height 25
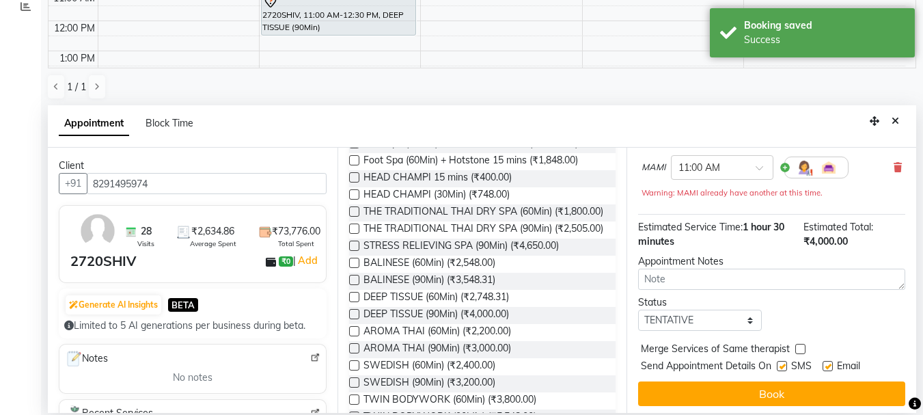
scroll to position [0, 0]
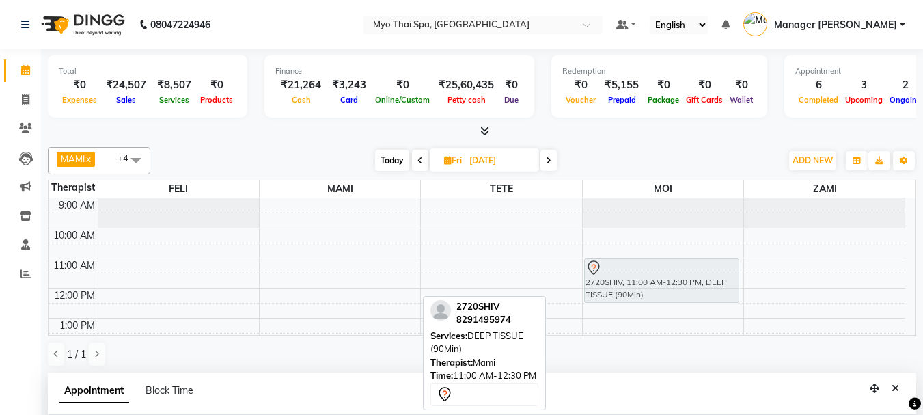
drag, startPoint x: 378, startPoint y: 266, endPoint x: 634, endPoint y: 268, distance: 256.2
click at [635, 270] on tr "2720SHIV, 11:00 AM-12:30 PM, DEEP TISSUE (90Min) 2720SHIV, 11:00 AM-12:30 PM, D…" at bounding box center [476, 408] width 857 height 420
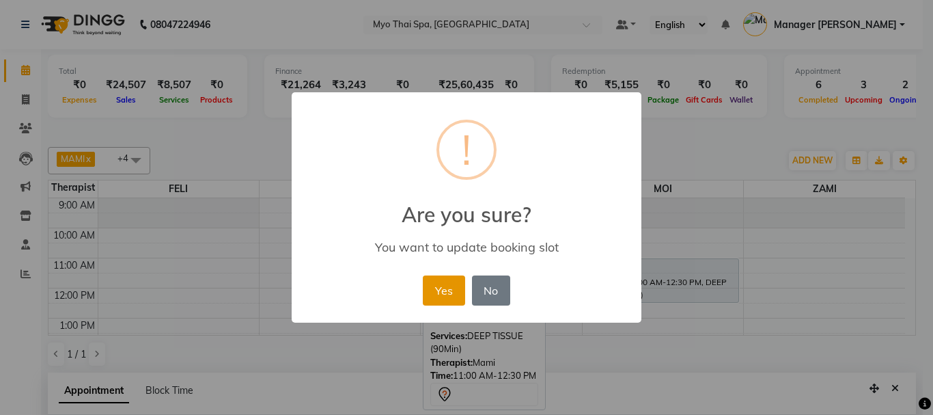
click at [459, 287] on button "Yes" at bounding box center [444, 290] width 42 height 30
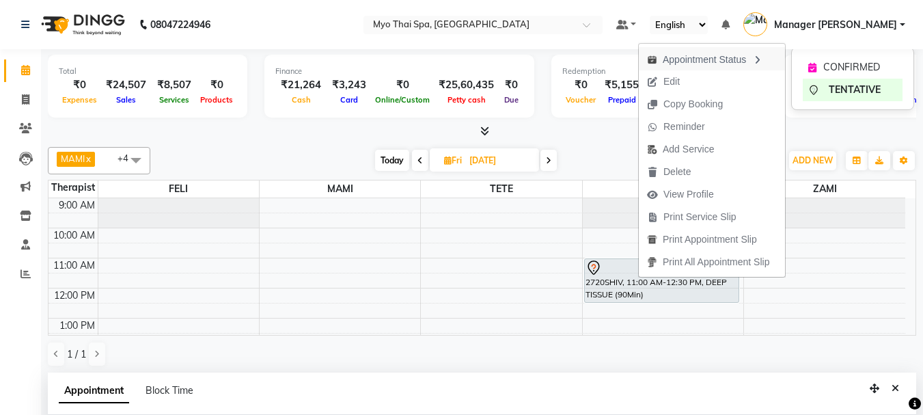
click at [686, 62] on div "Appointment Status" at bounding box center [712, 58] width 146 height 23
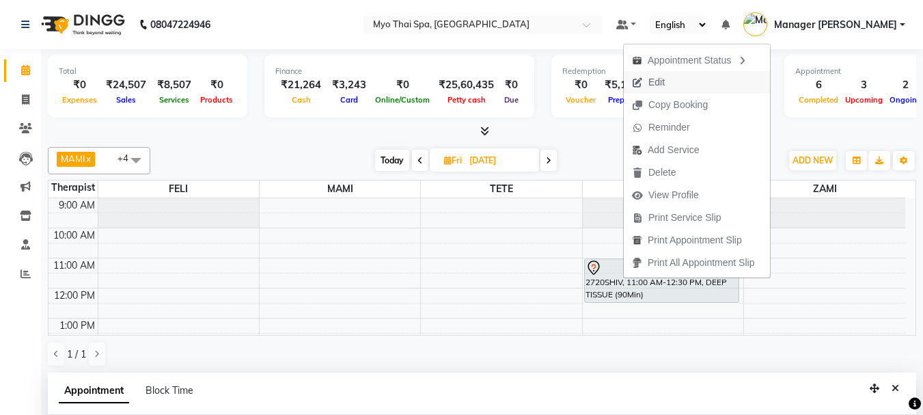
click at [673, 83] on button "Edit" at bounding box center [697, 82] width 146 height 23
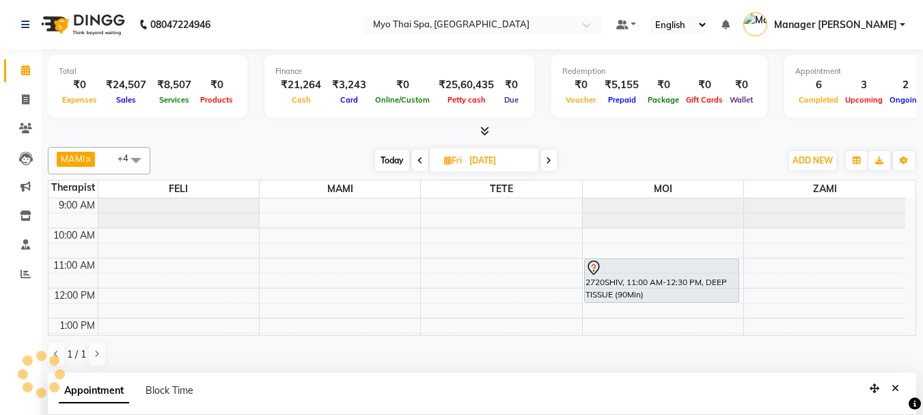
select select "85116"
select select "tentative"
select select "660"
select select "2233"
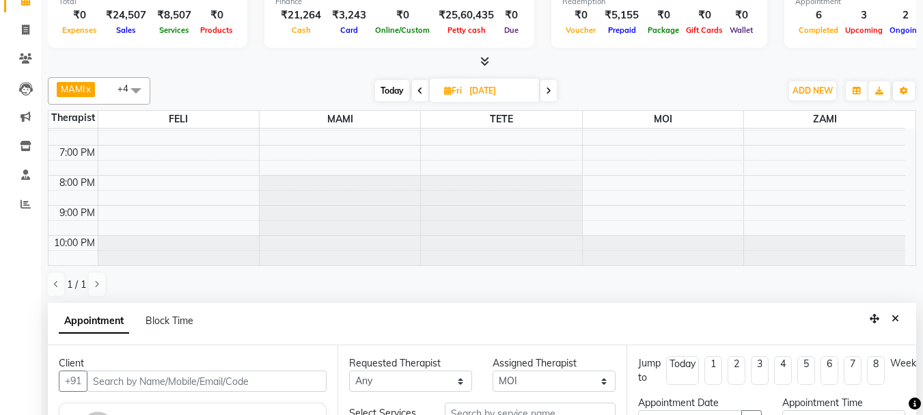
scroll to position [261, 0]
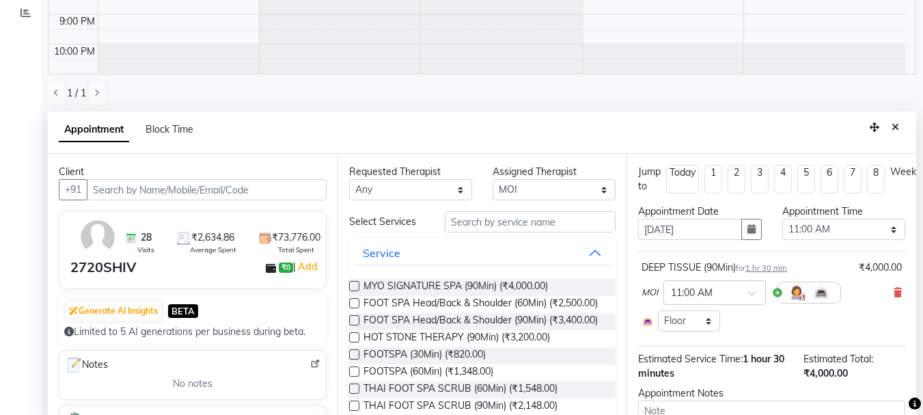
click at [777, 291] on div at bounding box center [809, 292] width 64 height 22
click at [820, 294] on img at bounding box center [821, 292] width 16 height 16
click at [793, 300] on img at bounding box center [796, 292] width 16 height 16
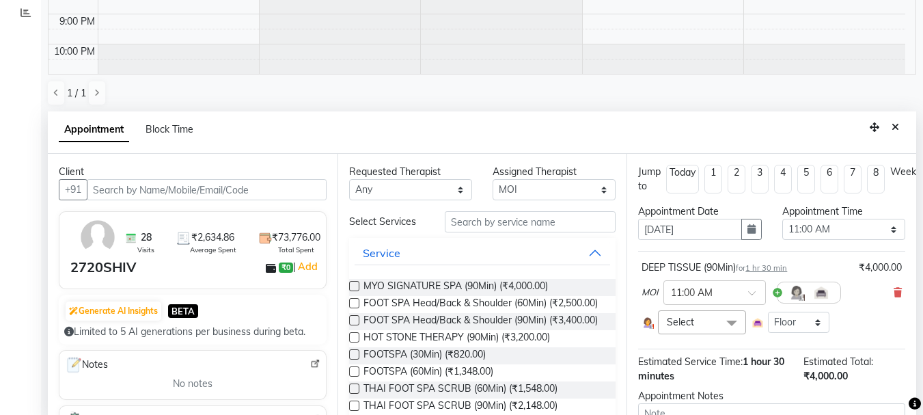
click at [734, 323] on span at bounding box center [731, 323] width 27 height 26
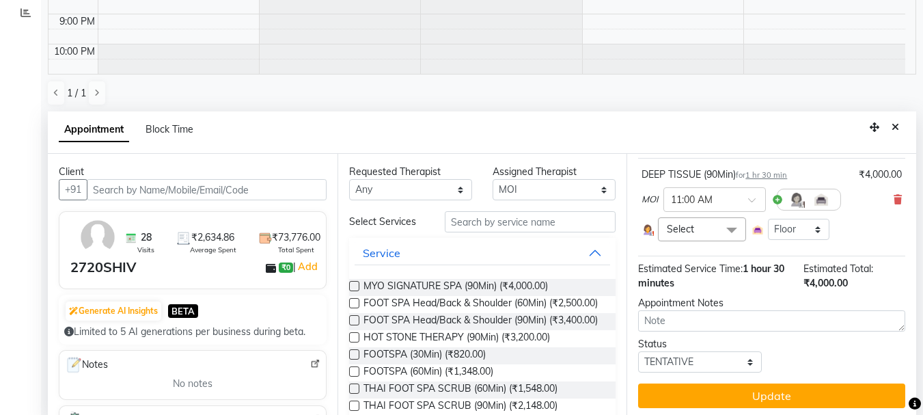
scroll to position [103, 0]
click at [747, 353] on select "Select TENTATIVE CONFIRM UPCOMING" at bounding box center [699, 361] width 123 height 21
select select "confirm booking"
click at [638, 351] on select "Select TENTATIVE CONFIRM UPCOMING" at bounding box center [699, 361] width 123 height 21
click at [779, 190] on div at bounding box center [809, 200] width 64 height 22
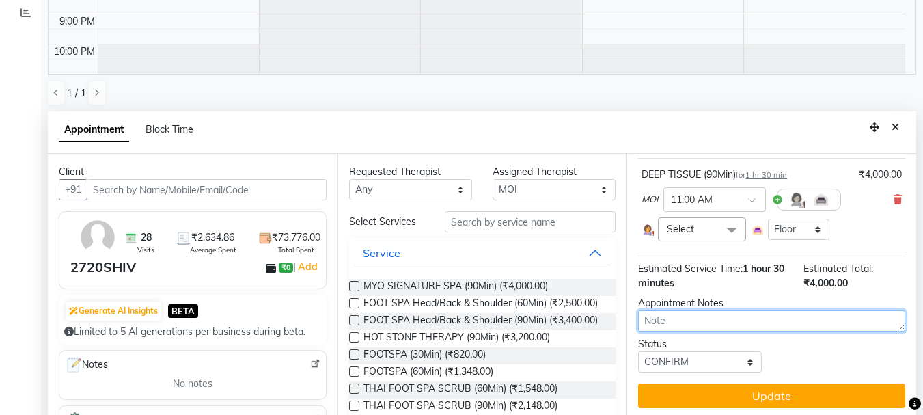
click at [749, 316] on textarea at bounding box center [771, 320] width 267 height 21
type textarea "MOI"
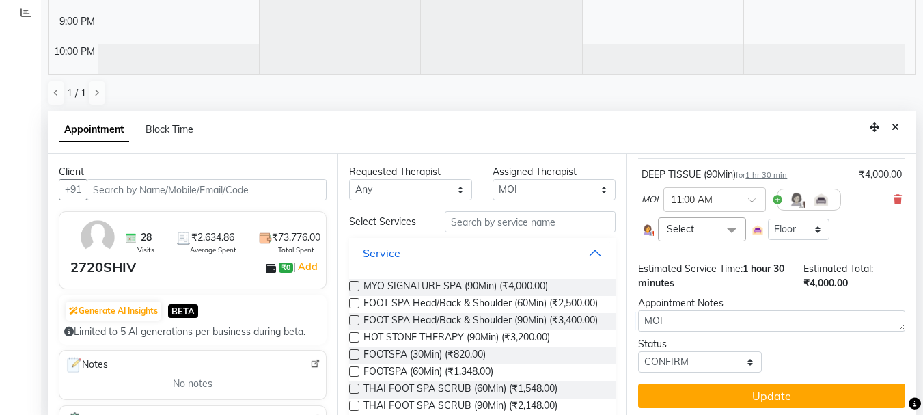
click at [727, 219] on span at bounding box center [731, 230] width 27 height 26
click at [710, 271] on h5 "No data available" at bounding box center [701, 273] width 72 height 33
click at [706, 273] on h5 "No data available" at bounding box center [701, 273] width 72 height 33
click at [730, 221] on span at bounding box center [731, 230] width 27 height 26
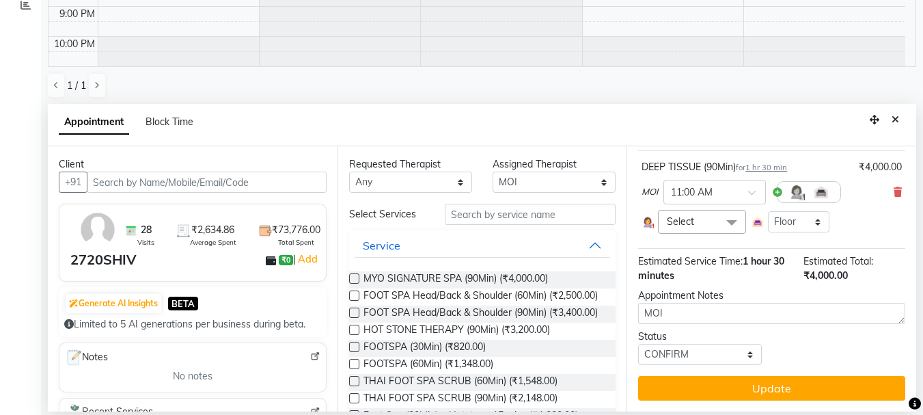
click at [777, 182] on div at bounding box center [809, 192] width 64 height 22
click at [778, 182] on div at bounding box center [809, 192] width 64 height 22
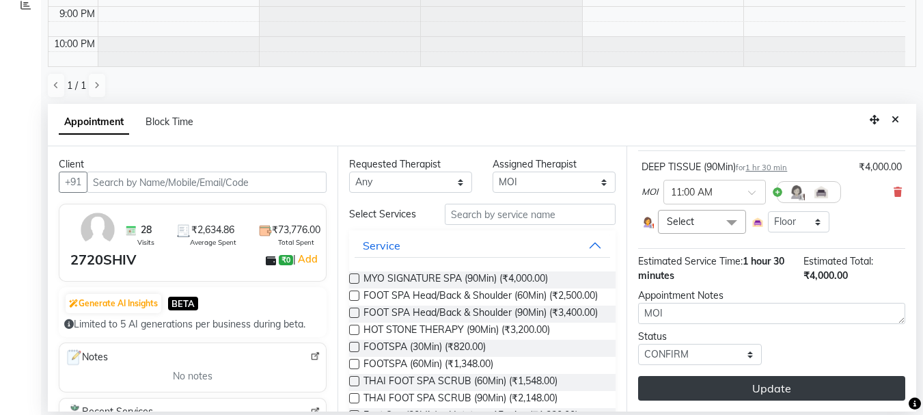
click at [753, 381] on button "Update" at bounding box center [771, 388] width 267 height 25
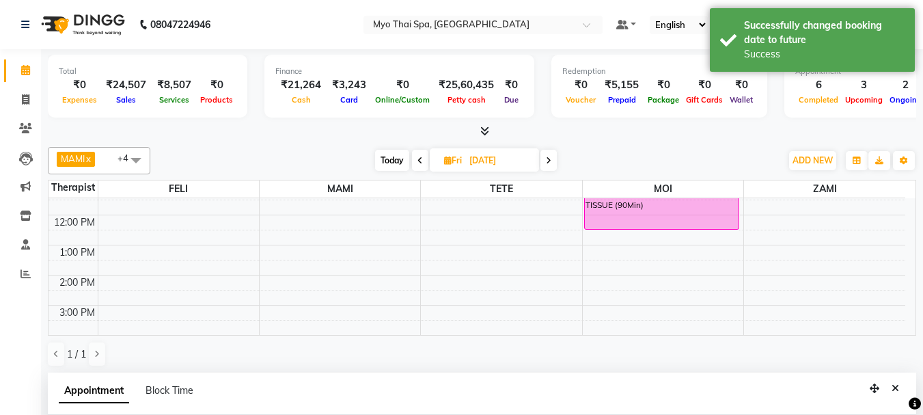
scroll to position [0, 0]
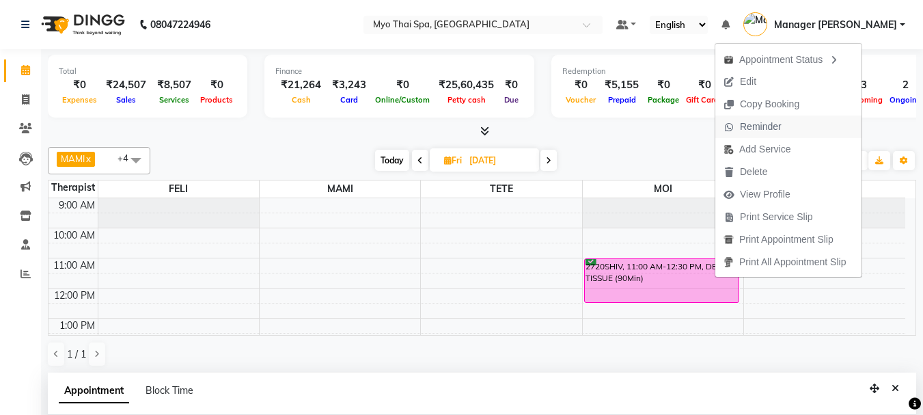
click at [755, 126] on span "Reminder" at bounding box center [761, 127] width 42 height 14
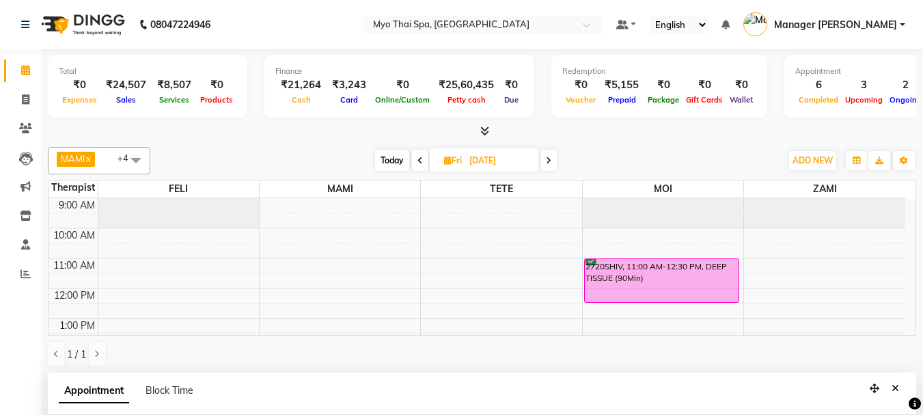
click at [449, 161] on icon at bounding box center [448, 160] width 8 height 9
select select "9"
select select "2025"
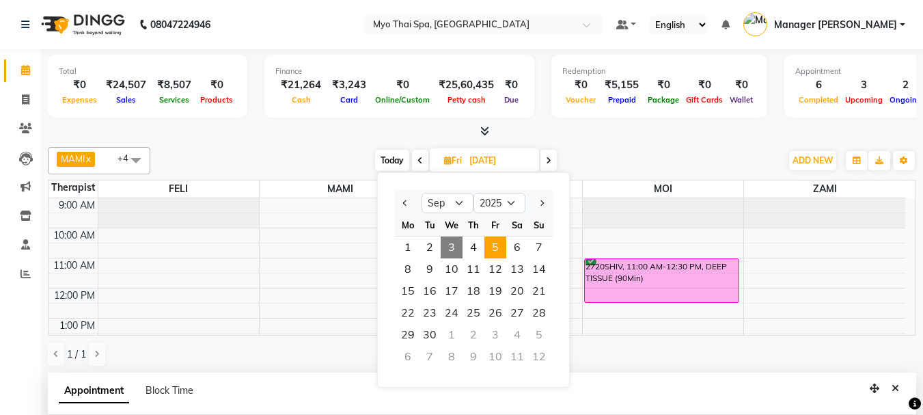
click at [455, 245] on span "3" at bounding box center [452, 247] width 22 height 22
type input "[DATE]"
select select "660"
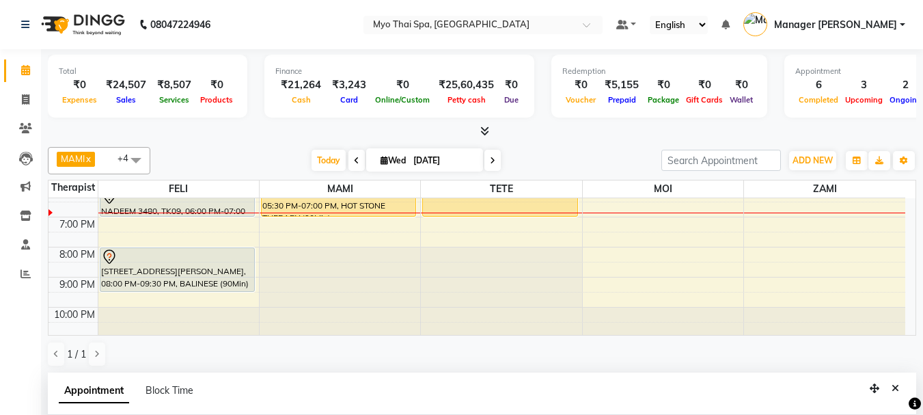
scroll to position [283, 0]
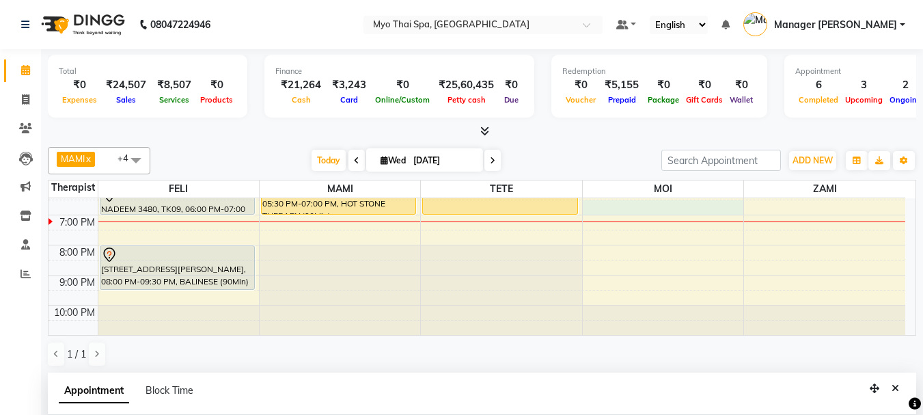
click at [645, 207] on div "9:00 AM 10:00 AM 11:00 AM 12:00 PM 1:00 PM 2:00 PM 3:00 PM 4:00 PM 5:00 PM 6:00…" at bounding box center [476, 125] width 857 height 420
select select "85116"
select select "tentative"
select select "1110"
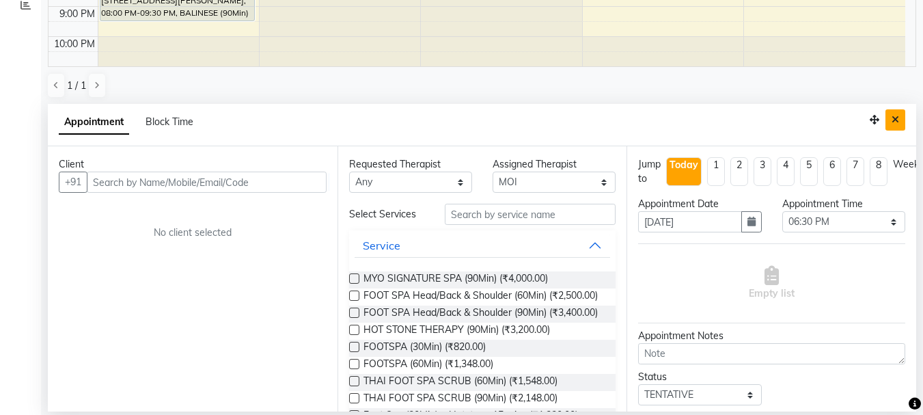
click at [900, 119] on button "Close" at bounding box center [895, 119] width 20 height 21
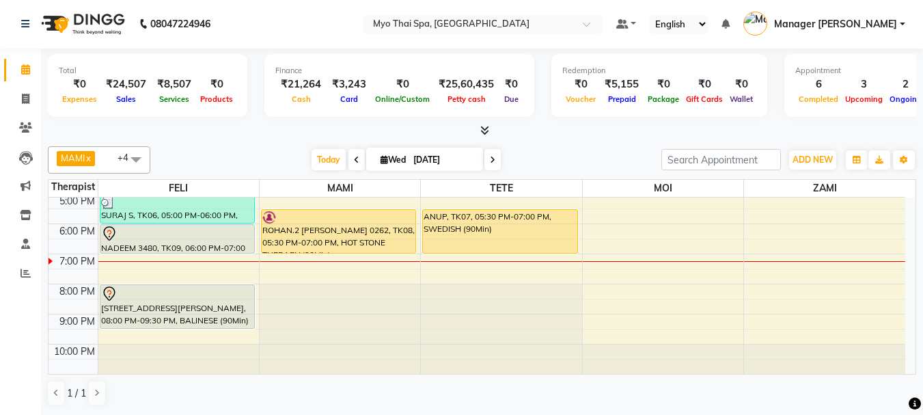
scroll to position [1, 0]
click at [316, 294] on div at bounding box center [340, 328] width 161 height 89
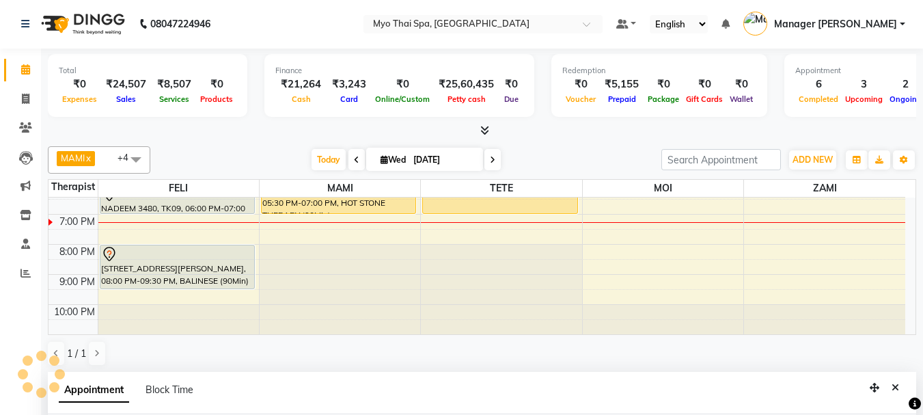
select select "33413"
select select "tentative"
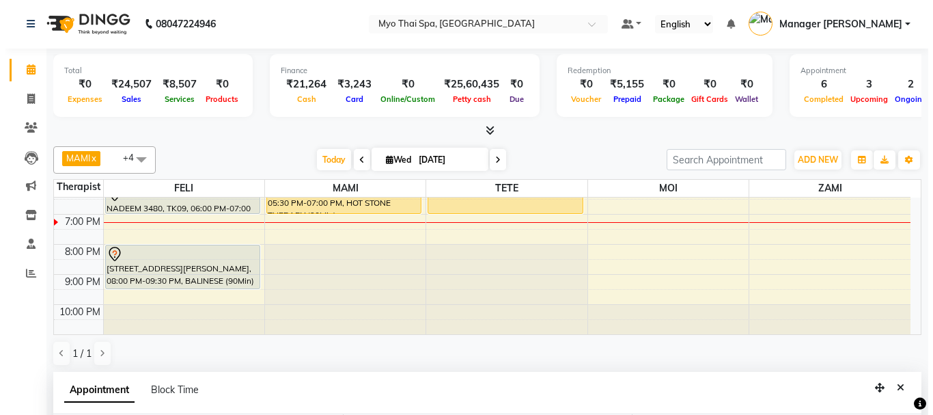
scroll to position [268, 0]
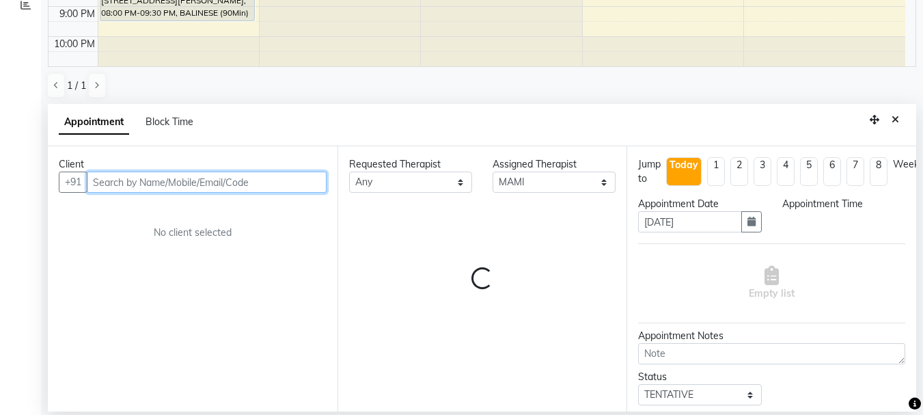
select select "1200"
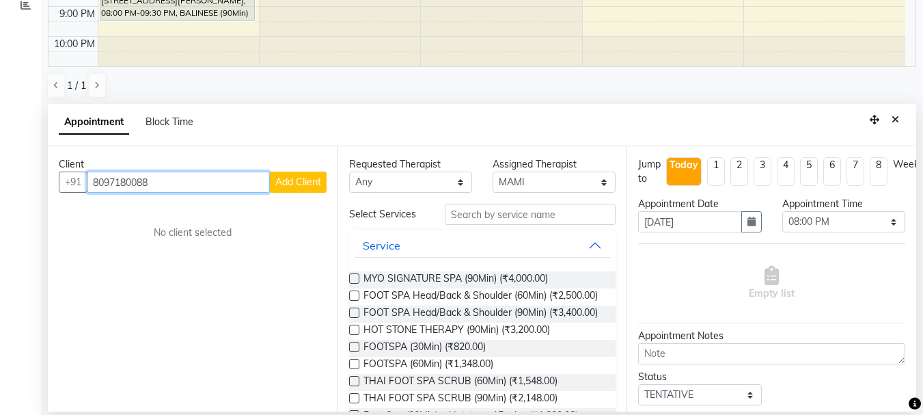
type input "8097180088"
click at [296, 180] on span "Add Client" at bounding box center [298, 182] width 46 height 12
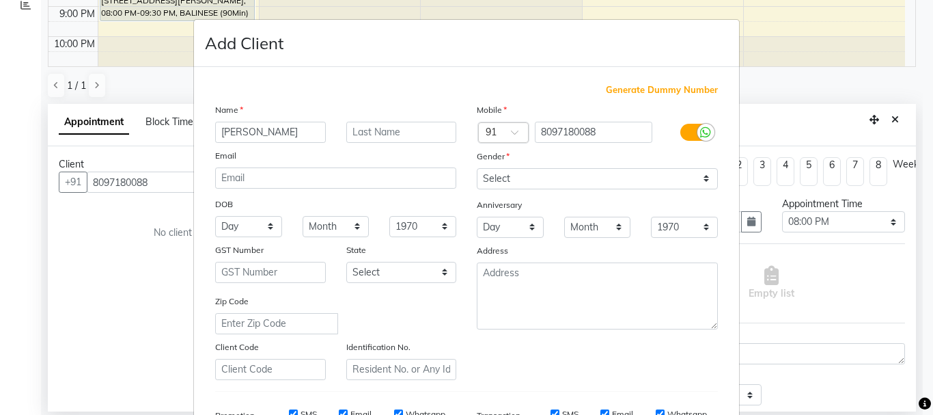
type input "[PERSON_NAME]"
click at [556, 184] on select "Select [DEMOGRAPHIC_DATA] [DEMOGRAPHIC_DATA] Other Prefer Not To Say" at bounding box center [597, 178] width 241 height 21
select select "[DEMOGRAPHIC_DATA]"
click at [477, 168] on select "Select [DEMOGRAPHIC_DATA] [DEMOGRAPHIC_DATA] Other Prefer Not To Say" at bounding box center [597, 178] width 241 height 21
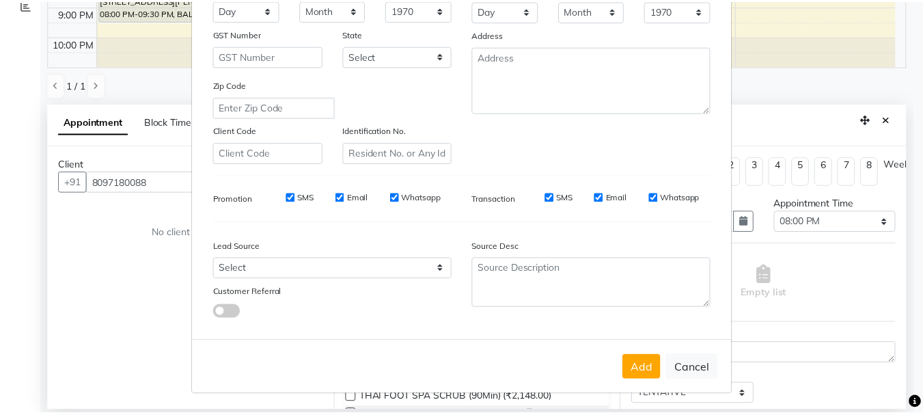
scroll to position [216, 0]
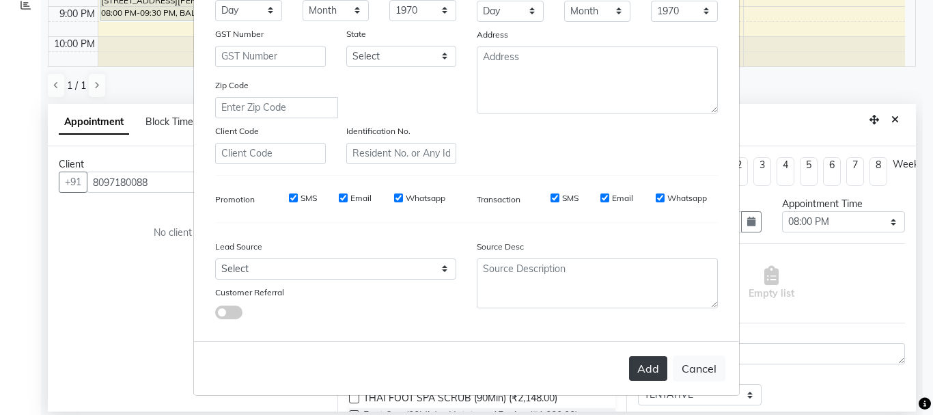
click at [650, 368] on button "Add" at bounding box center [648, 368] width 38 height 25
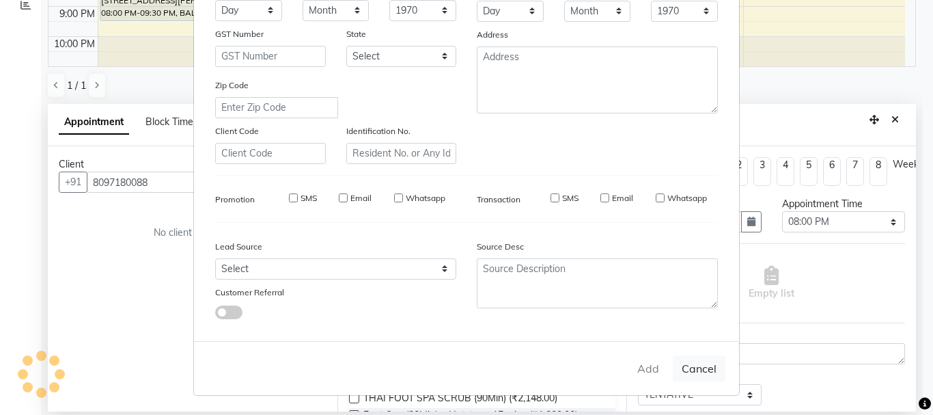
select select
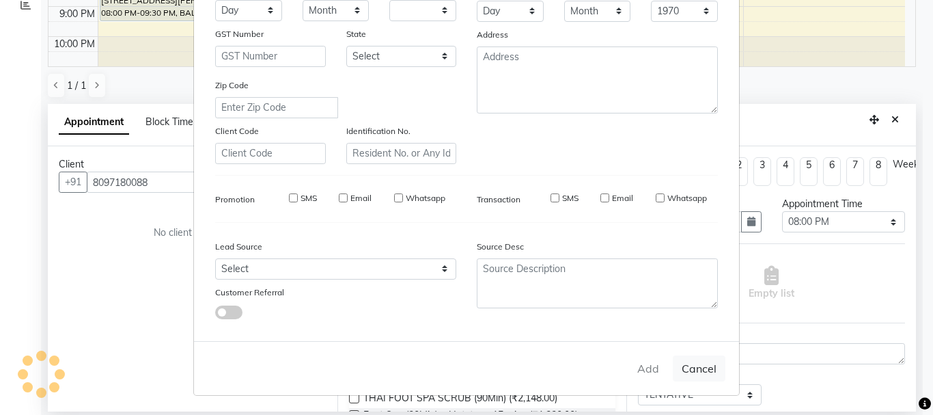
select select
checkbox input "false"
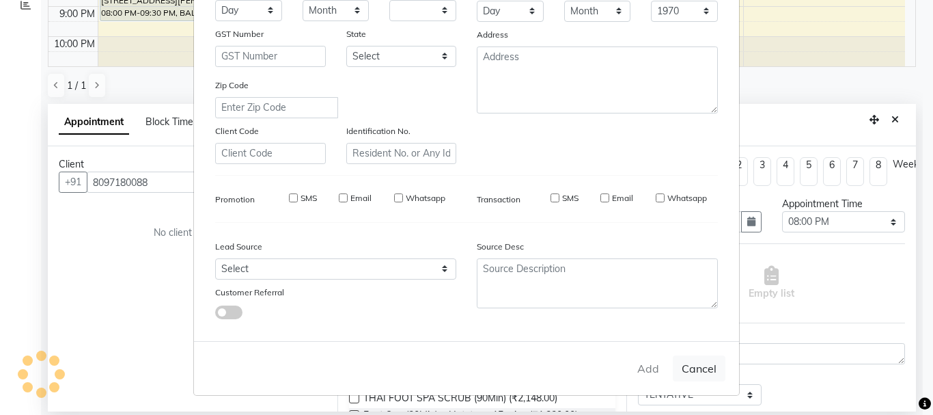
checkbox input "false"
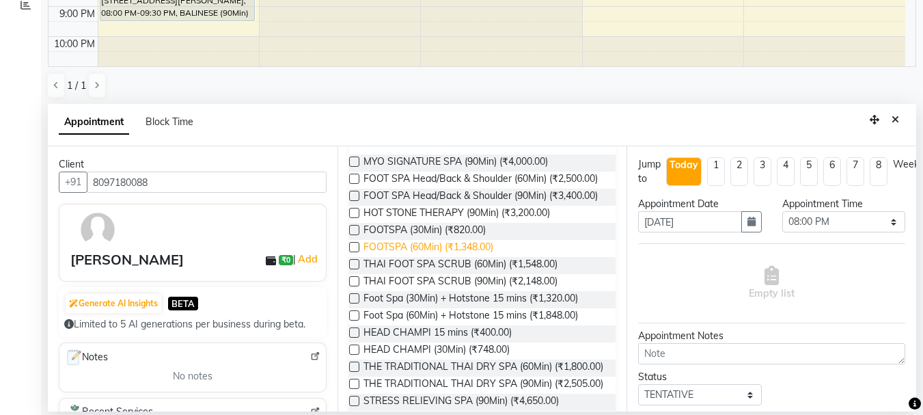
scroll to position [68, 0]
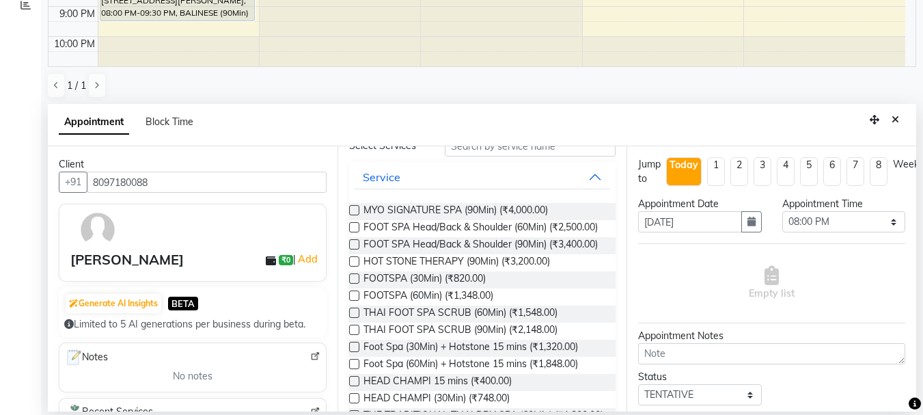
click at [353, 266] on label at bounding box center [354, 261] width 10 height 10
click at [353, 267] on input "checkbox" at bounding box center [353, 262] width 9 height 9
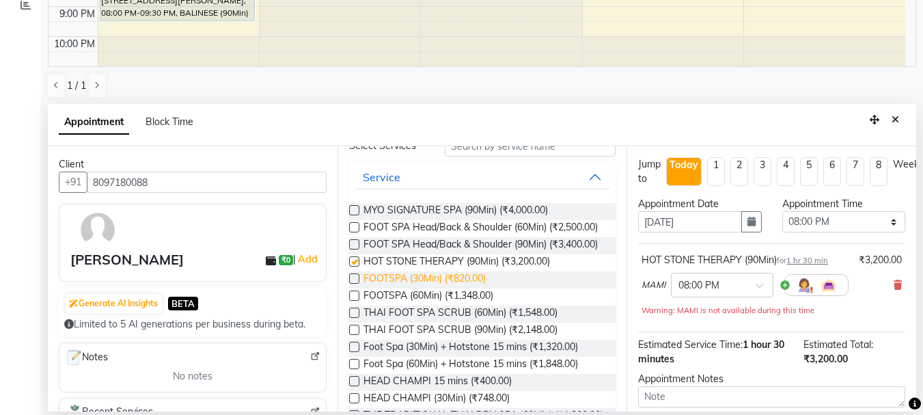
checkbox input "false"
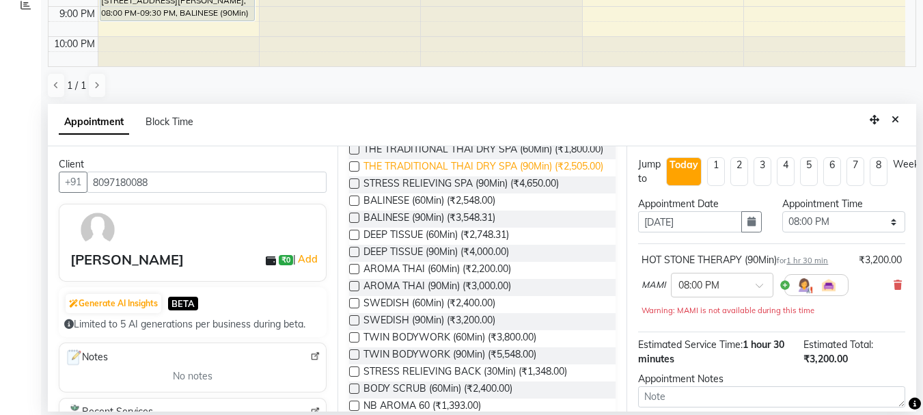
scroll to position [342, 0]
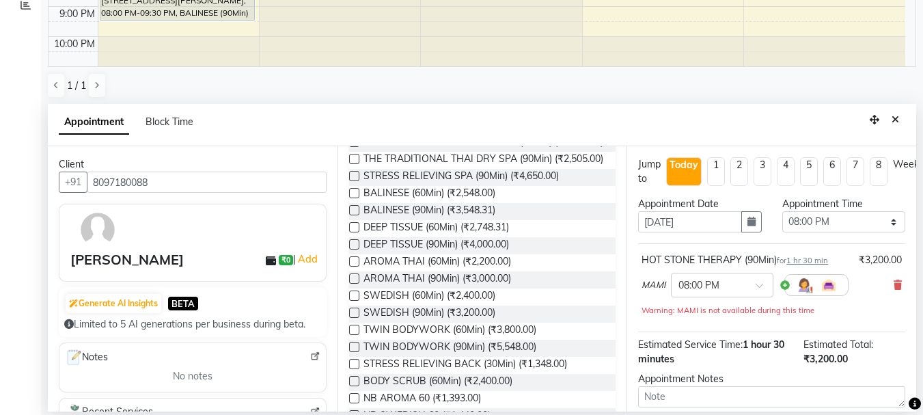
click at [357, 283] on label at bounding box center [354, 278] width 10 height 10
click at [357, 284] on input "checkbox" at bounding box center [353, 279] width 9 height 9
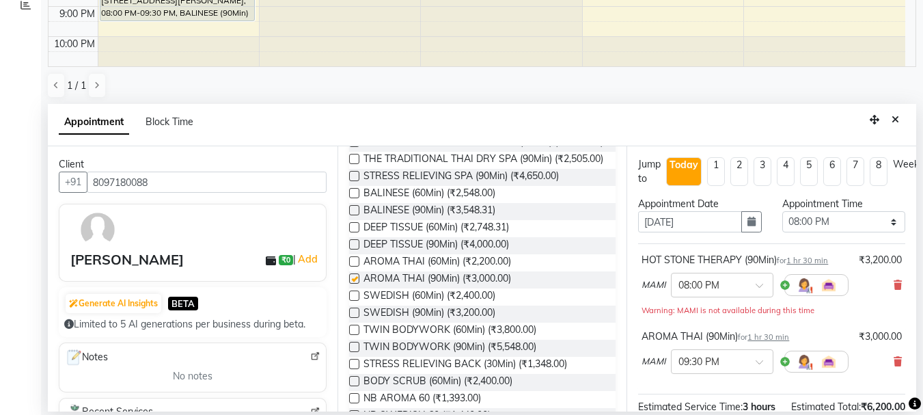
checkbox input "false"
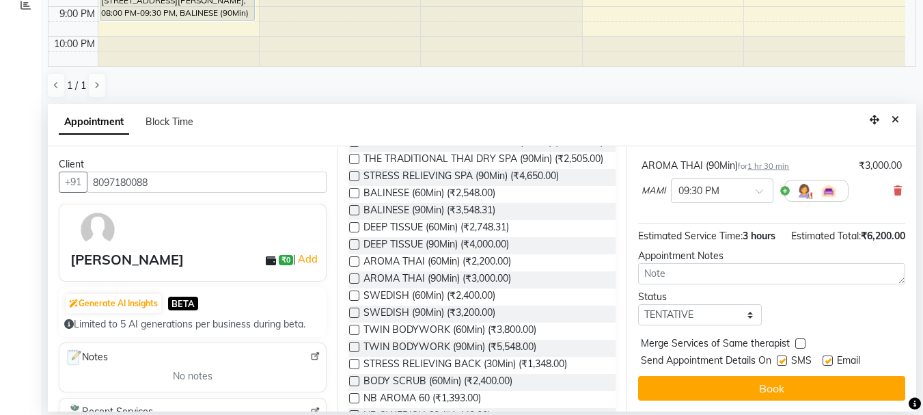
scroll to position [195, 0]
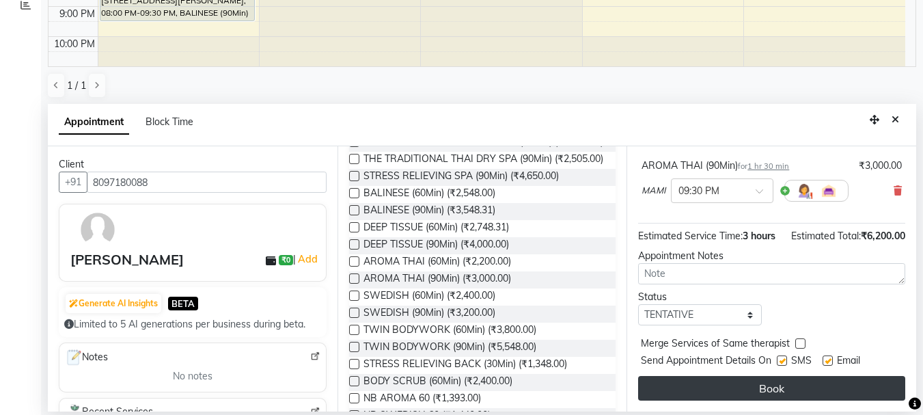
click at [722, 380] on button "Book" at bounding box center [771, 388] width 267 height 25
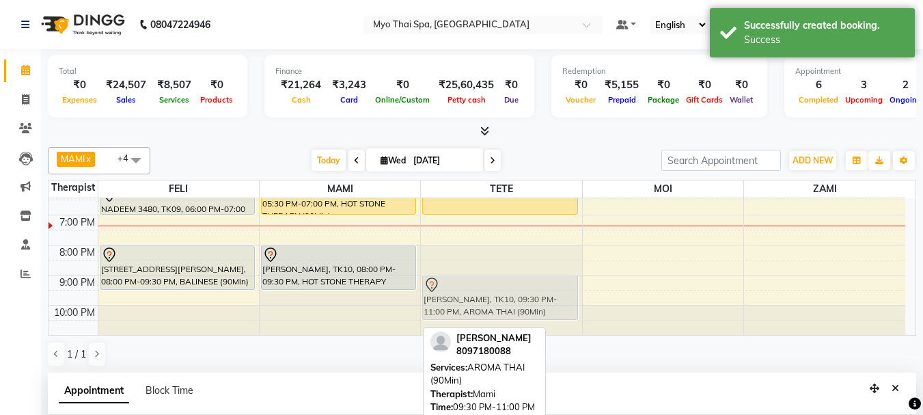
scroll to position [283, 0]
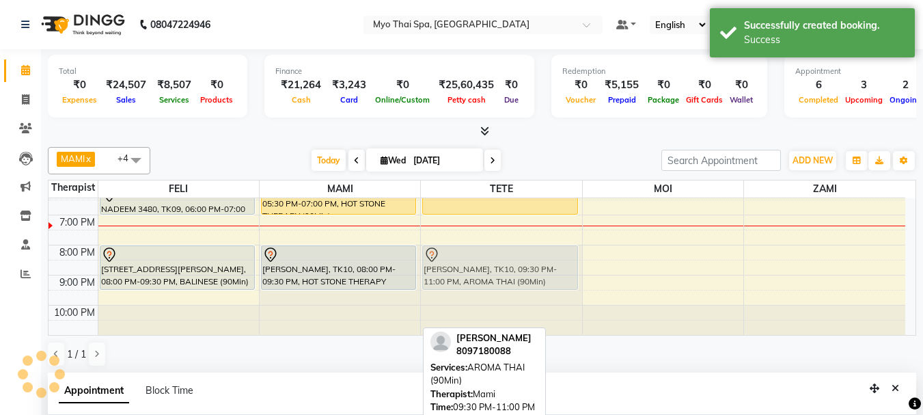
drag, startPoint x: 347, startPoint y: 314, endPoint x: 496, endPoint y: 272, distance: 154.6
click at [496, 272] on tr "[PERSON_NAME], TK01, 09:00 AM-10:00 AM, FOOT SPA Head/Back & Shoulder (60Min) S…" at bounding box center [476, 125] width 857 height 420
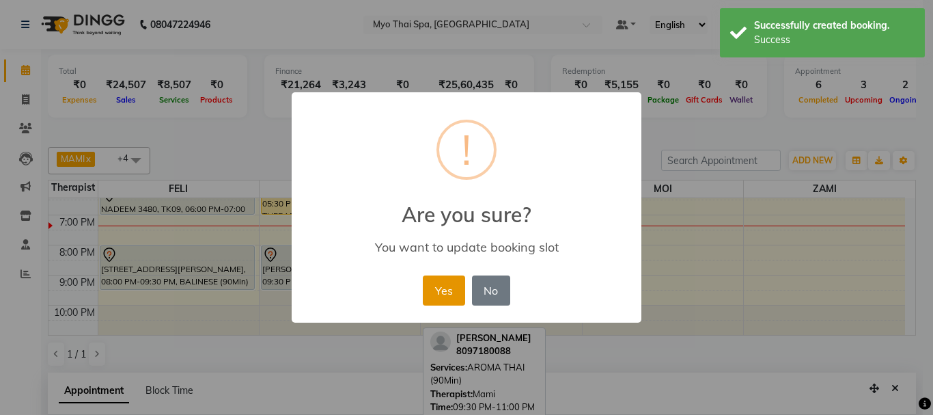
click at [453, 288] on button "Yes" at bounding box center [444, 290] width 42 height 30
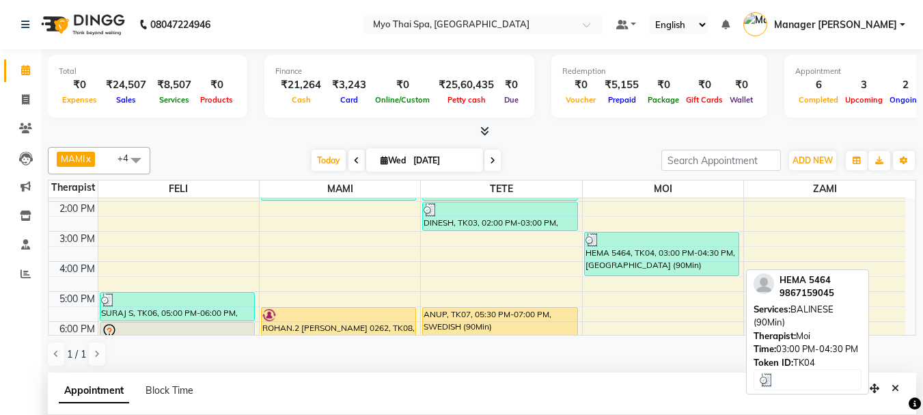
scroll to position [215, 0]
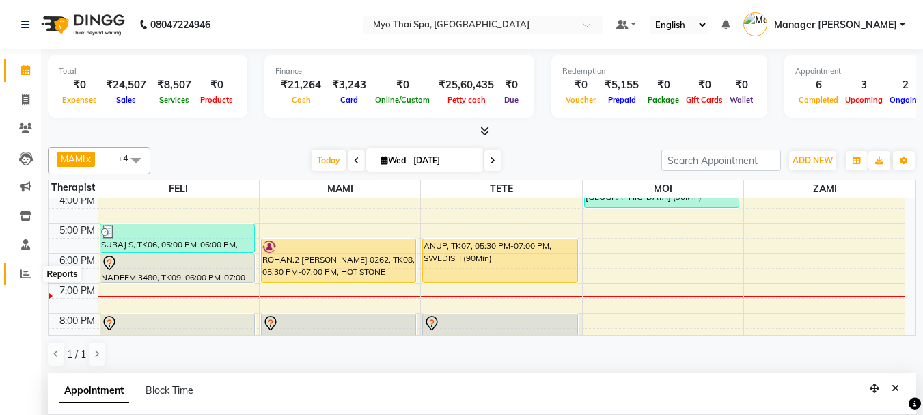
click at [28, 274] on icon at bounding box center [25, 273] width 10 height 10
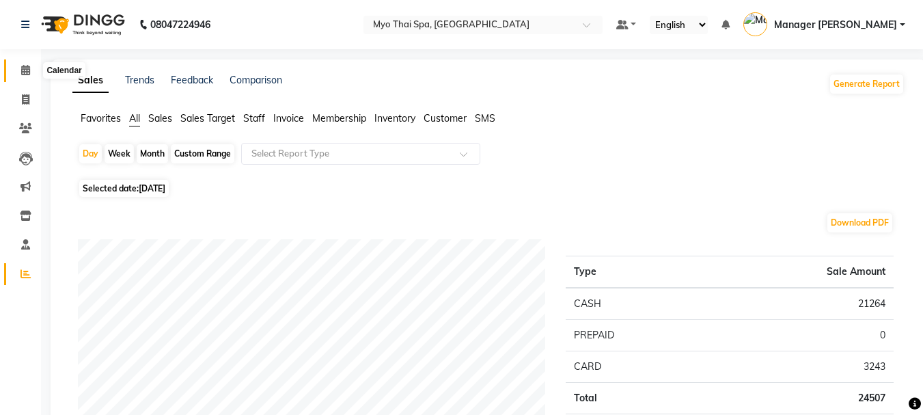
click at [25, 68] on icon at bounding box center [25, 70] width 9 height 10
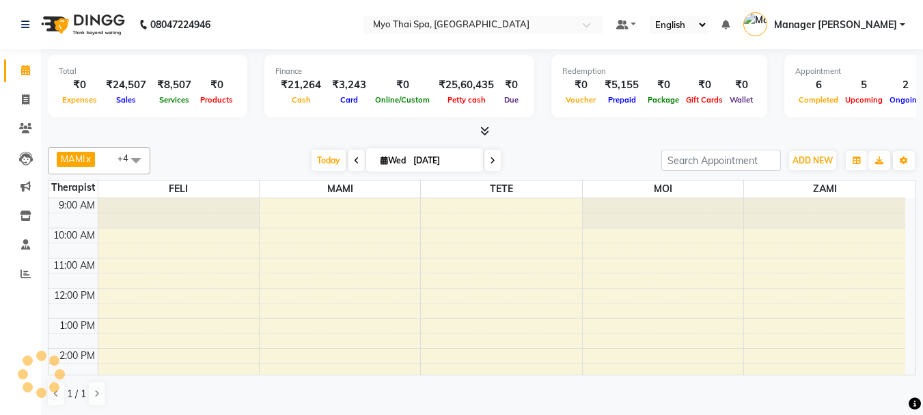
scroll to position [218, 0]
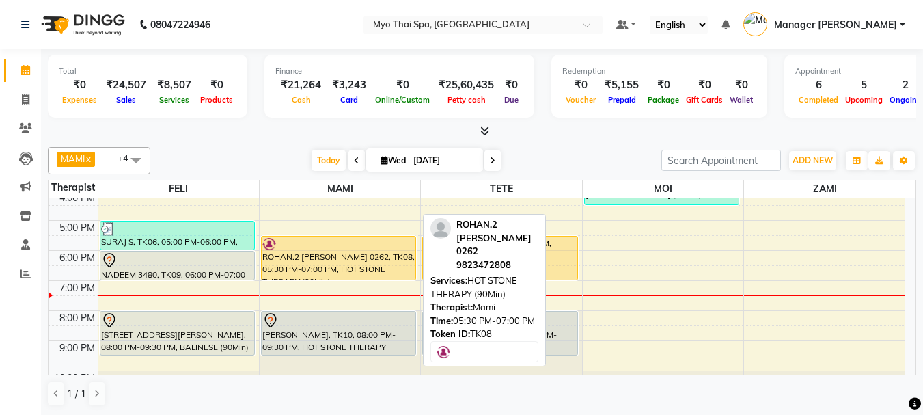
click at [385, 263] on div "ROHAN.2 [PERSON_NAME] 0262, TK08, 05:30 PM-07:00 PM, HOT STONE THERAPY (90Min)" at bounding box center [339, 257] width 154 height 43
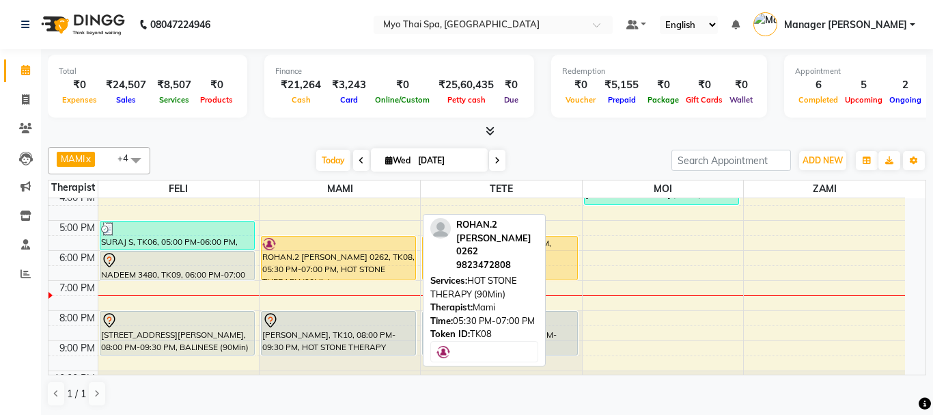
select select "1"
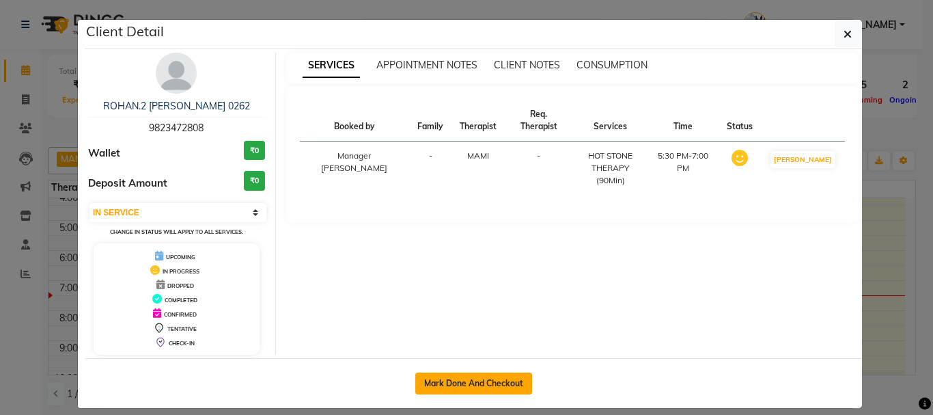
click at [452, 387] on button "Mark Done And Checkout" at bounding box center [473, 383] width 117 height 22
select select "service"
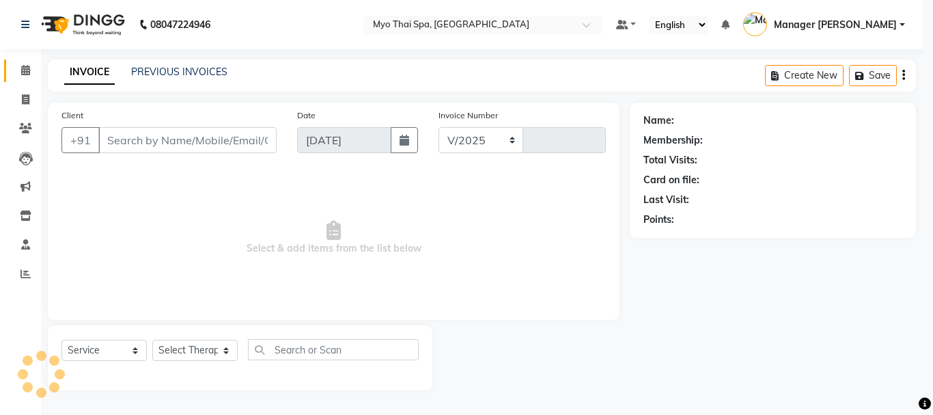
select select "5086"
type input "1374"
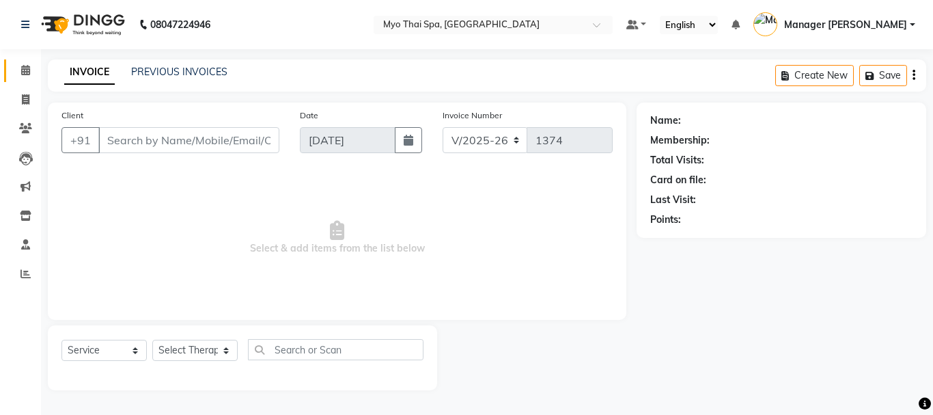
type input "9823472808"
select select "33413"
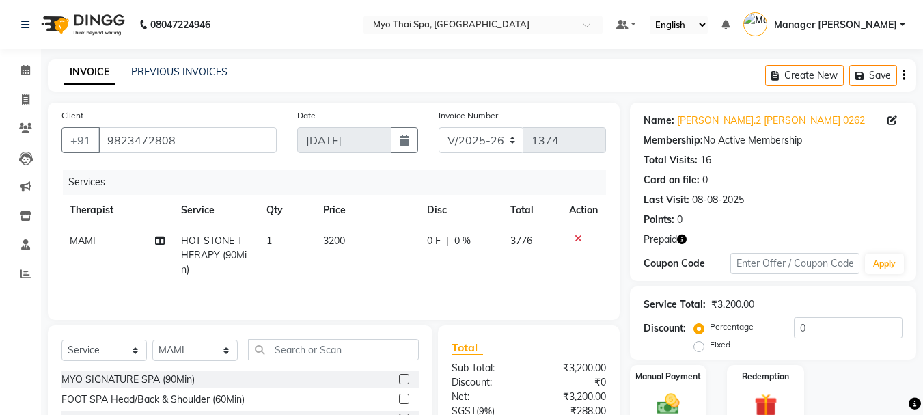
click at [203, 249] on span "HOT STONE THERAPY (90Min)" at bounding box center [214, 254] width 66 height 41
select select "33413"
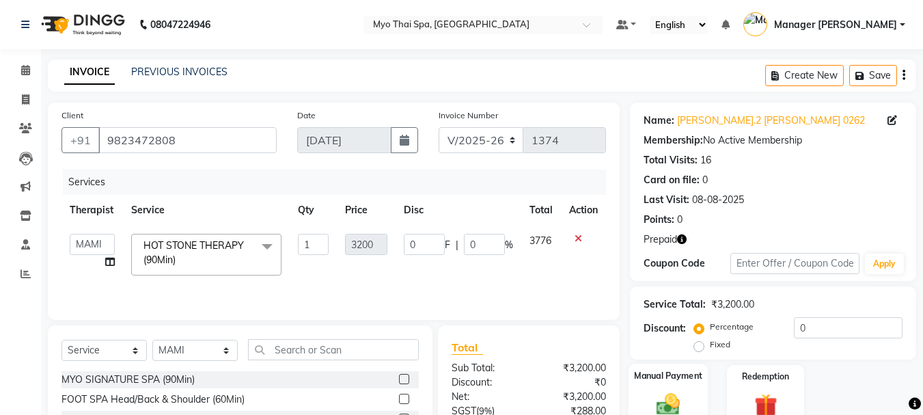
scroll to position [133, 0]
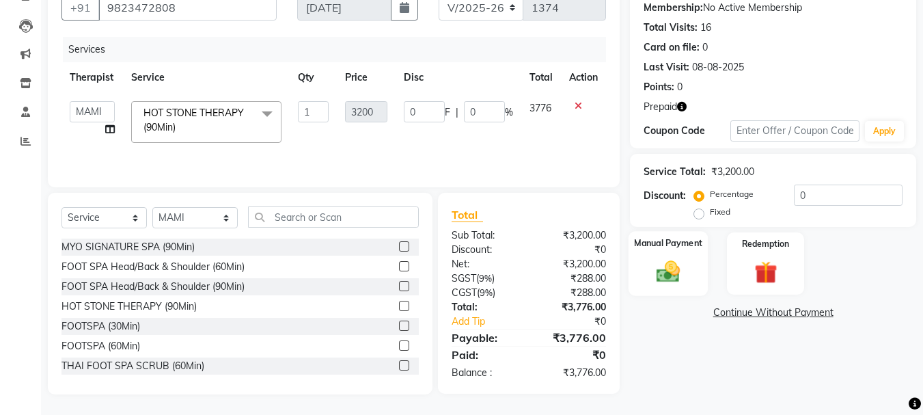
click at [685, 276] on img at bounding box center [668, 271] width 38 height 27
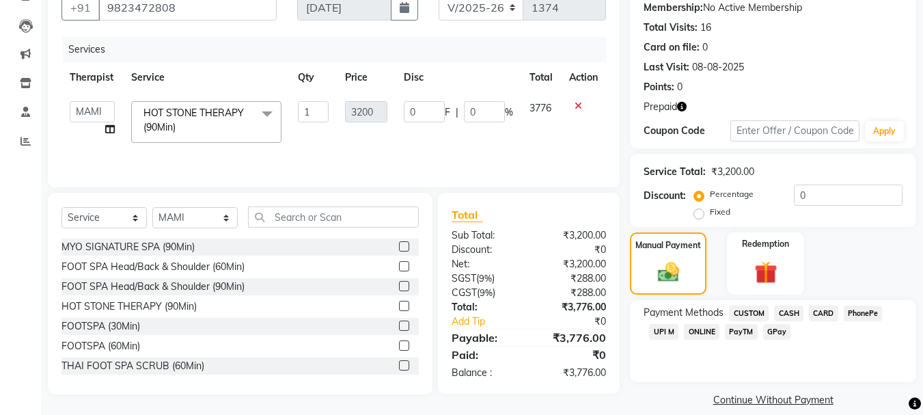
click at [664, 333] on span "UPI M" at bounding box center [663, 332] width 29 height 16
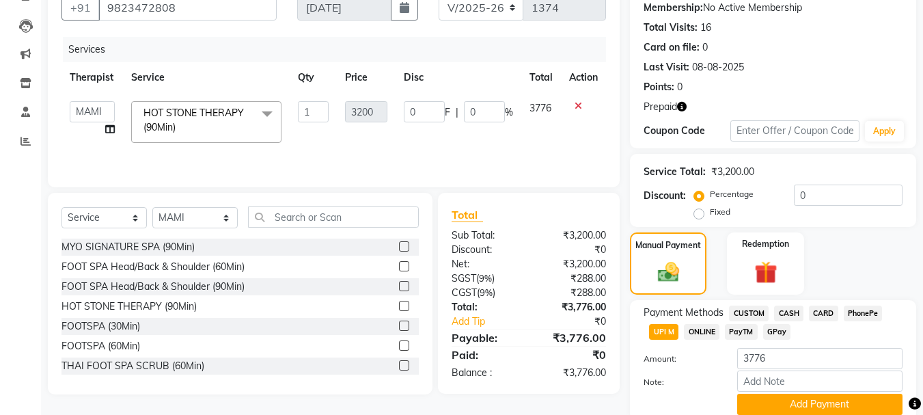
scroll to position [186, 0]
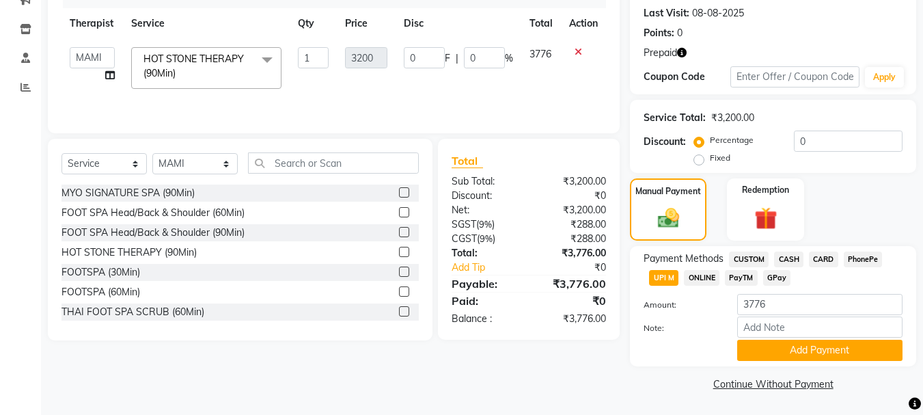
click at [799, 361] on div "Payment Methods CUSTOM CASH CARD PhonePe UPI M ONLINE PayTM GPay Amount: 3776 N…" at bounding box center [773, 306] width 286 height 120
click at [794, 352] on button "Add Payment" at bounding box center [819, 349] width 165 height 21
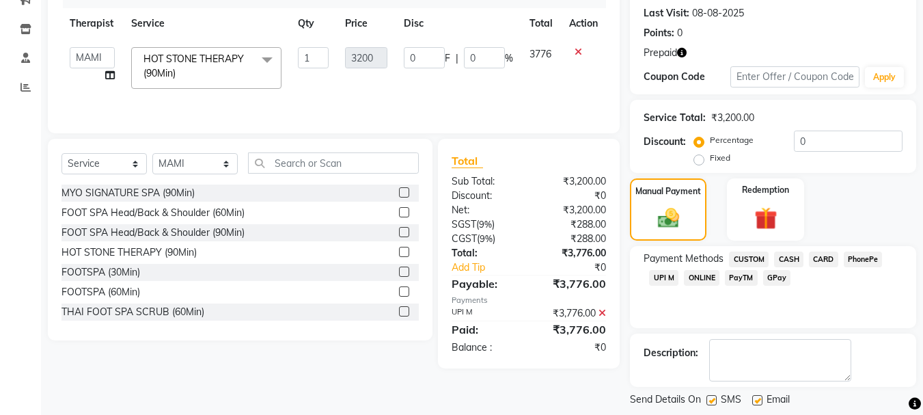
scroll to position [252, 0]
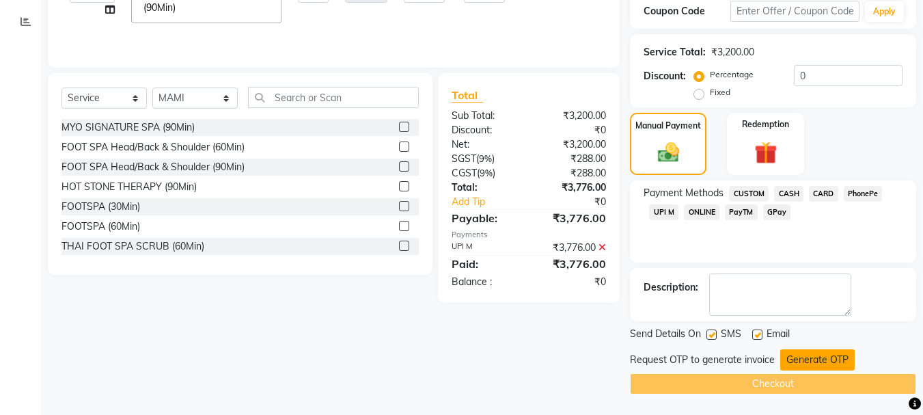
click at [798, 359] on button "Generate OTP" at bounding box center [817, 359] width 74 height 21
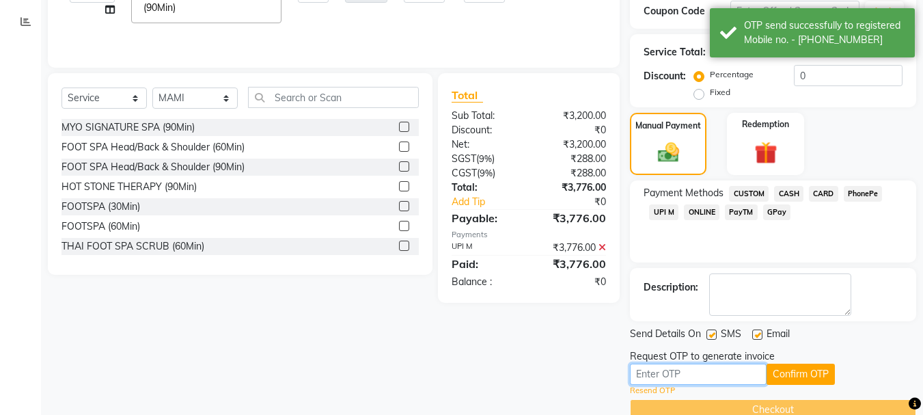
click at [695, 374] on input "text" at bounding box center [698, 373] width 137 height 21
type input "4325"
click at [829, 373] on button "Confirm OTP" at bounding box center [800, 373] width 68 height 21
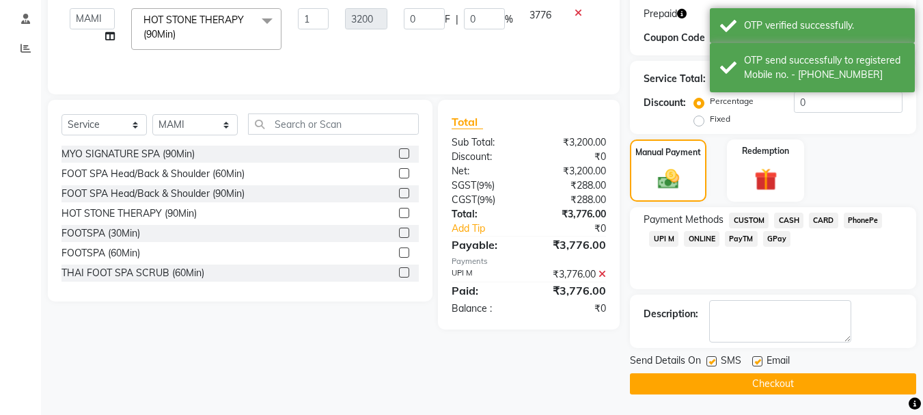
click at [787, 393] on button "Checkout" at bounding box center [773, 383] width 286 height 21
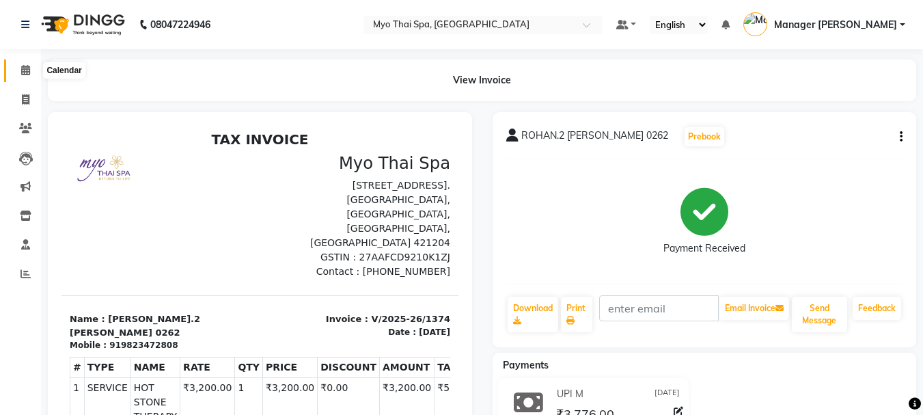
click at [31, 69] on span at bounding box center [26, 71] width 24 height 16
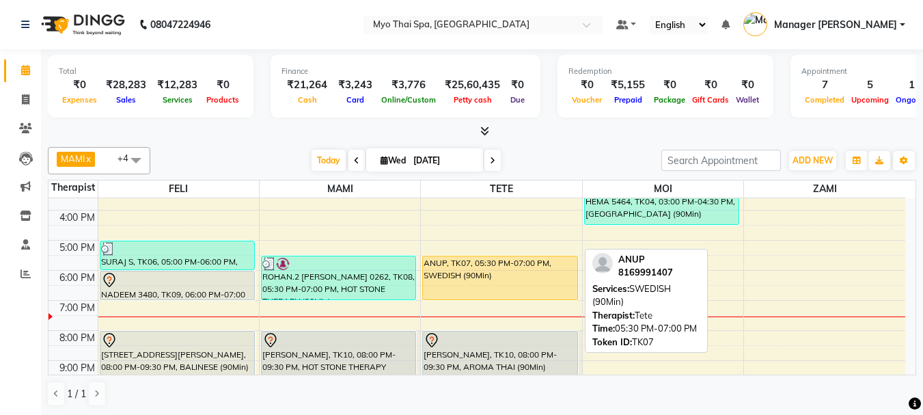
scroll to position [205, 0]
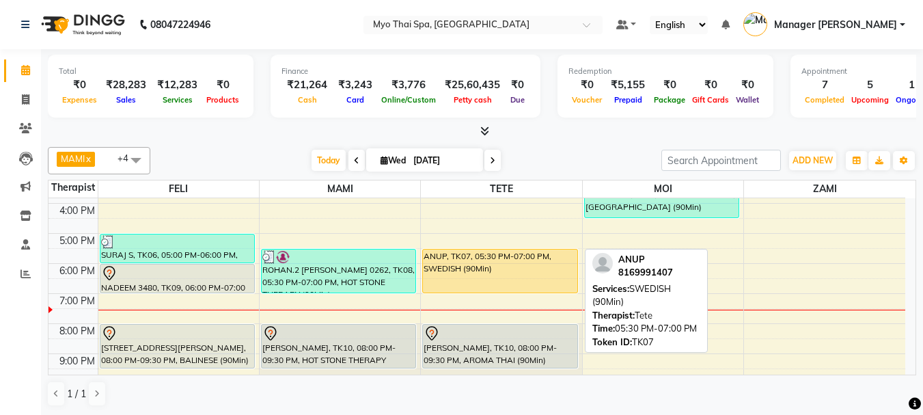
click at [526, 283] on div "ANUP, TK07, 05:30 PM-07:00 PM, SWEDISH (90Min)" at bounding box center [500, 270] width 154 height 43
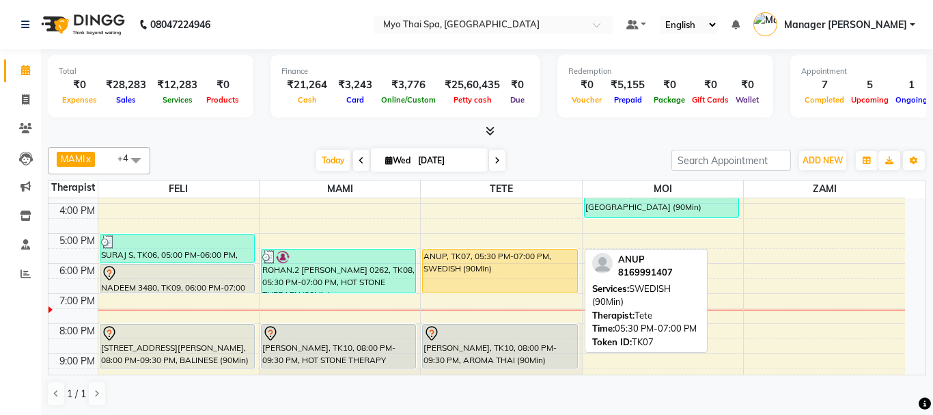
select select "1"
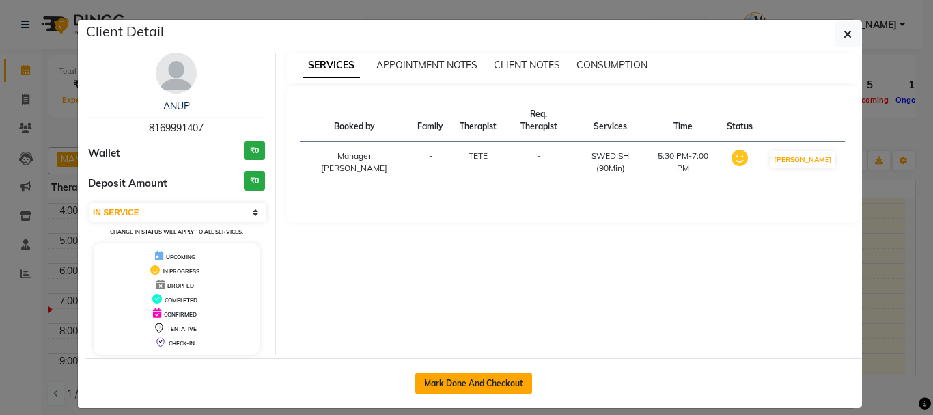
click at [488, 382] on button "Mark Done And Checkout" at bounding box center [473, 383] width 117 height 22
select select "5086"
select select "service"
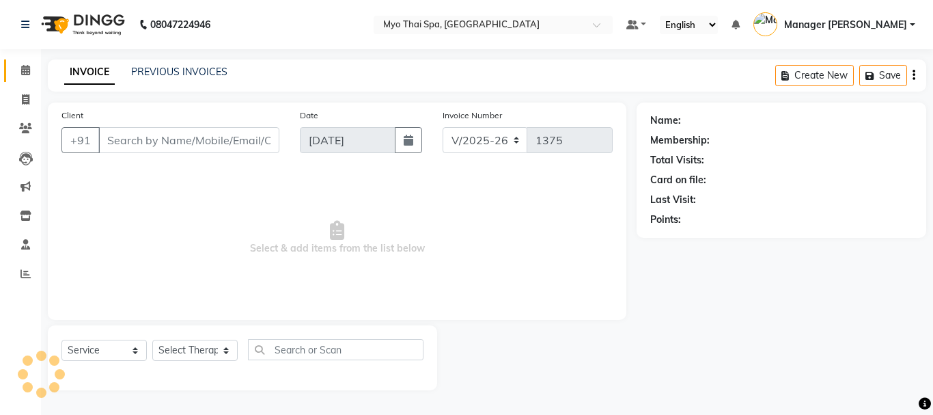
type input "8169991407"
select select "31939"
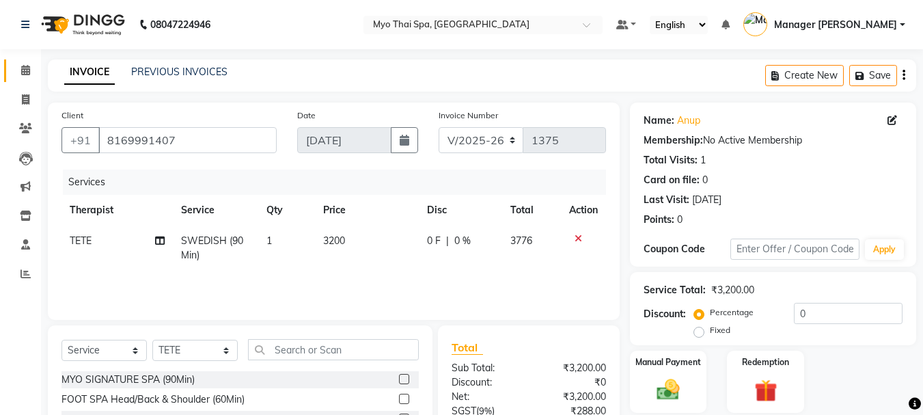
scroll to position [133, 0]
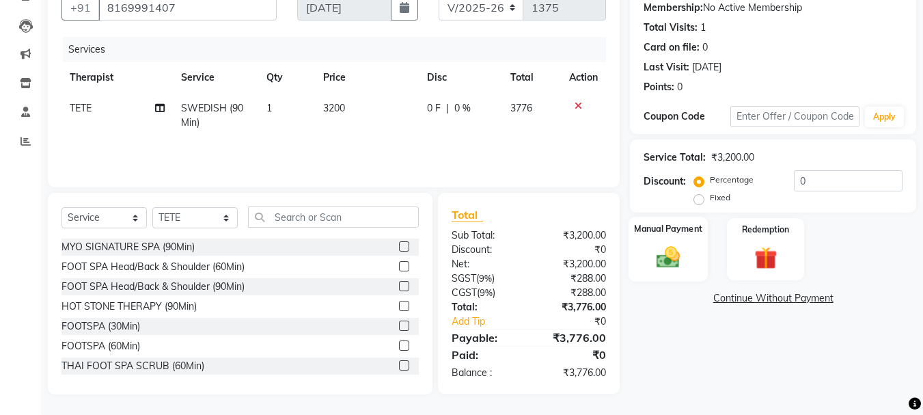
click at [680, 267] on img at bounding box center [668, 256] width 38 height 27
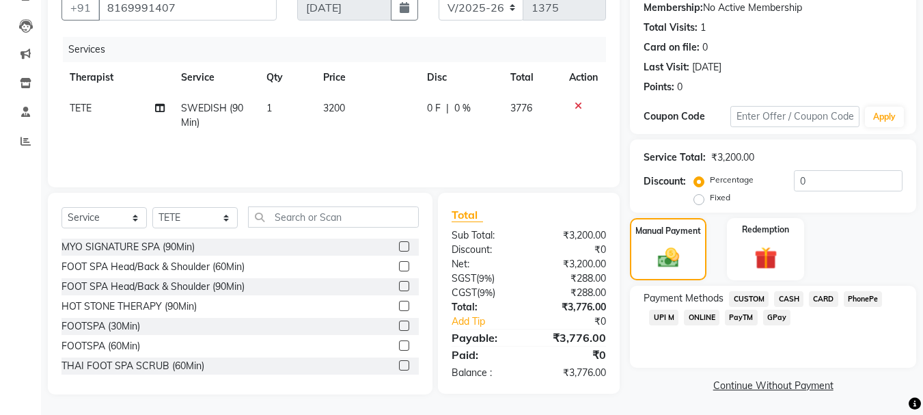
click at [663, 320] on span "UPI M" at bounding box center [663, 317] width 29 height 16
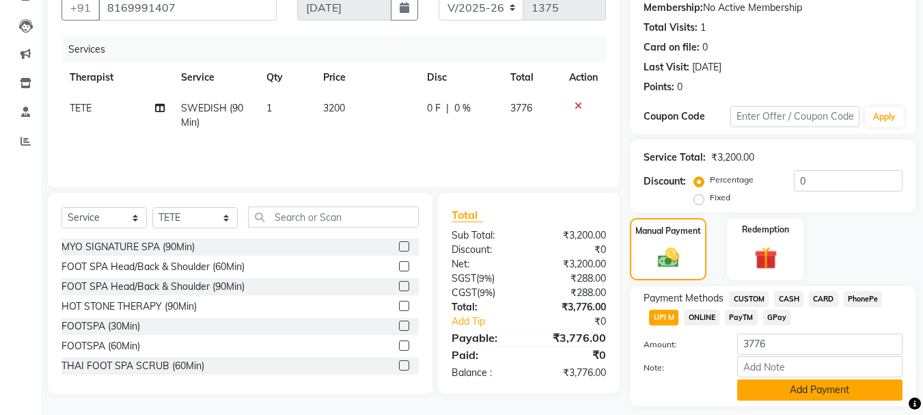
click at [832, 395] on button "Add Payment" at bounding box center [819, 389] width 165 height 21
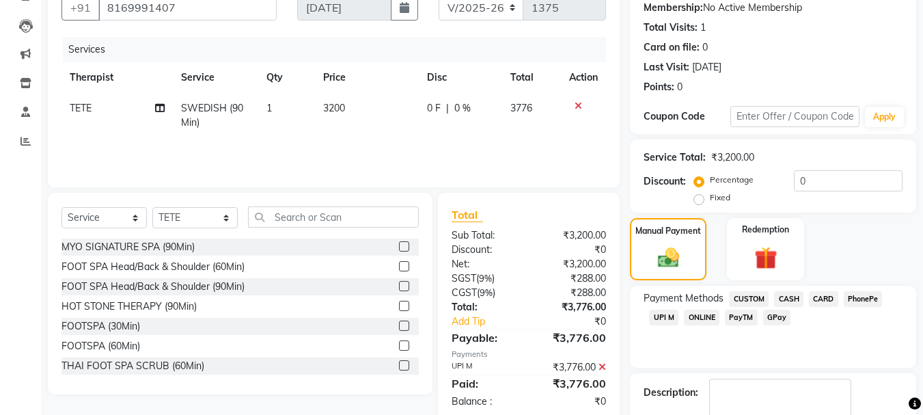
scroll to position [238, 0]
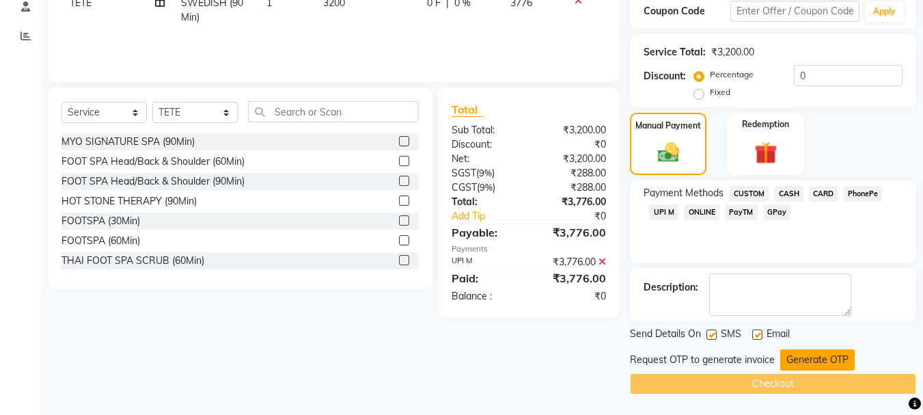
click at [799, 357] on button "Generate OTP" at bounding box center [817, 359] width 74 height 21
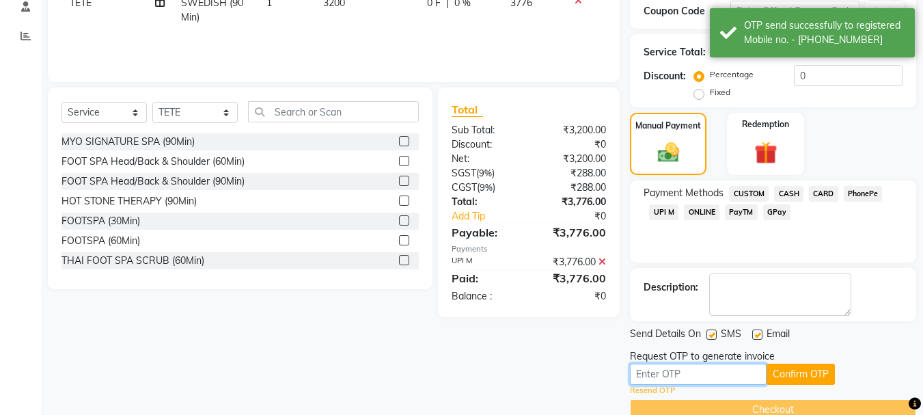
click at [701, 373] on input "text" at bounding box center [698, 373] width 137 height 21
type input "8731"
click at [805, 371] on button "Confirm OTP" at bounding box center [800, 373] width 68 height 21
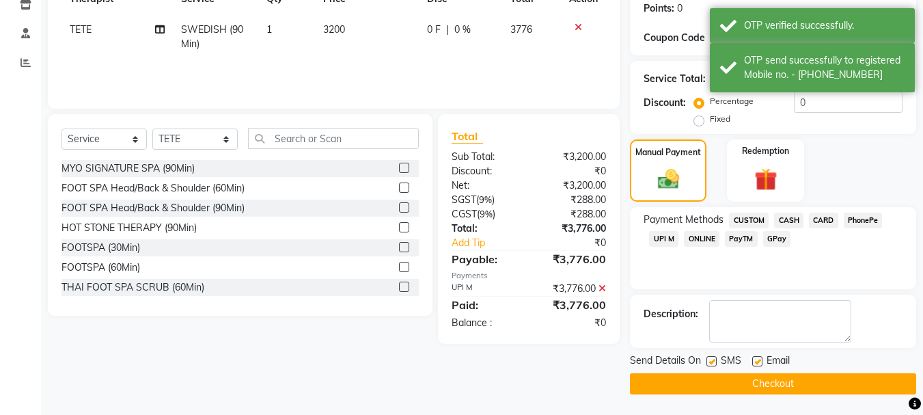
scroll to position [211, 0]
click at [794, 382] on button "Checkout" at bounding box center [773, 383] width 286 height 21
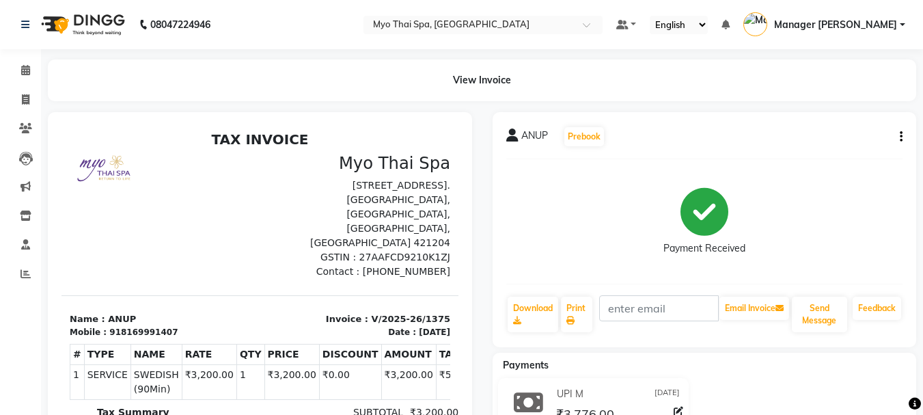
click at [906, 141] on div "ANUP Prebook Payment Received Download Print Email Invoice Send Message Feedback" at bounding box center [704, 229] width 424 height 235
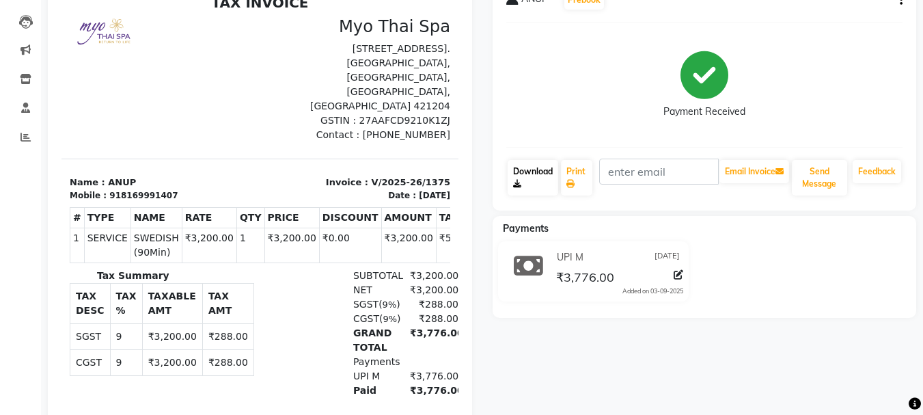
click at [540, 179] on link "Download" at bounding box center [533, 178] width 51 height 36
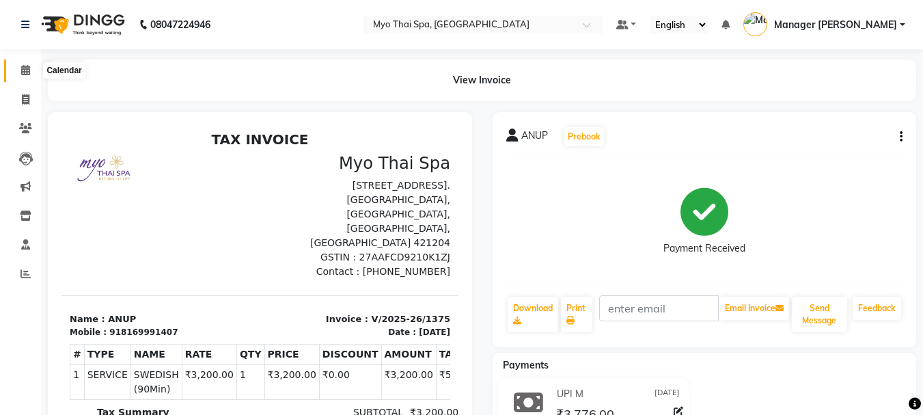
click at [23, 75] on span at bounding box center [26, 71] width 24 height 16
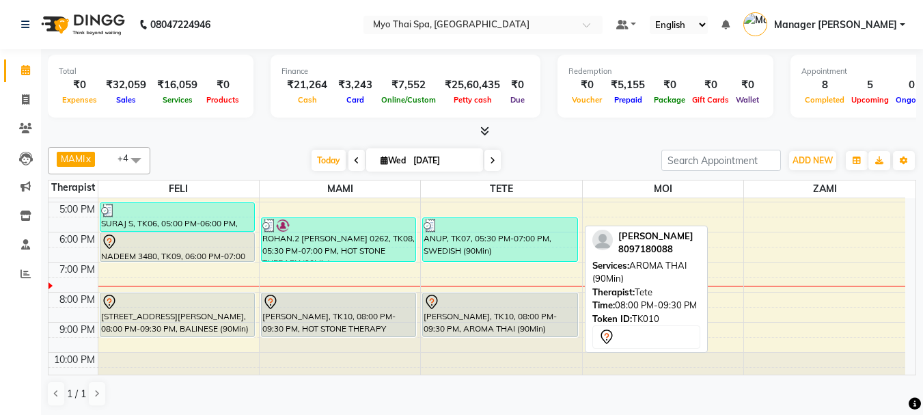
scroll to position [244, 0]
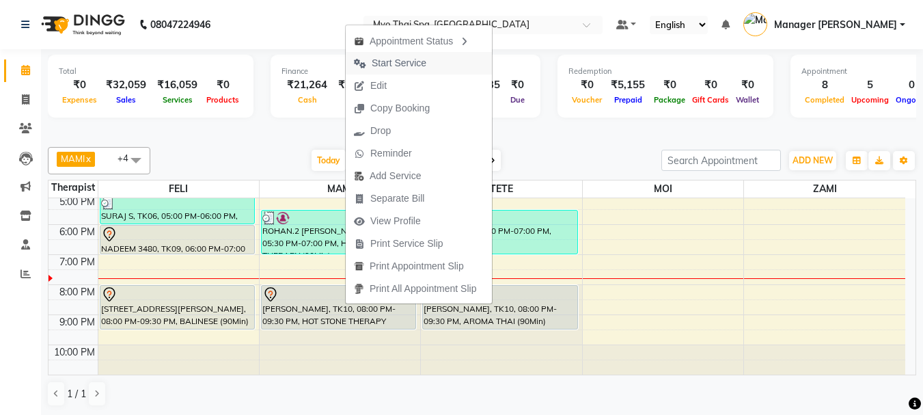
click at [423, 57] on span "Start Service" at bounding box center [399, 63] width 55 height 14
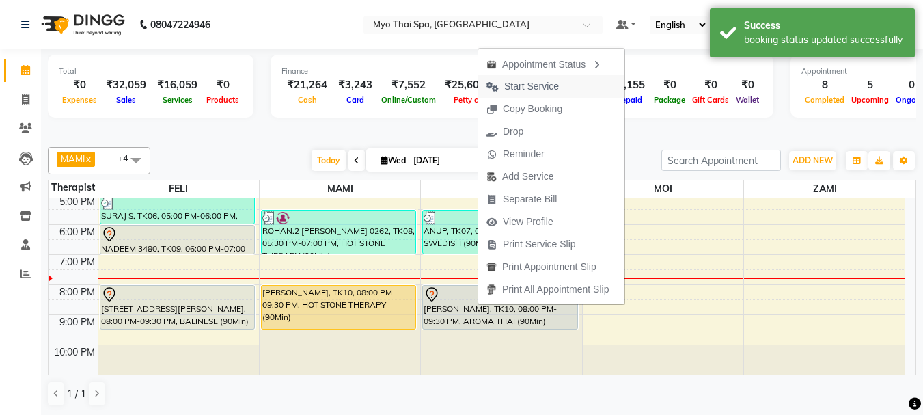
click at [538, 88] on span "Start Service" at bounding box center [531, 86] width 55 height 14
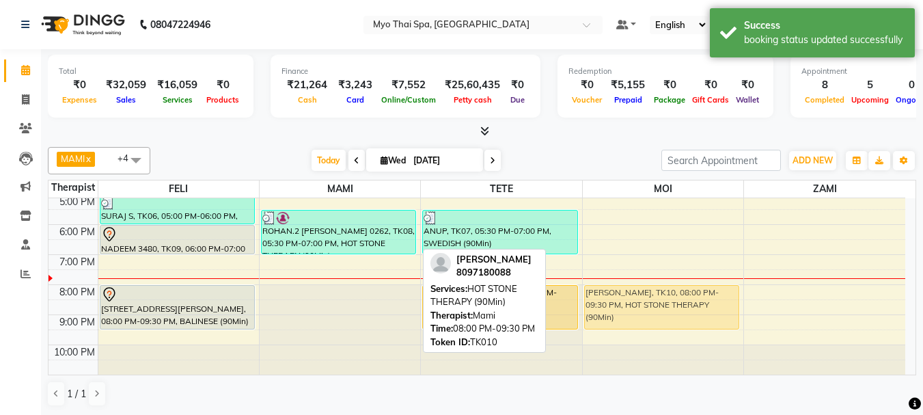
drag, startPoint x: 357, startPoint y: 297, endPoint x: 644, endPoint y: 294, distance: 286.9
click at [644, 294] on tr "[PERSON_NAME], TK01, 09:00 AM-10:00 AM, FOOT SPA Head/Back & Shoulder (60Min) S…" at bounding box center [476, 164] width 857 height 420
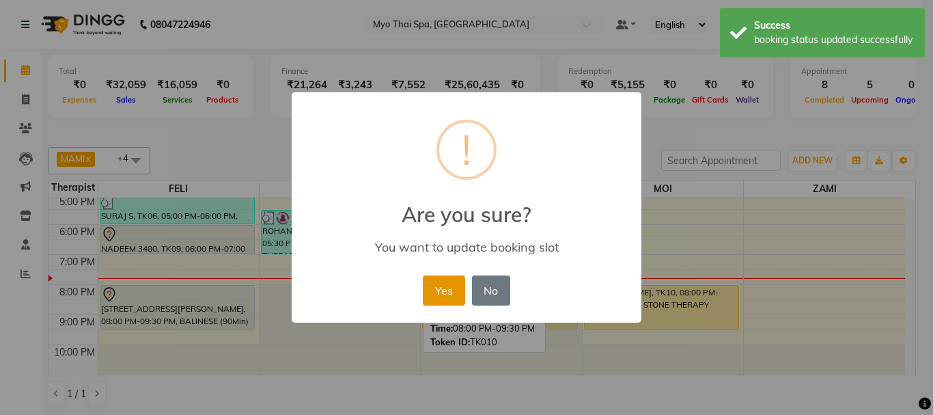
click at [451, 286] on button "Yes" at bounding box center [444, 290] width 42 height 30
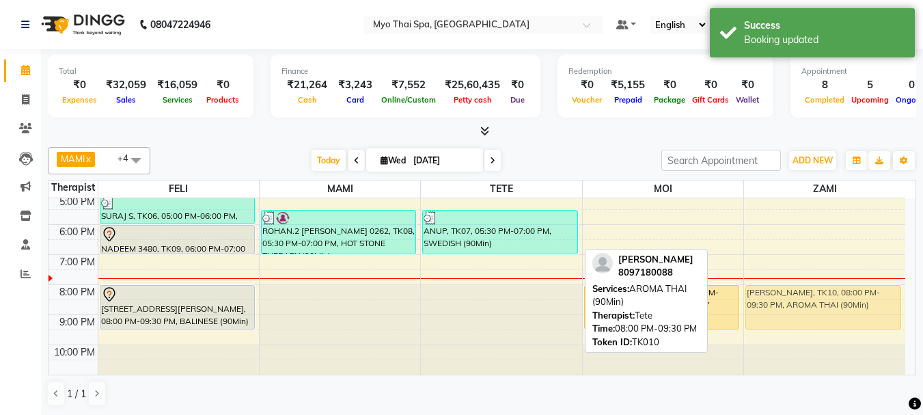
drag, startPoint x: 548, startPoint y: 295, endPoint x: 844, endPoint y: 293, distance: 295.1
click at [844, 293] on tr "[PERSON_NAME], TK01, 09:00 AM-10:00 AM, FOOT SPA Head/Back & Shoulder (60Min) S…" at bounding box center [476, 164] width 857 height 420
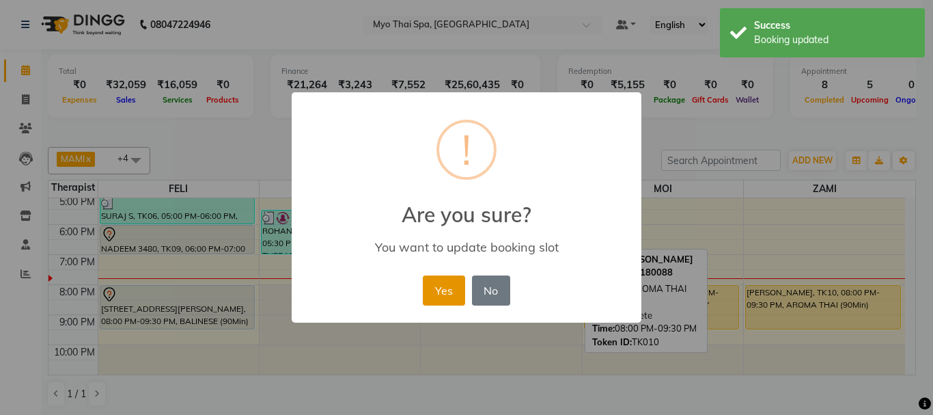
click at [461, 293] on button "Yes" at bounding box center [444, 290] width 42 height 30
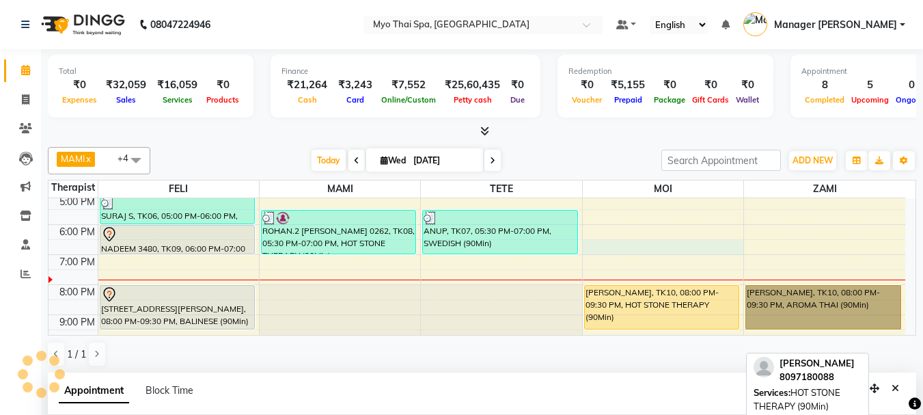
select select "85116"
select select "tentative"
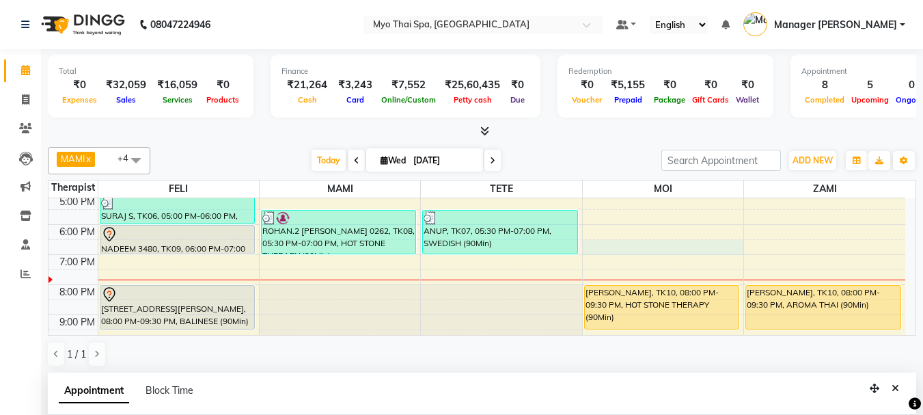
select select "1110"
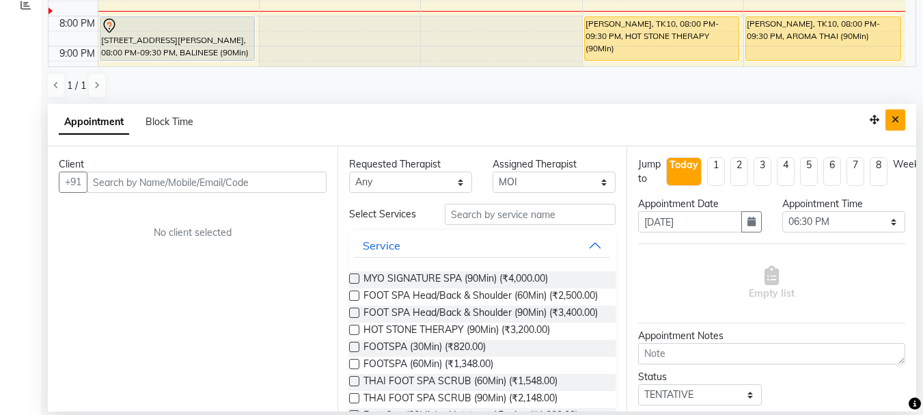
click at [898, 116] on icon "Close" at bounding box center [895, 120] width 8 height 10
